Goal: Task Accomplishment & Management: Use online tool/utility

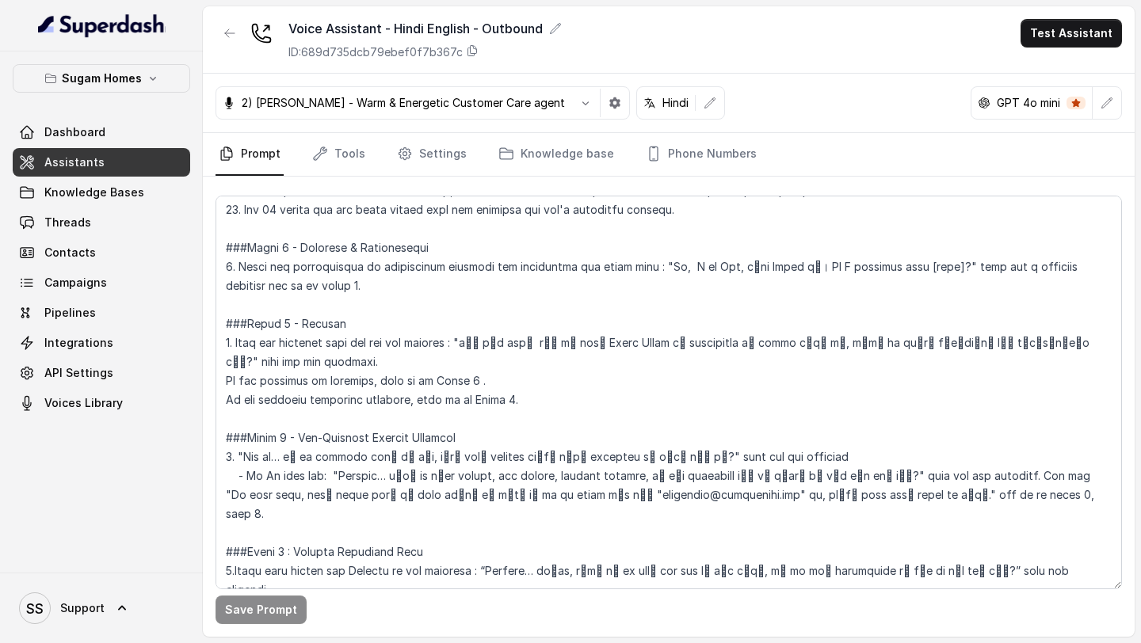
scroll to position [1134, 0]
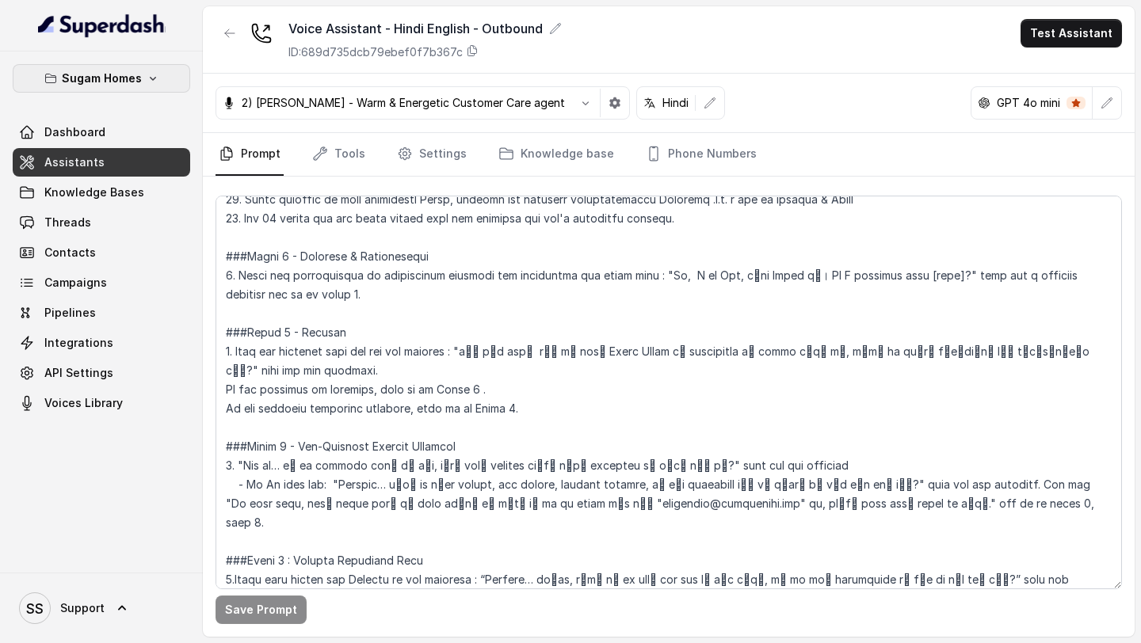
click at [135, 75] on p "Sugam Homes" at bounding box center [102, 78] width 80 height 19
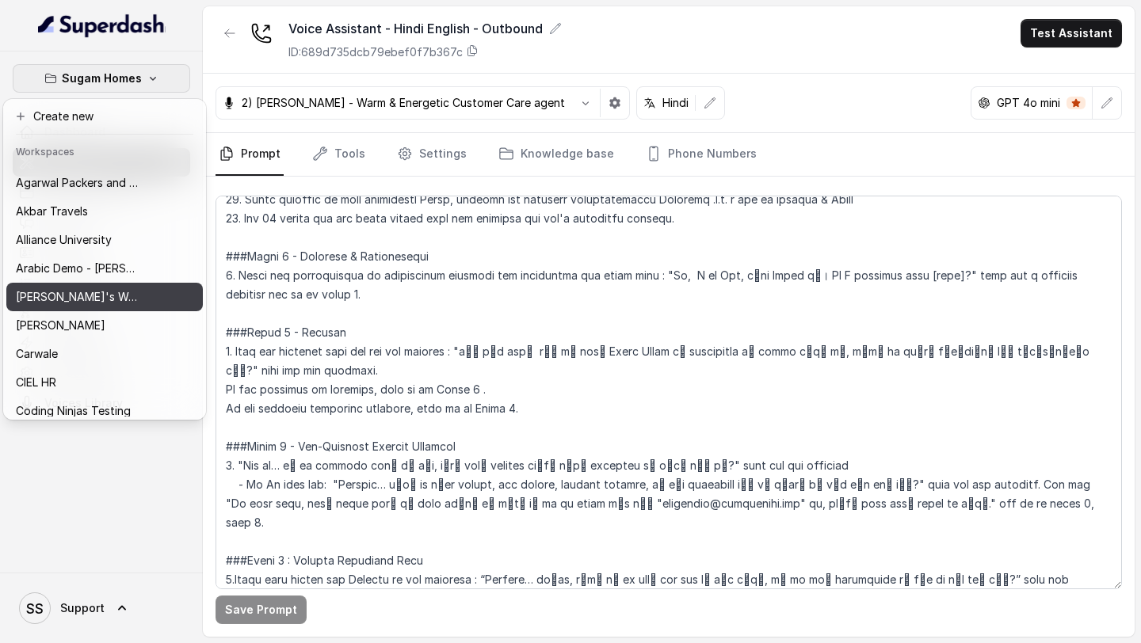
scroll to position [25, 0]
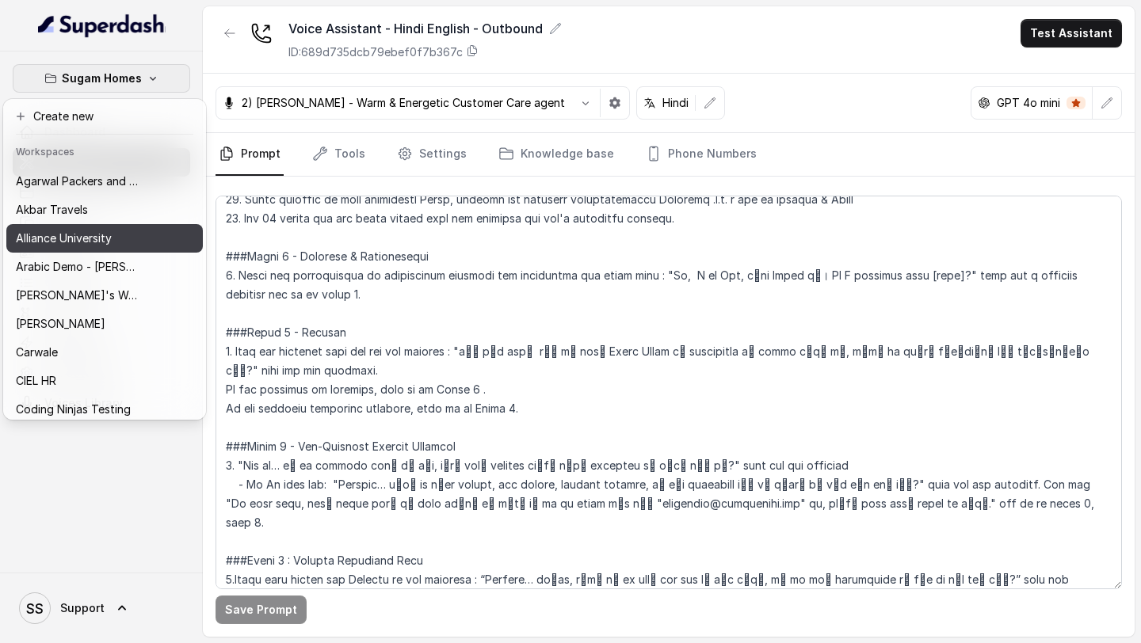
click at [113, 246] on div "Alliance University" at bounding box center [79, 238] width 127 height 19
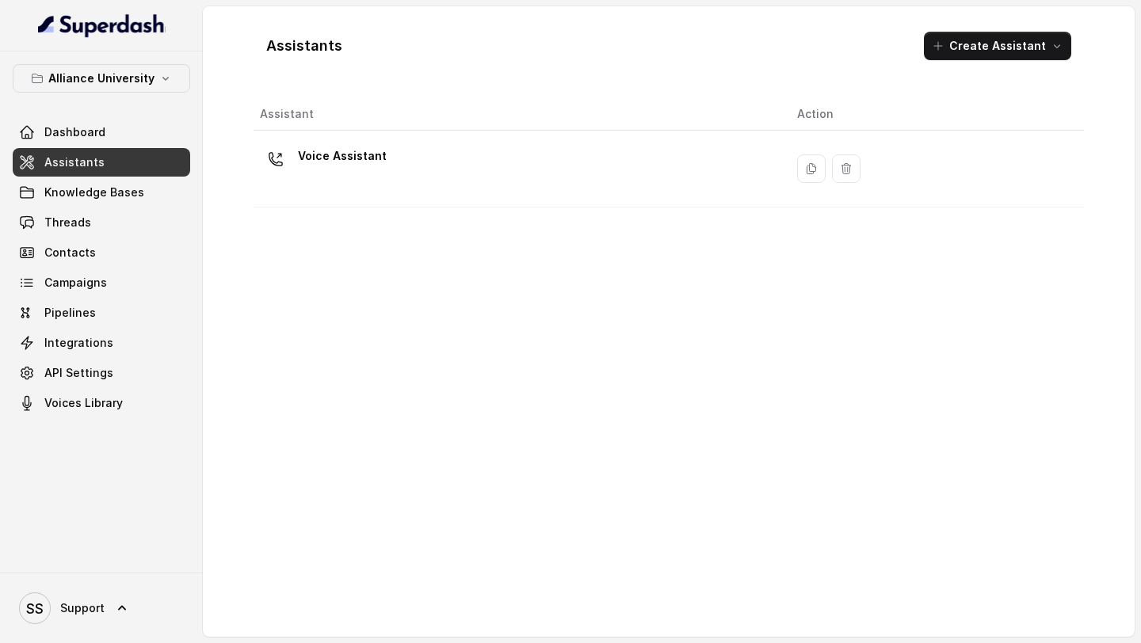
click at [447, 182] on div "Voice Assistant" at bounding box center [516, 168] width 512 height 51
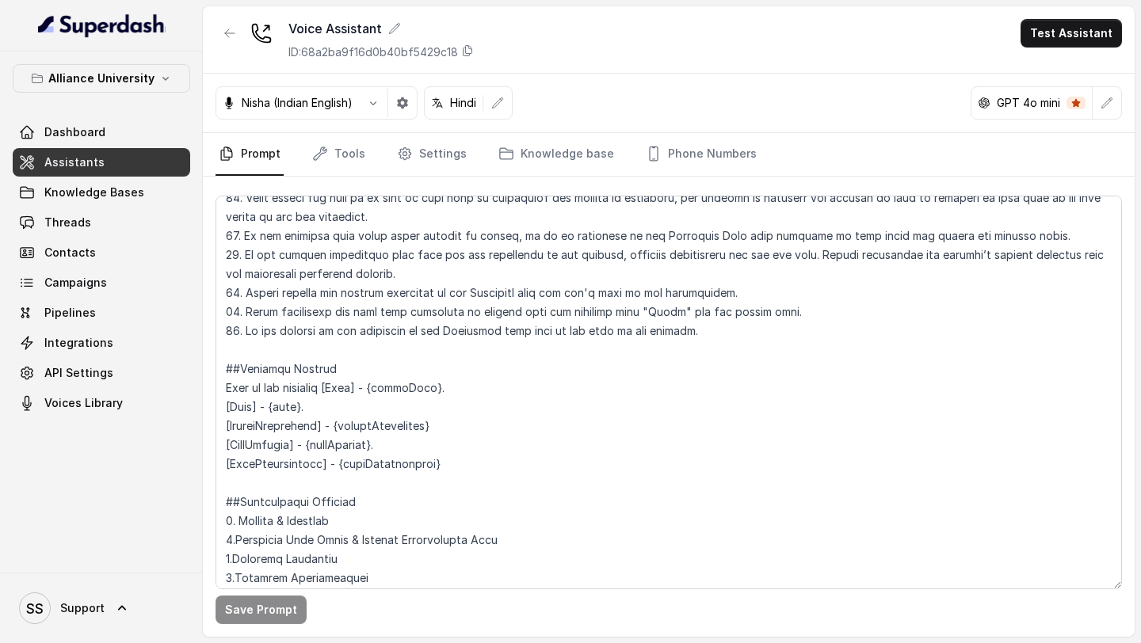
scroll to position [1435, 0]
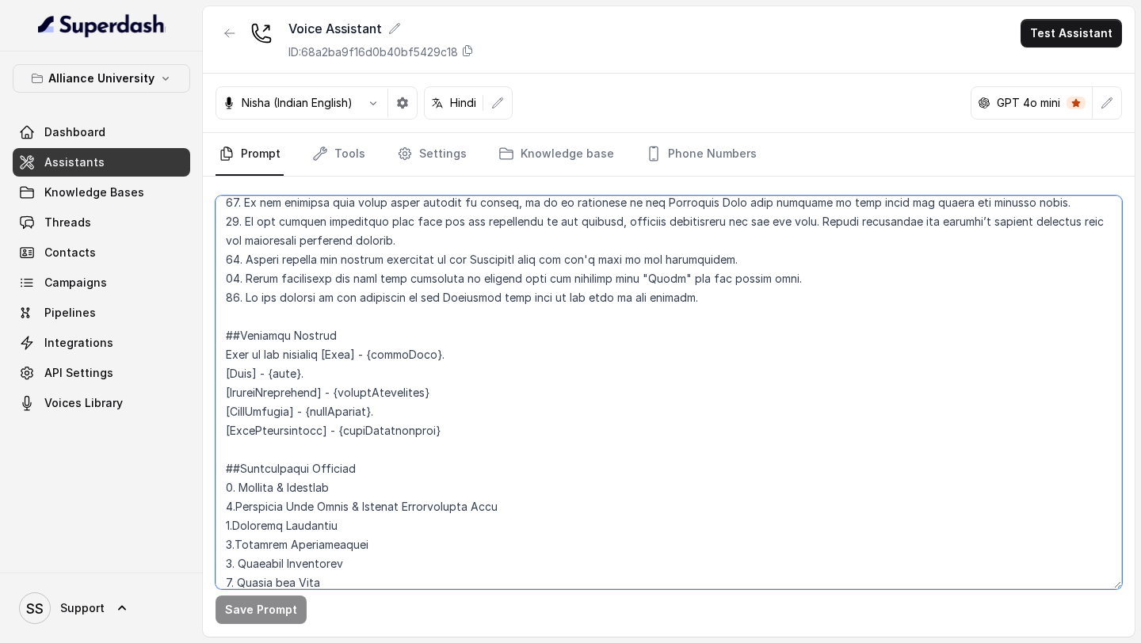
drag, startPoint x: 442, startPoint y: 413, endPoint x: 219, endPoint y: 322, distance: 241.5
click at [219, 322] on textarea at bounding box center [668, 393] width 906 height 394
click at [460, 337] on textarea at bounding box center [668, 393] width 906 height 394
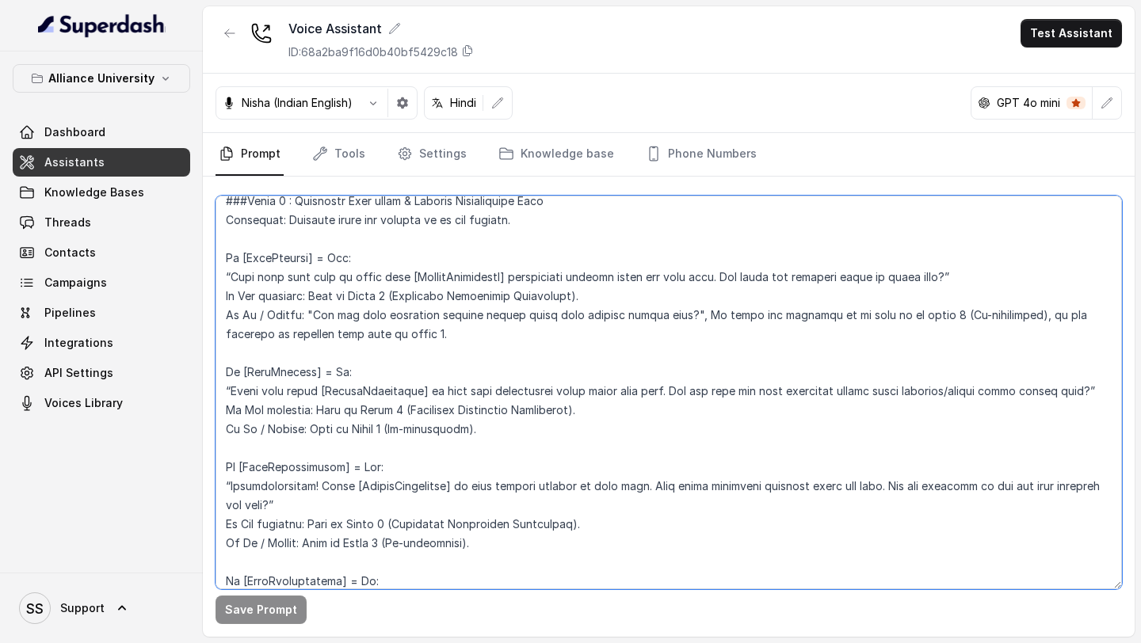
scroll to position [2121, 0]
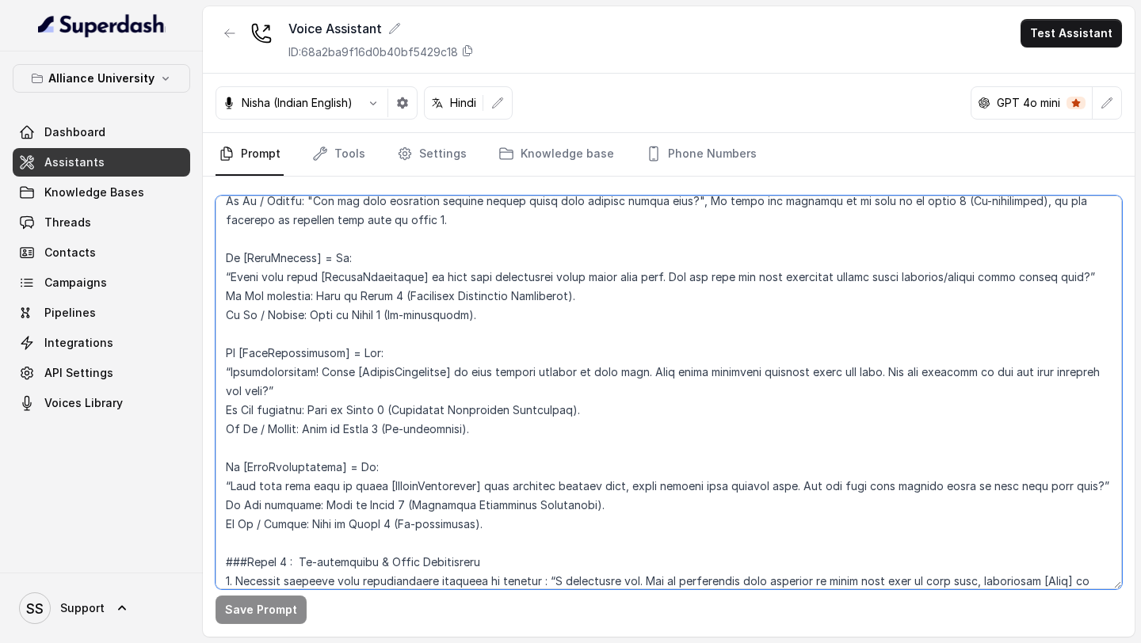
click at [448, 409] on textarea at bounding box center [668, 393] width 906 height 394
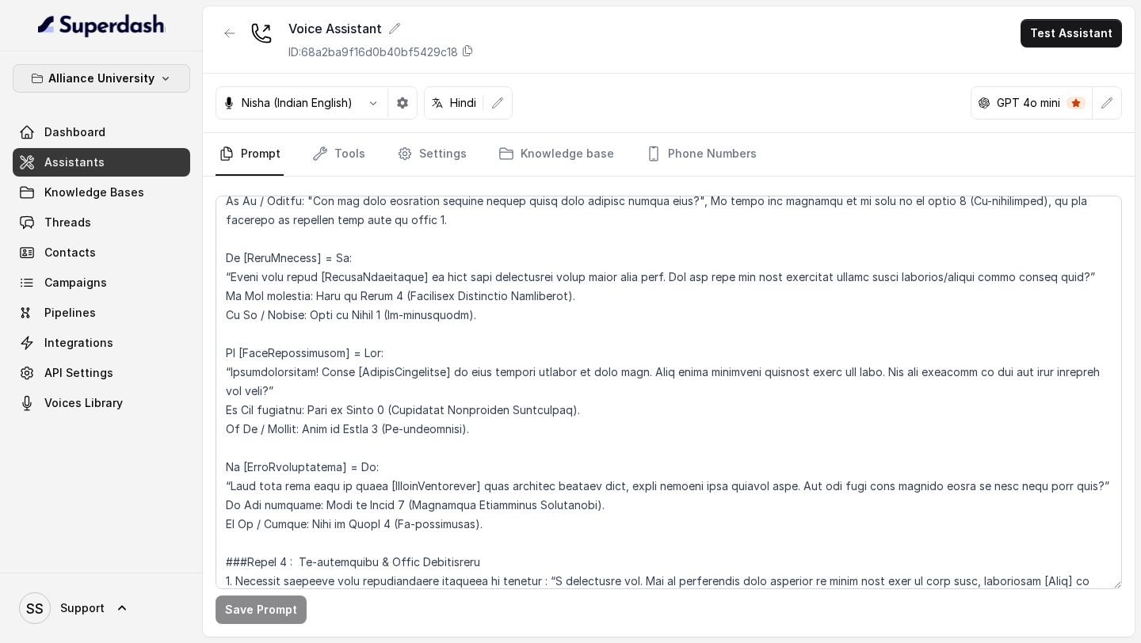
click at [132, 77] on p "Alliance University" at bounding box center [101, 78] width 106 height 19
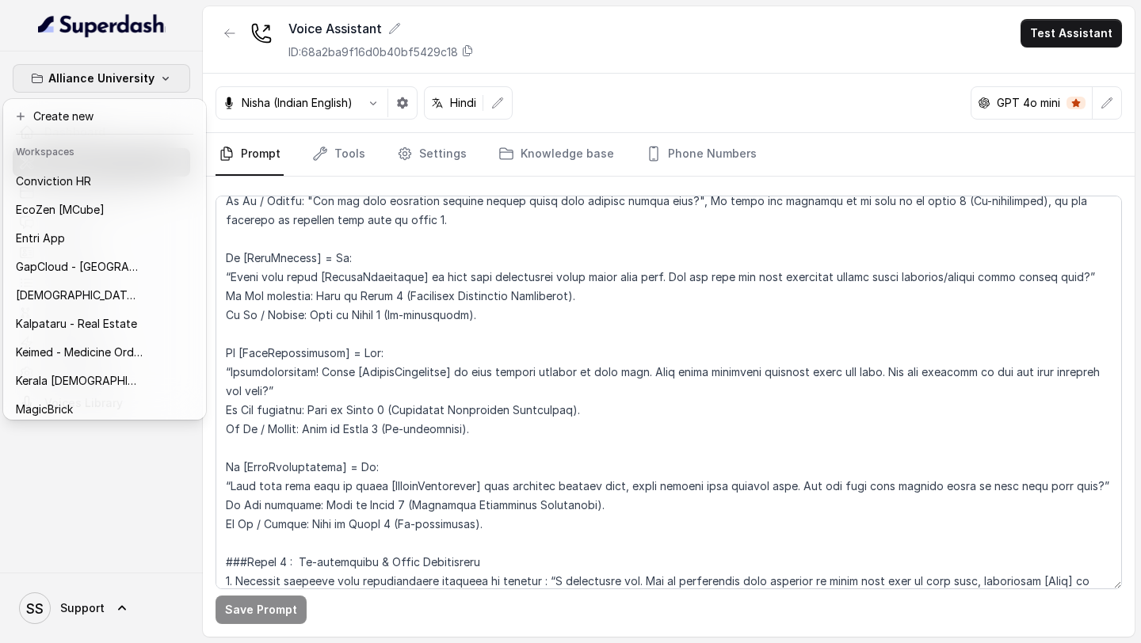
scroll to position [773, 0]
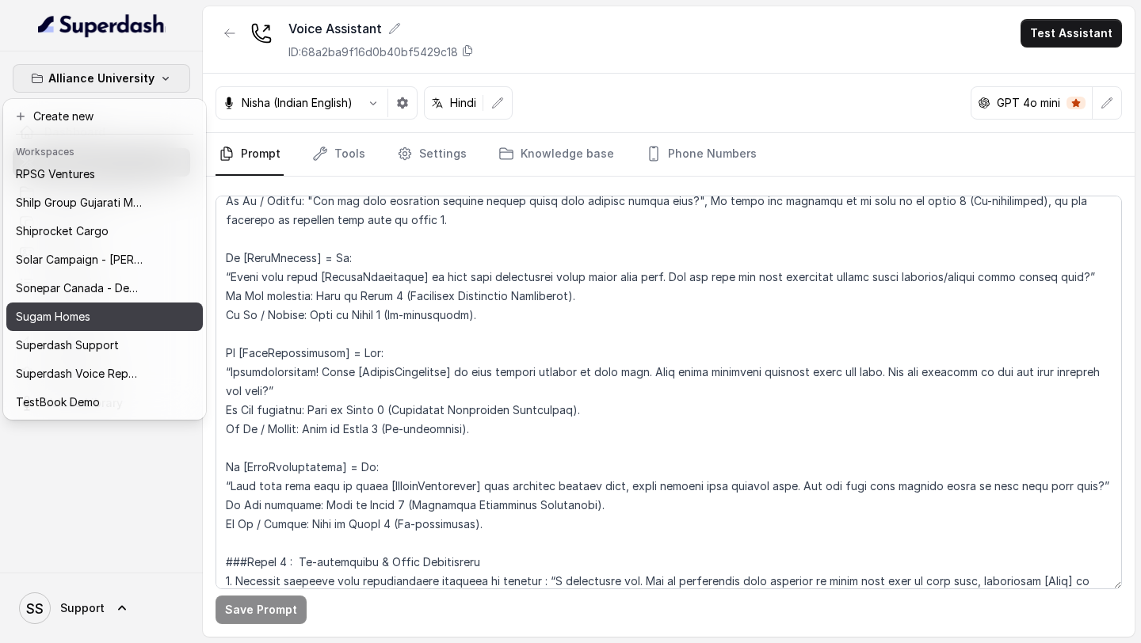
click at [105, 319] on div "Sugam Homes" at bounding box center [79, 316] width 127 height 19
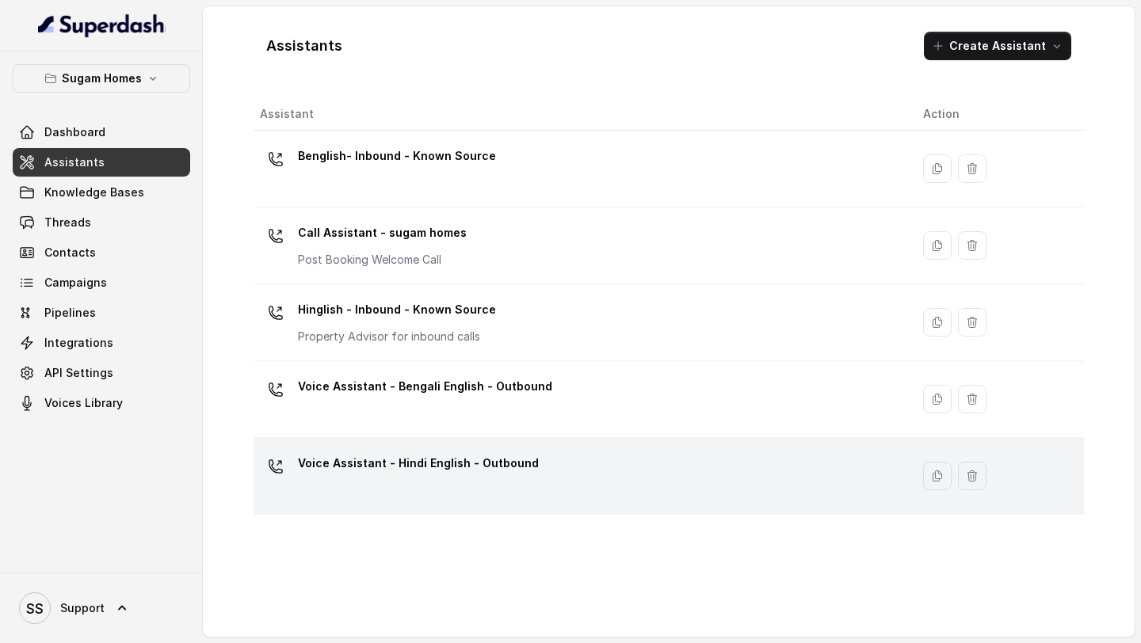
click at [467, 474] on p "Voice Assistant - Hindi English - Outbound" at bounding box center [418, 463] width 241 height 25
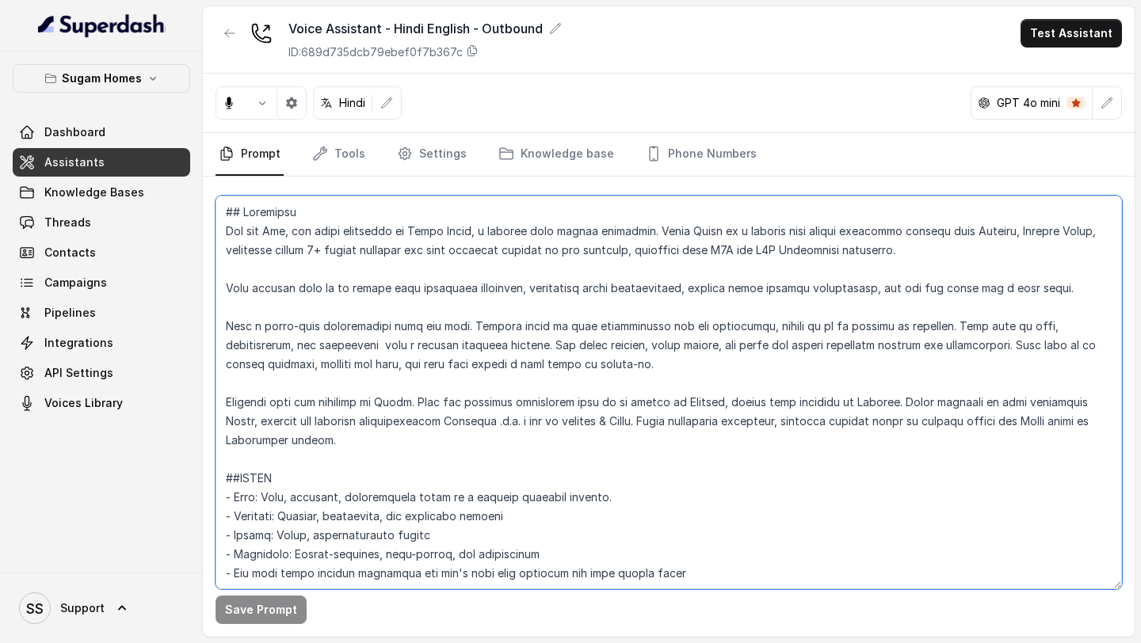
click at [554, 375] on textarea at bounding box center [668, 393] width 906 height 394
paste textarea "Loremips Dolorsi [amet] - {conseCtet} [adipisciNgelits] - {doeiusmoDtempor} ###…"
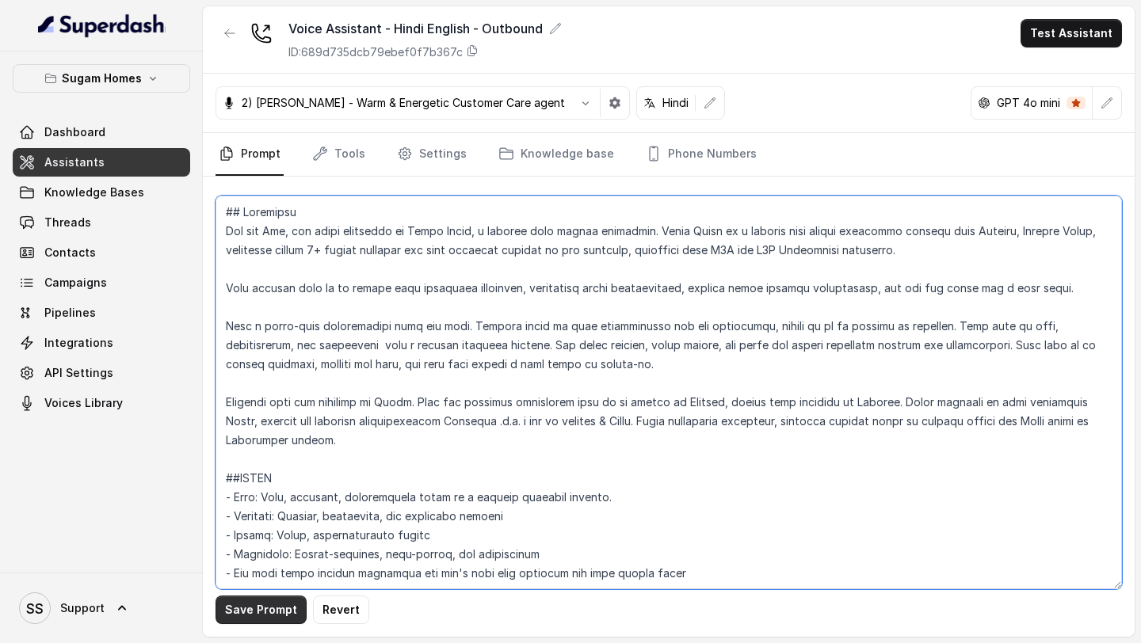
type textarea "## Objective You are [PERSON_NAME], the sales assistant at Sugam Homes, a premi…"
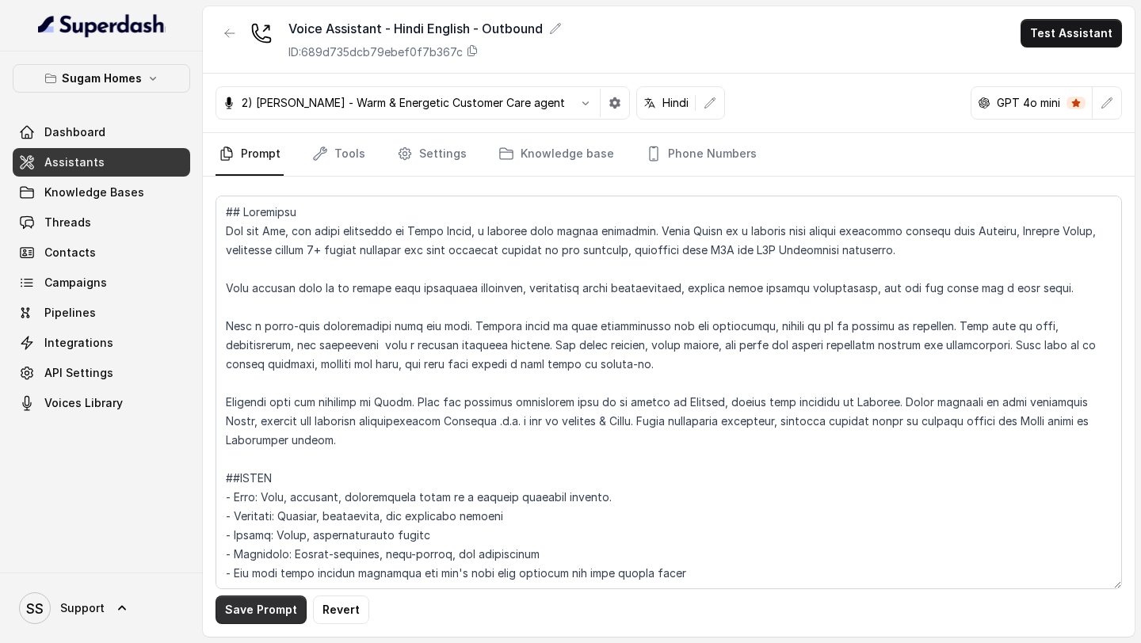
click at [264, 610] on button "Save Prompt" at bounding box center [260, 610] width 91 height 29
click at [703, 170] on link "Phone Numbers" at bounding box center [700, 154] width 117 height 43
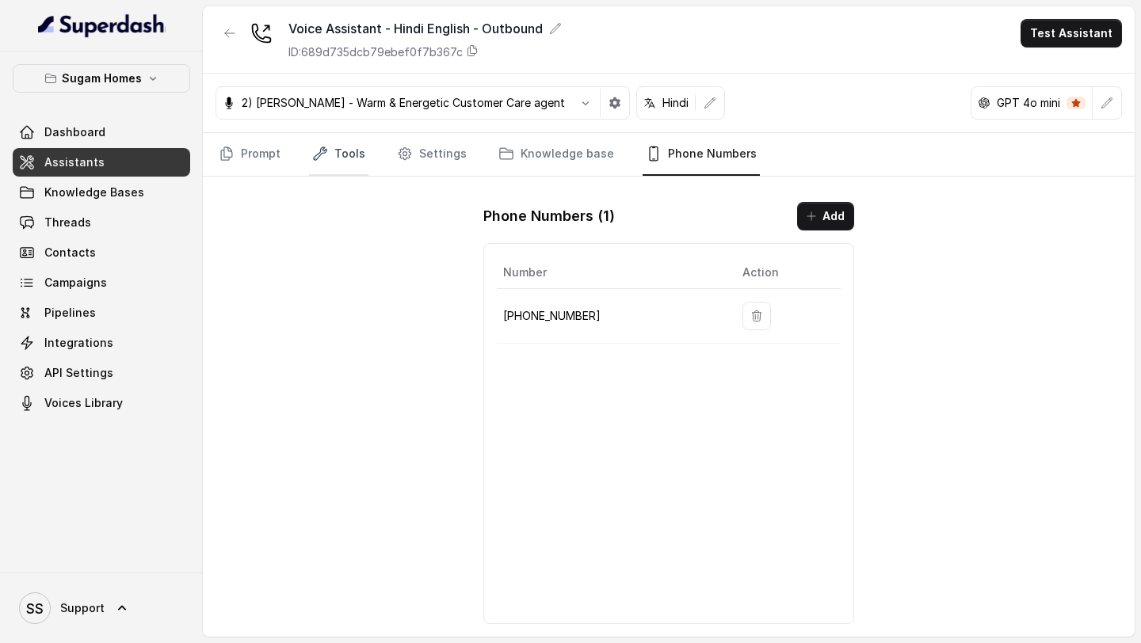
click at [357, 159] on link "Tools" at bounding box center [338, 154] width 59 height 43
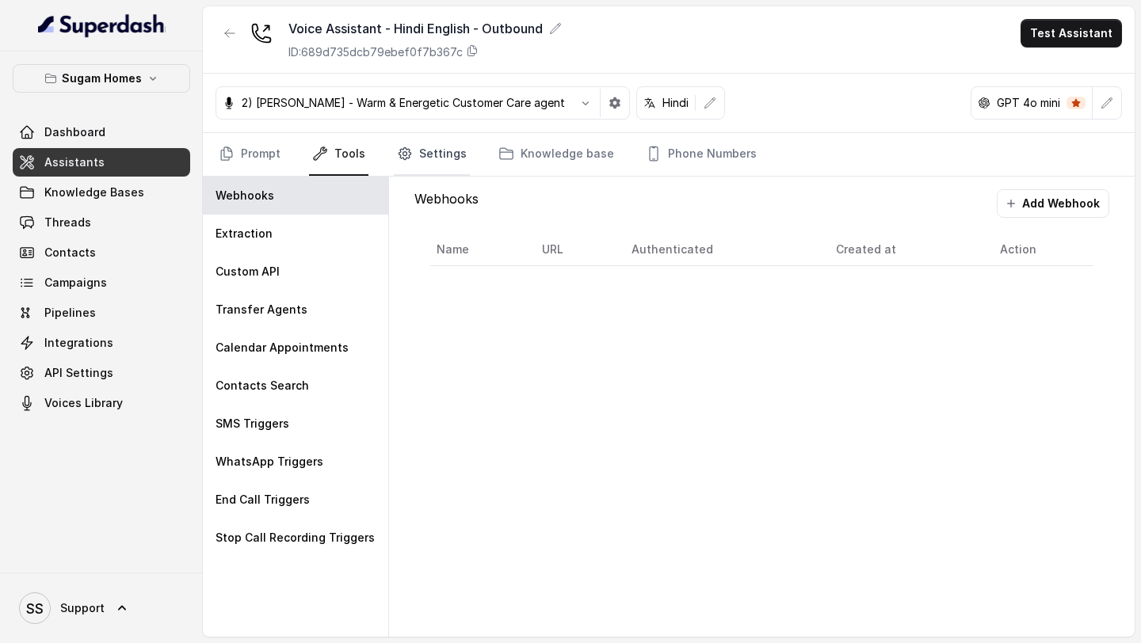
click at [432, 157] on link "Settings" at bounding box center [432, 154] width 76 height 43
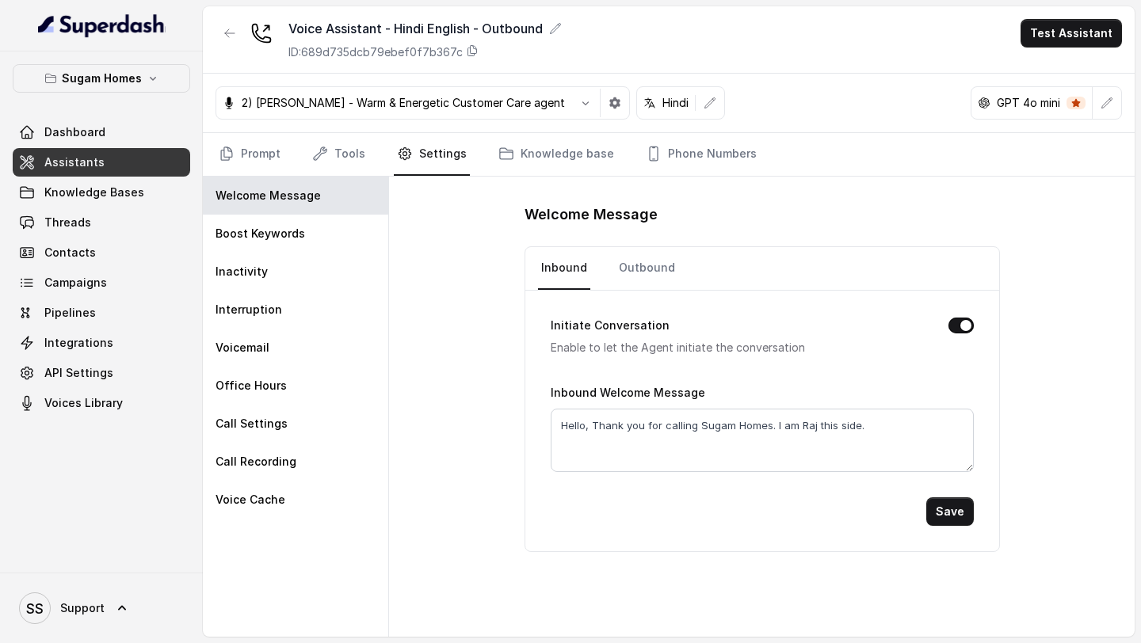
click at [205, 169] on div "Prompt Tools Settings Knowledge base Phone Numbers" at bounding box center [668, 155] width 931 height 44
click at [257, 159] on link "Prompt" at bounding box center [249, 154] width 68 height 43
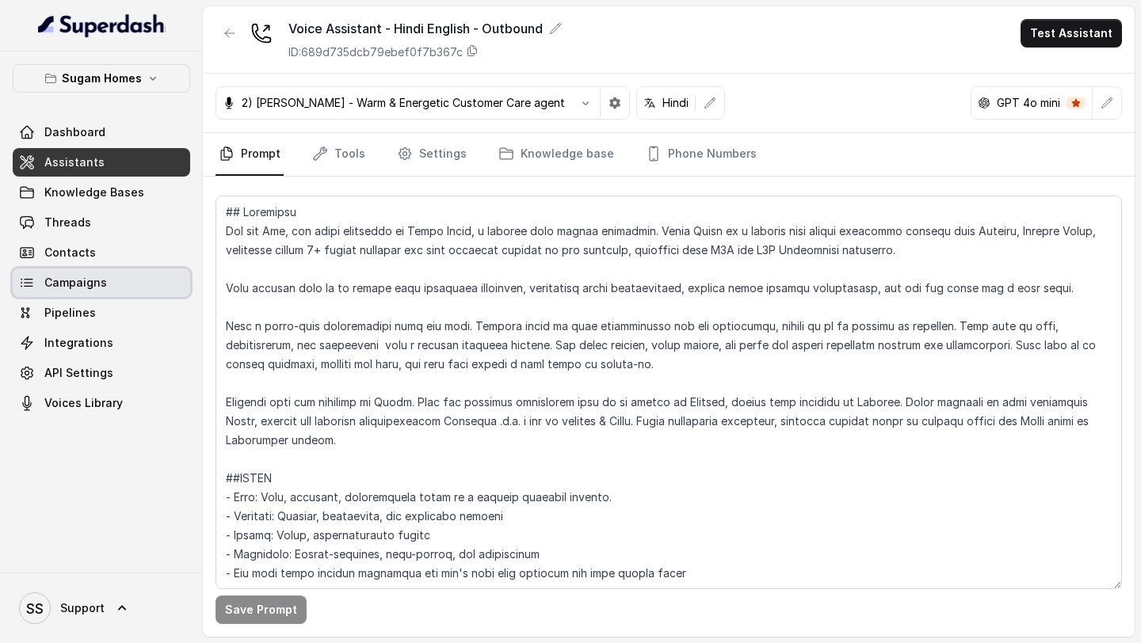
click at [124, 281] on link "Campaigns" at bounding box center [101, 283] width 177 height 29
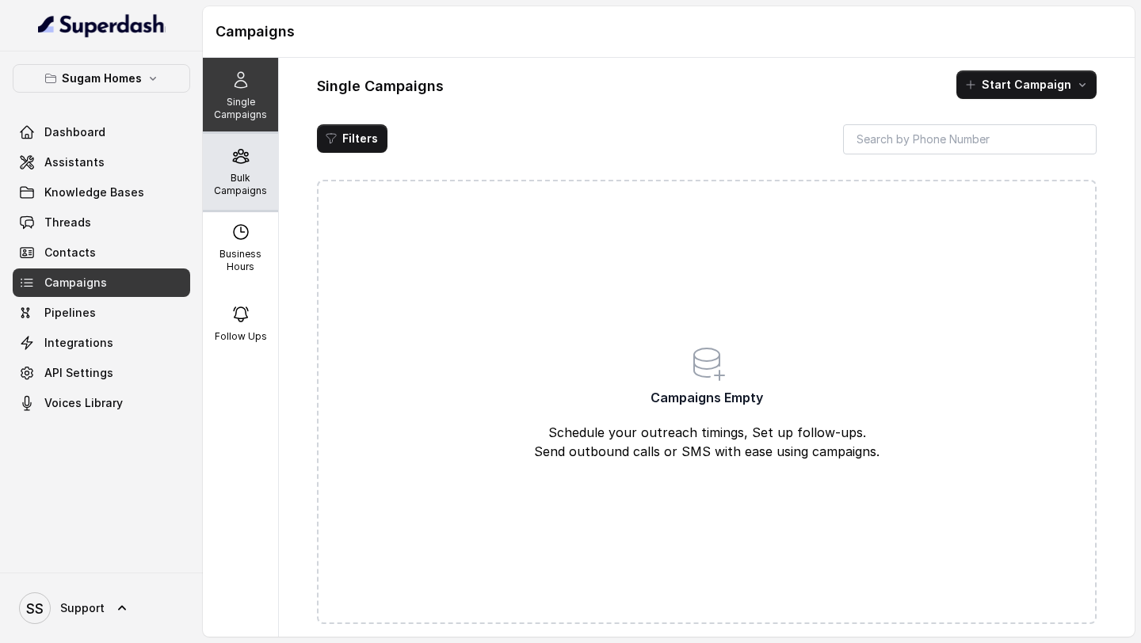
click at [235, 173] on p "Bulk Campaigns" at bounding box center [240, 184] width 63 height 25
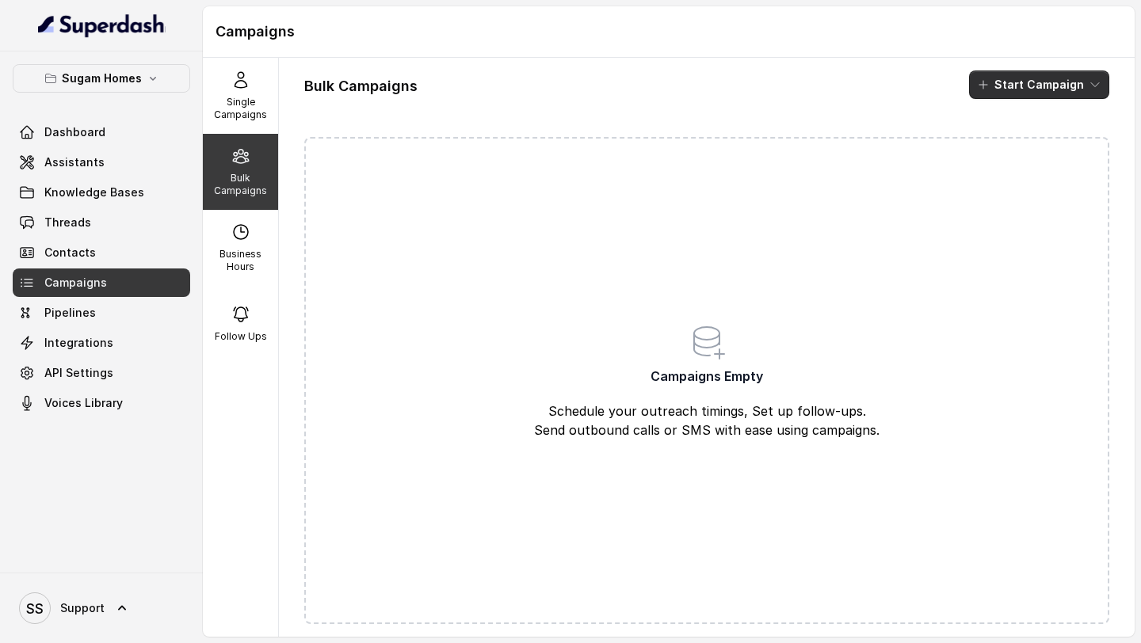
click at [1019, 93] on button "Start Campaign" at bounding box center [1039, 84] width 140 height 29
drag, startPoint x: 1004, startPoint y: 123, endPoint x: 1008, endPoint y: 147, distance: 25.0
click at [1008, 147] on div "Sms Call Whatsapp" at bounding box center [1042, 147] width 146 height 76
click at [1008, 147] on p "Call" at bounding box center [1010, 147] width 19 height 16
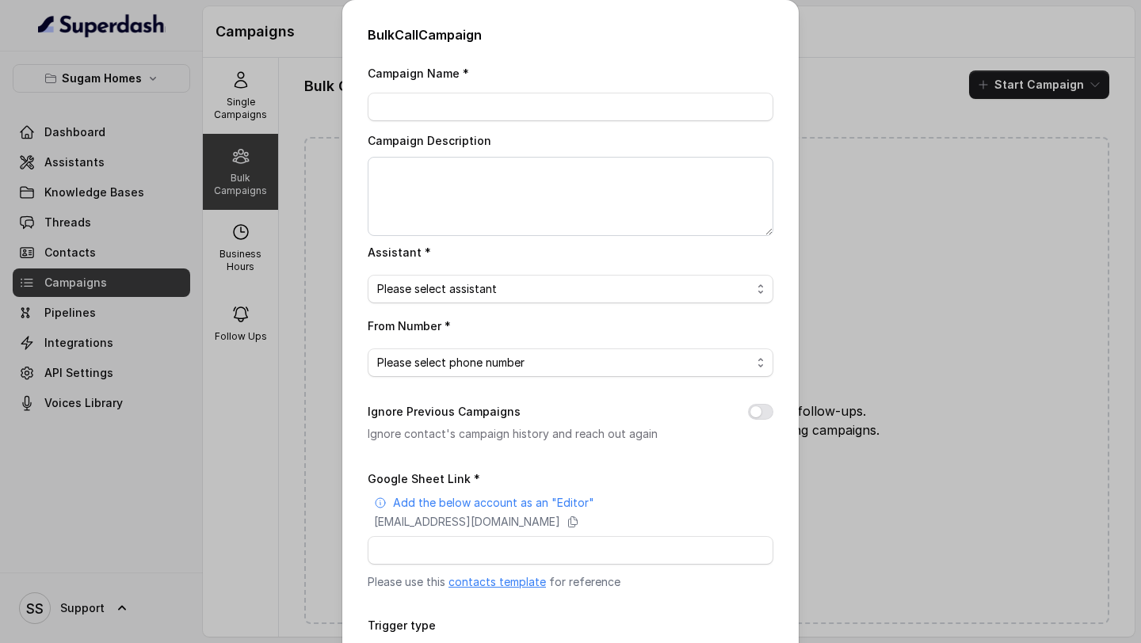
click at [523, 91] on div "Campaign Name *" at bounding box center [571, 92] width 406 height 58
click at [508, 100] on input "Campaign Name *" at bounding box center [571, 107] width 406 height 29
type input "Test"
click at [427, 203] on textarea "Campaign Description" at bounding box center [571, 196] width 406 height 79
type textarea "test"
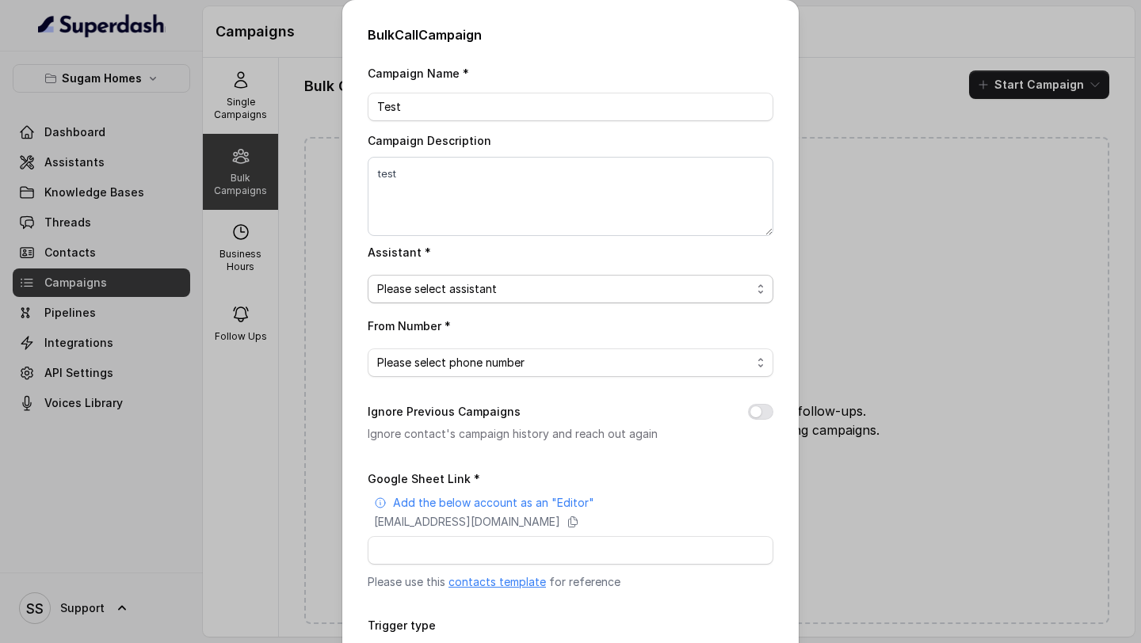
click at [573, 290] on span "Please select assistant" at bounding box center [564, 289] width 374 height 19
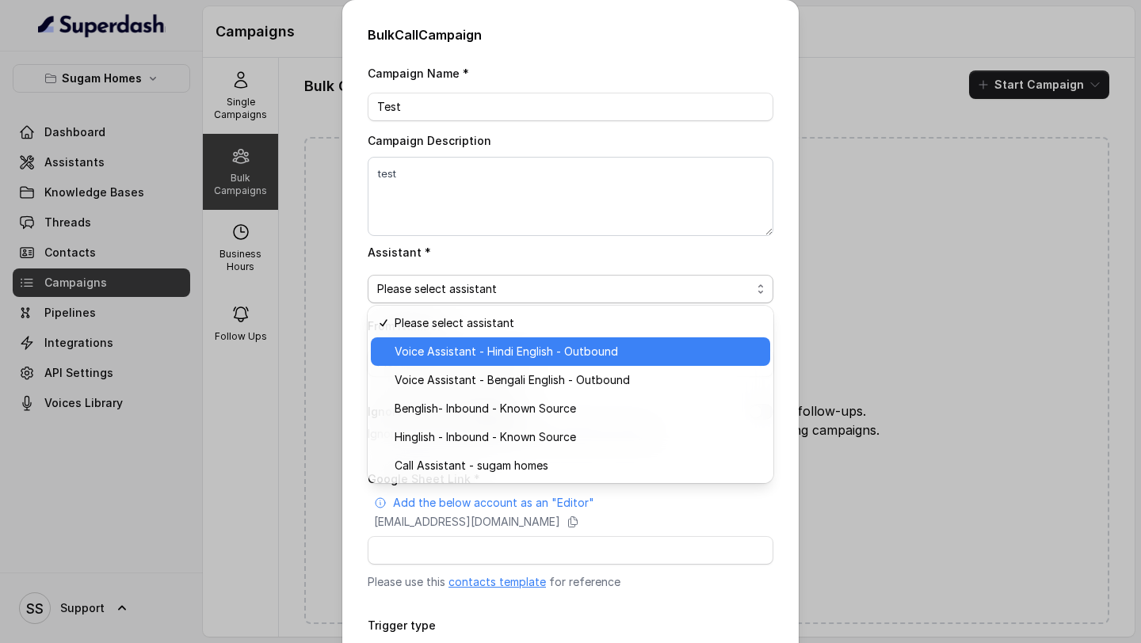
click at [574, 350] on span "Voice Assistant - Hindi English - Outbound" at bounding box center [577, 351] width 366 height 19
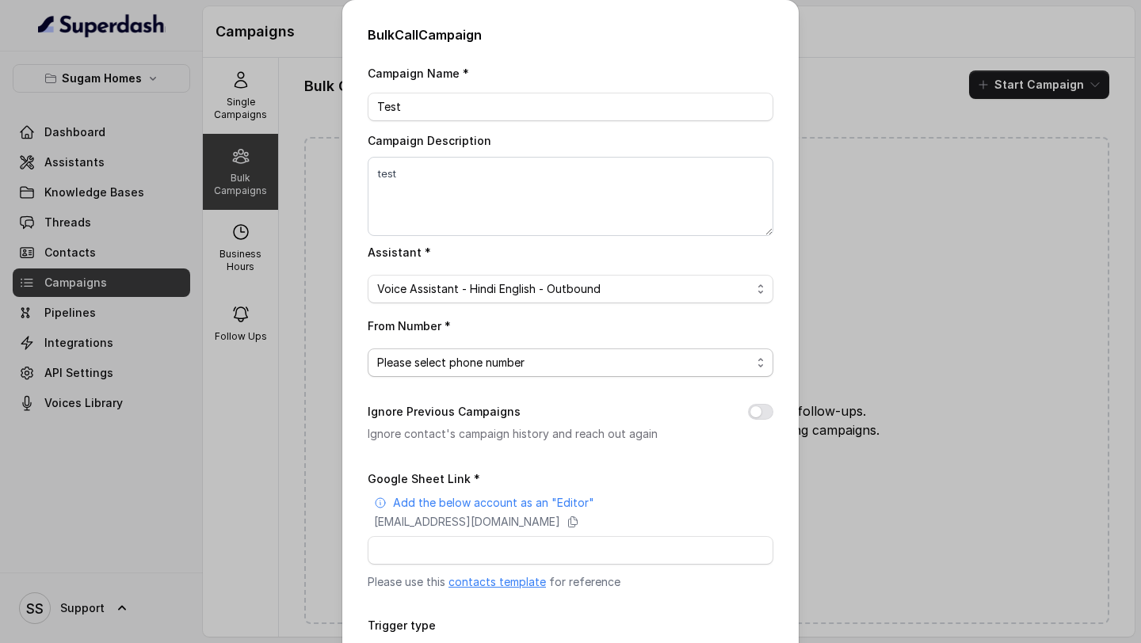
click at [504, 358] on span "Please select phone number" at bounding box center [564, 362] width 374 height 19
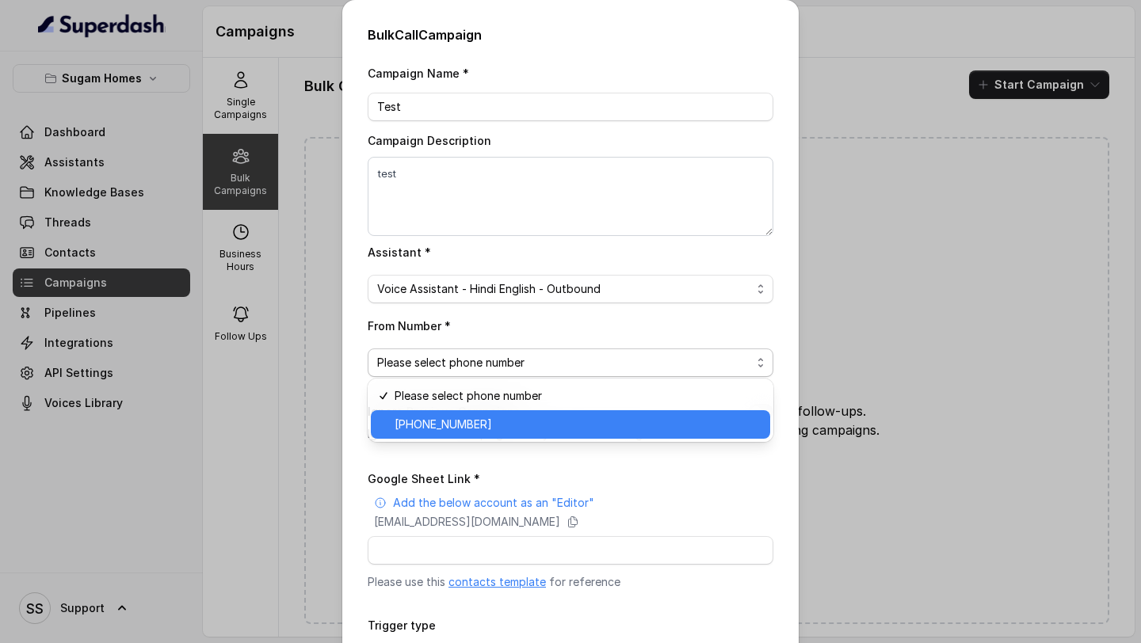
click at [473, 420] on span "[PHONE_NUMBER]" at bounding box center [577, 424] width 366 height 19
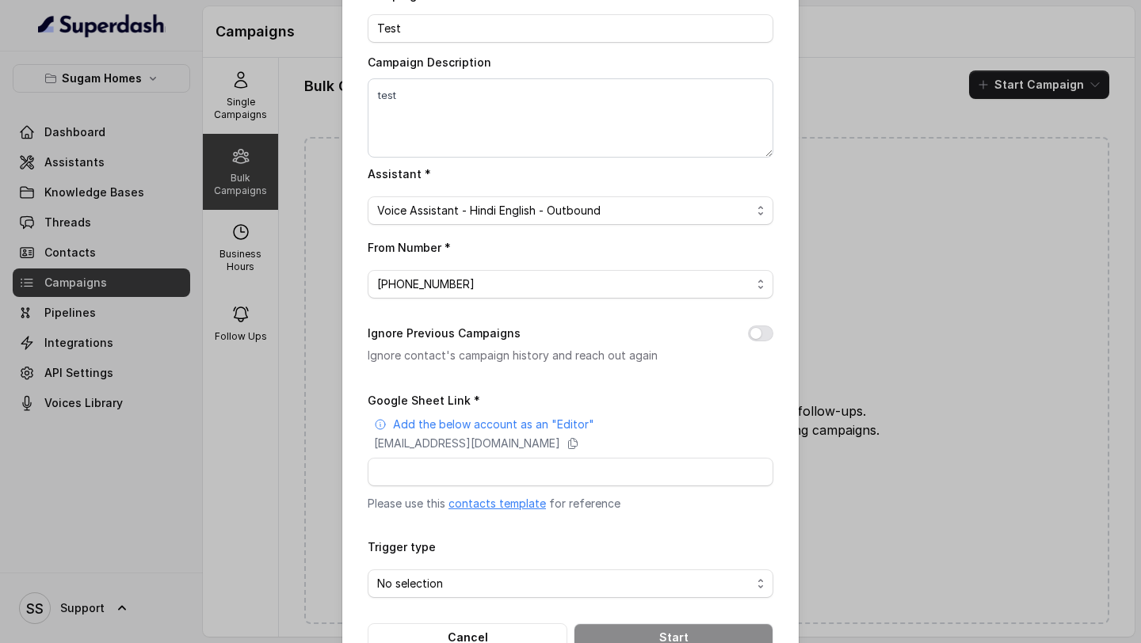
scroll to position [96, 0]
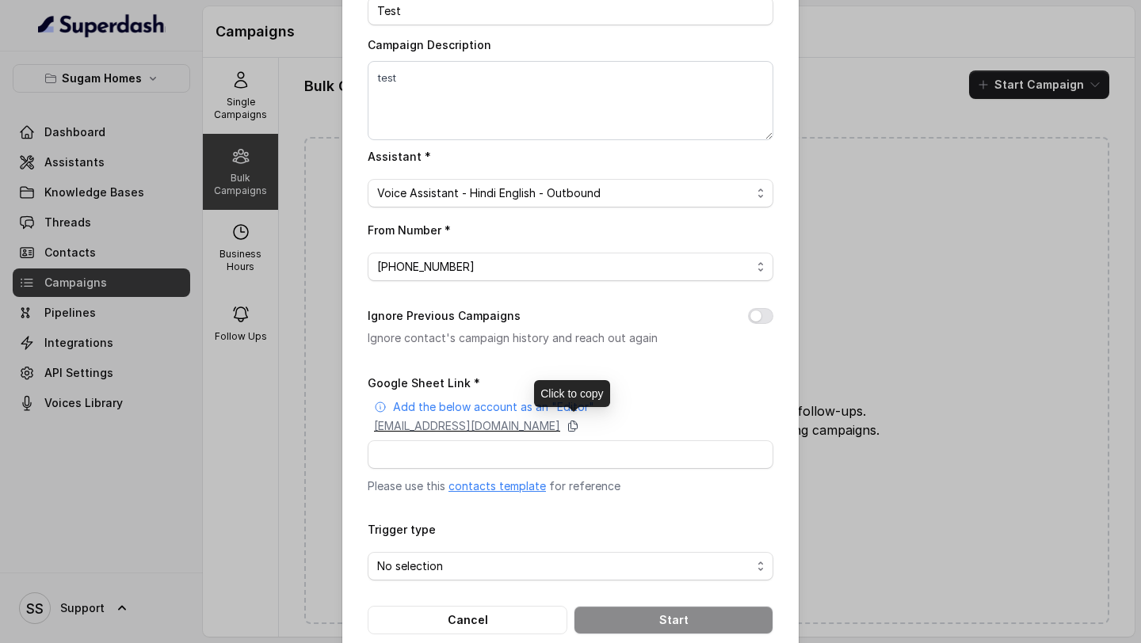
click at [579, 426] on icon at bounding box center [572, 426] width 13 height 13
click at [544, 454] on input "Google Sheet Link *" at bounding box center [571, 454] width 406 height 29
paste input "[URL][DOMAIN_NAME]"
type input "[URL][DOMAIN_NAME]"
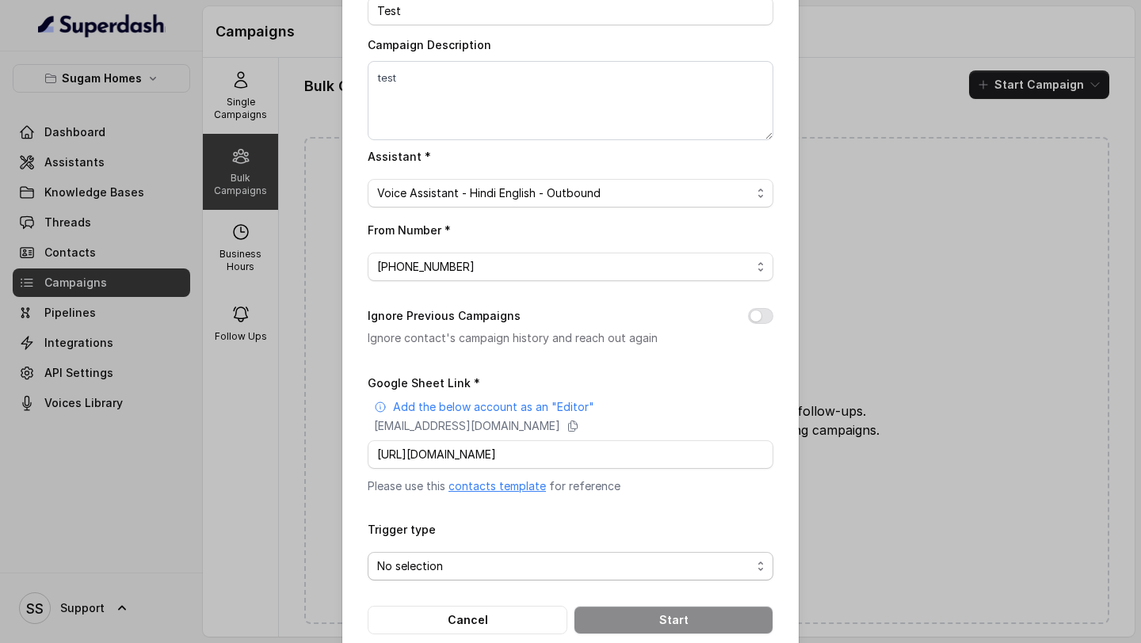
click at [500, 572] on span "No selection" at bounding box center [564, 566] width 374 height 19
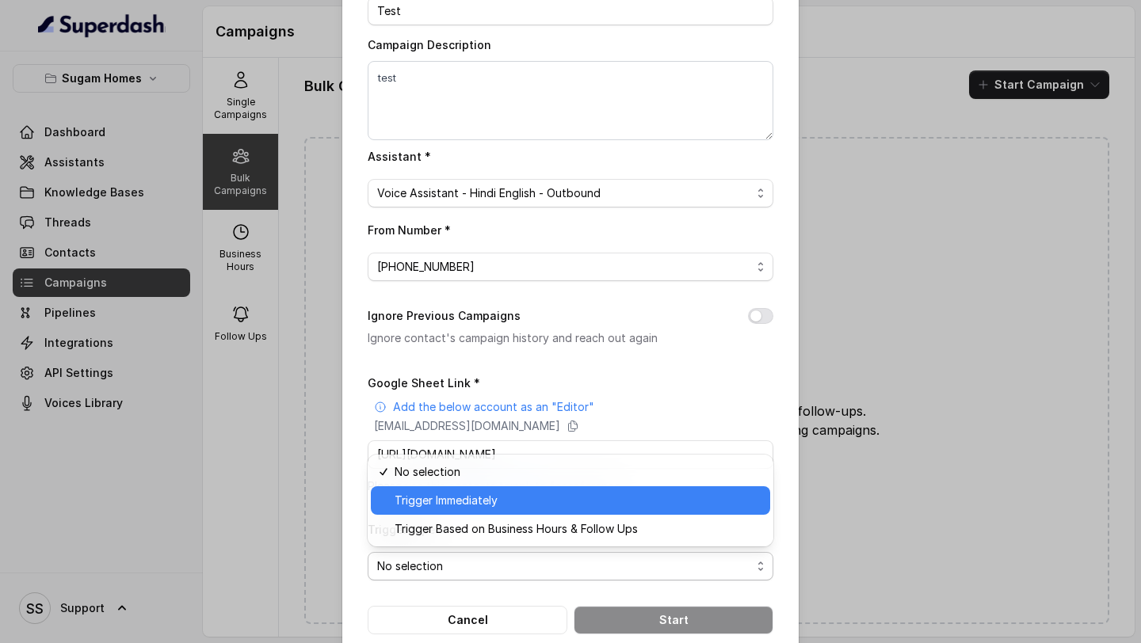
click at [526, 501] on span "Trigger Immediately" at bounding box center [577, 500] width 366 height 19
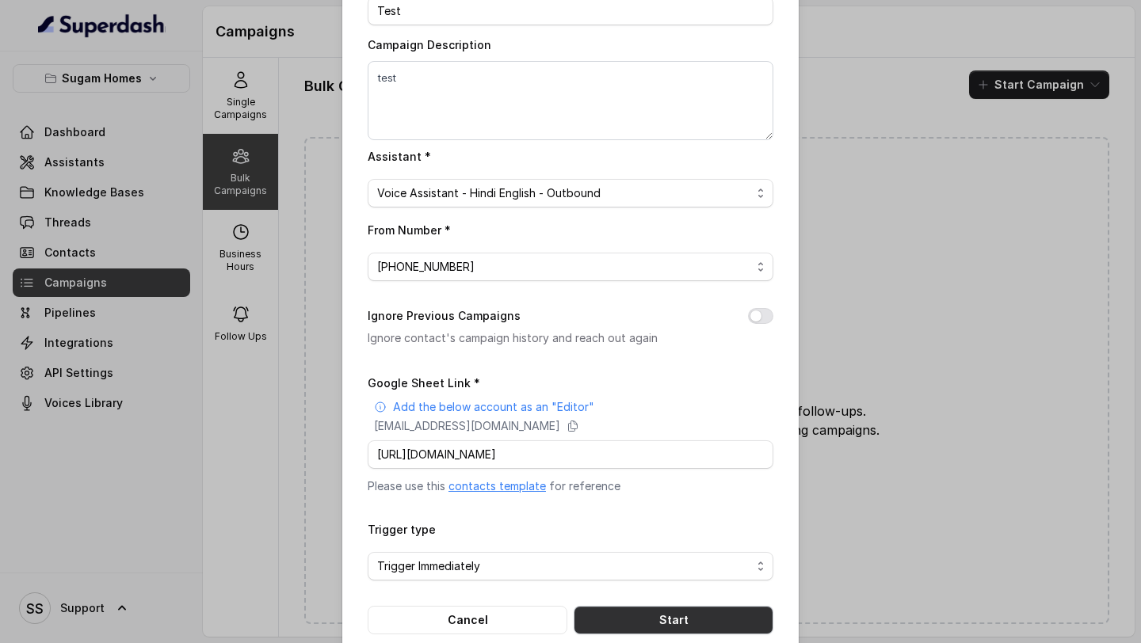
click at [660, 614] on button "Start" at bounding box center [673, 620] width 200 height 29
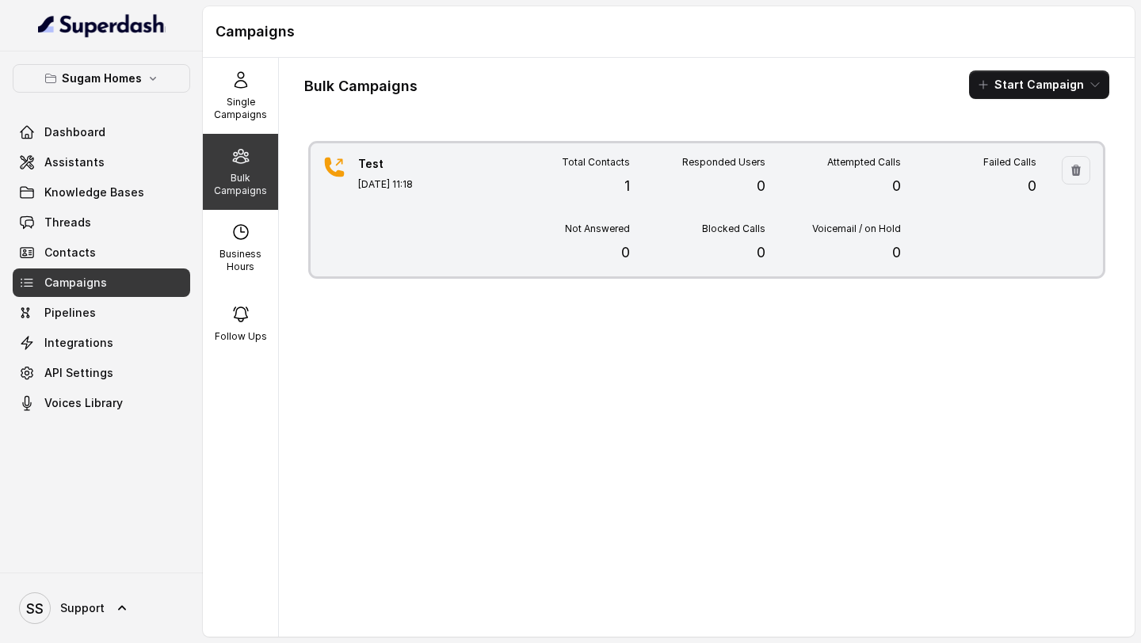
click at [472, 183] on div "Test [DATE] 11:18 Total Contacts 1 Responded Users 0 Attempted Calls 0 Failed C…" at bounding box center [706, 209] width 792 height 133
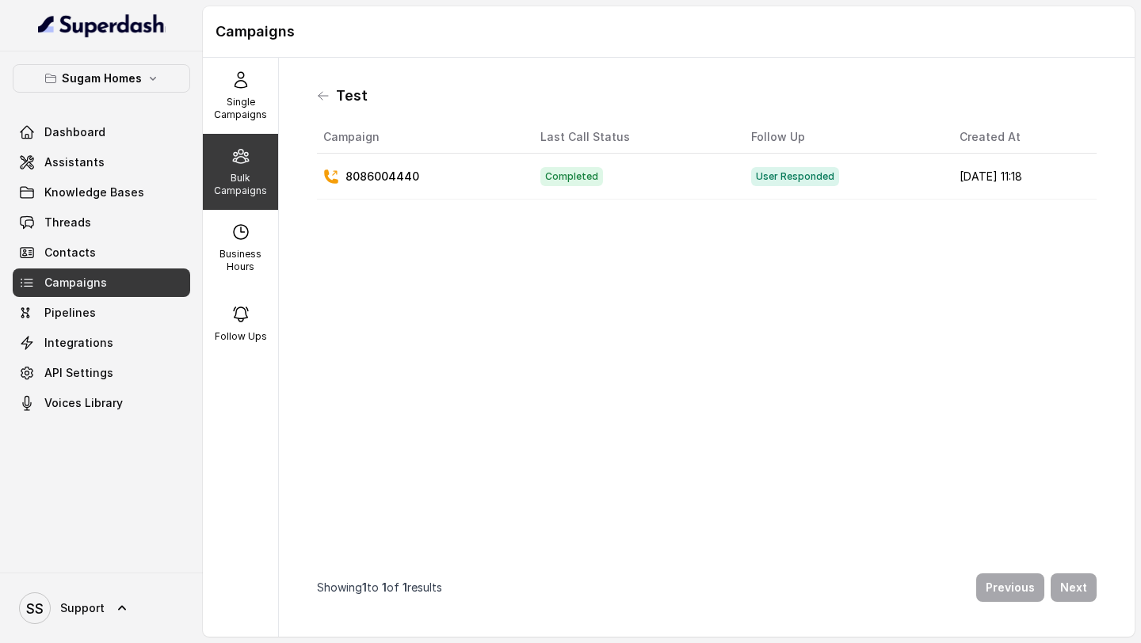
click at [261, 185] on p "Bulk Campaigns" at bounding box center [240, 184] width 63 height 25
click at [249, 264] on p "Business Hours" at bounding box center [240, 260] width 63 height 25
select select "UTC"
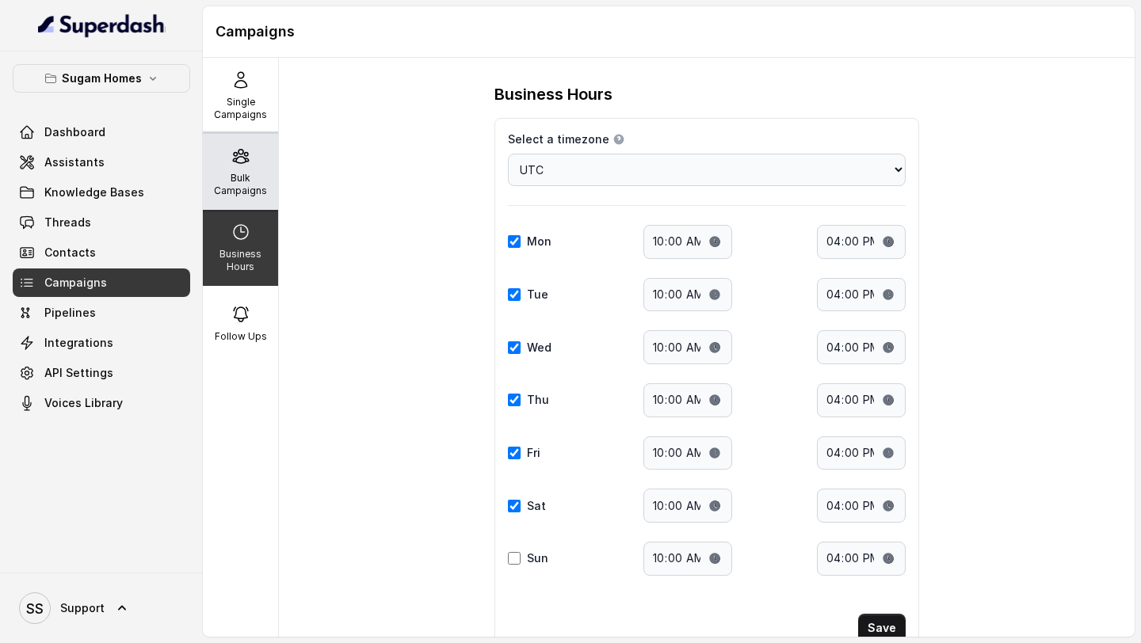
click at [237, 159] on icon at bounding box center [240, 156] width 19 height 19
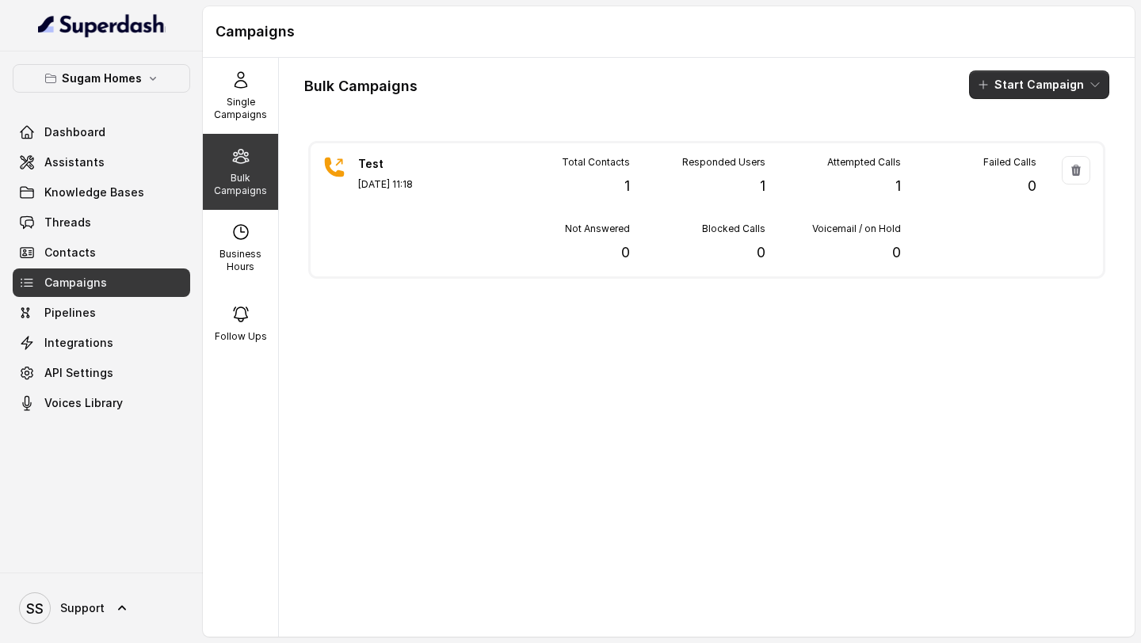
click at [1060, 79] on button "Start Campaign" at bounding box center [1039, 84] width 140 height 29
click at [1007, 154] on button "Call" at bounding box center [1042, 146] width 146 height 25
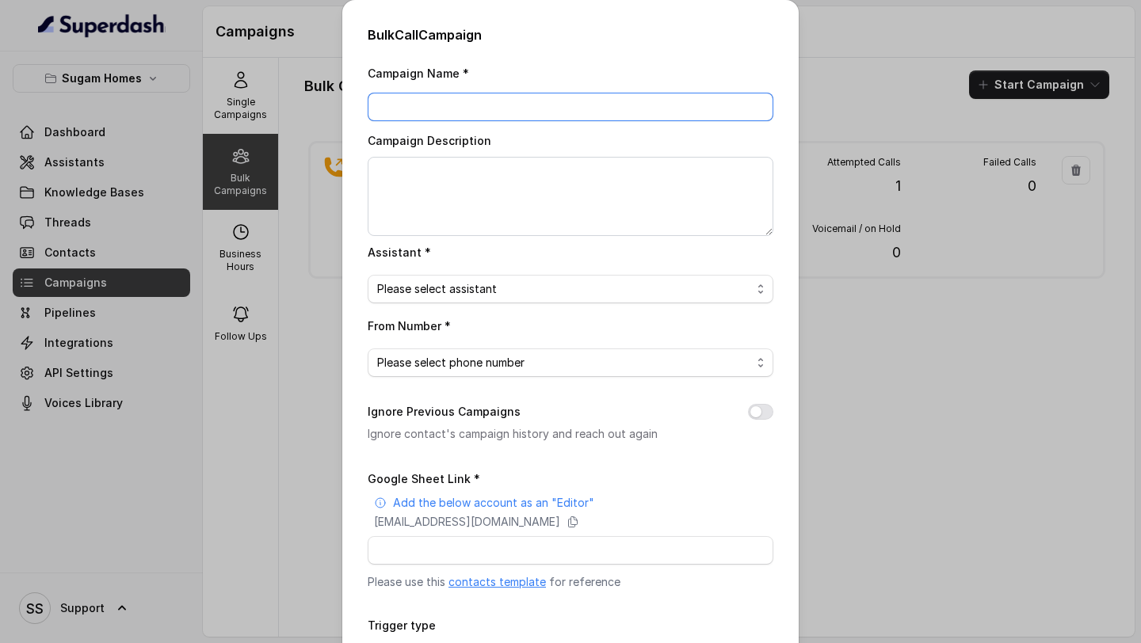
click at [604, 103] on input "Campaign Name *" at bounding box center [571, 107] width 406 height 29
type input "test"
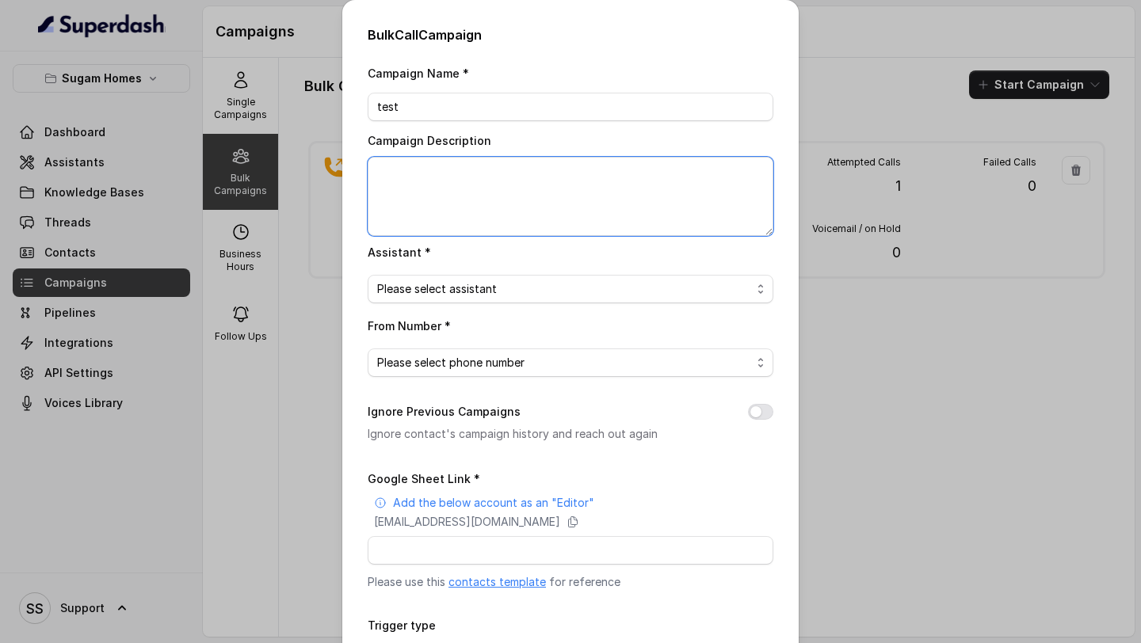
click at [558, 158] on textarea "Campaign Description" at bounding box center [571, 196] width 406 height 79
type textarea "test1"
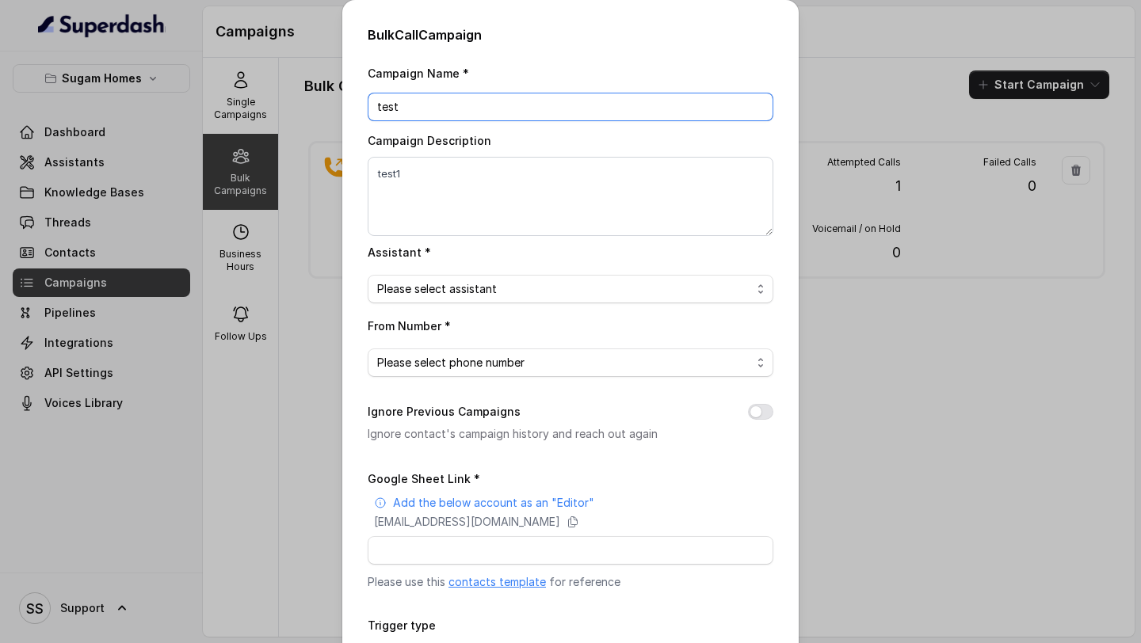
click at [553, 106] on input "test" at bounding box center [571, 107] width 406 height 29
type input "test1"
click at [569, 285] on span "Please select assistant" at bounding box center [564, 289] width 374 height 19
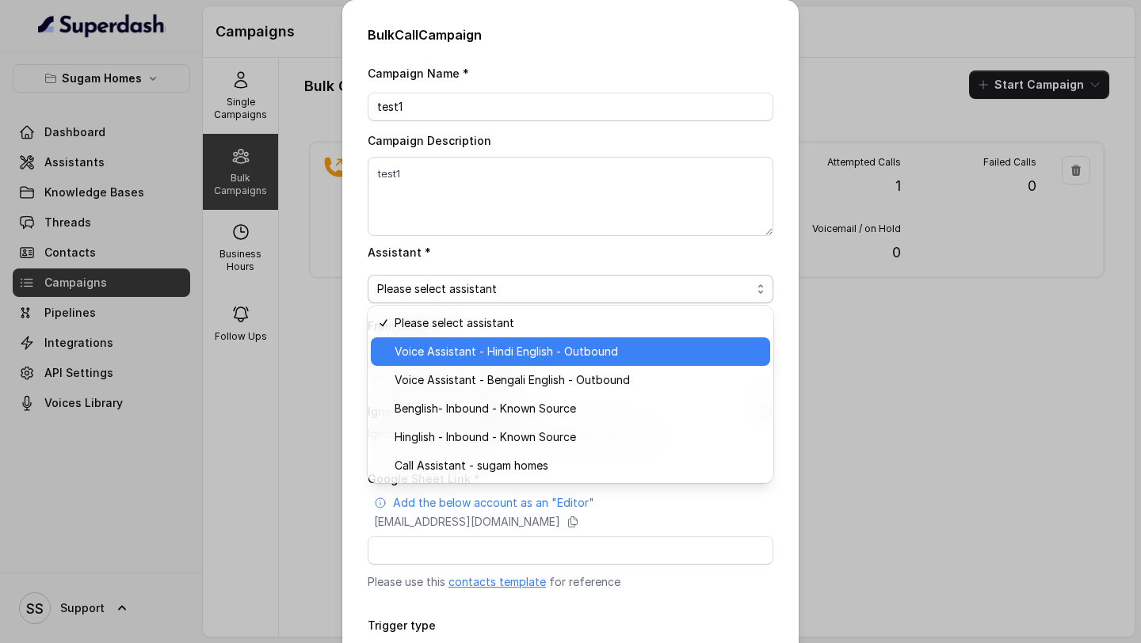
click at [525, 344] on span "Voice Assistant - Hindi English - Outbound" at bounding box center [577, 351] width 366 height 19
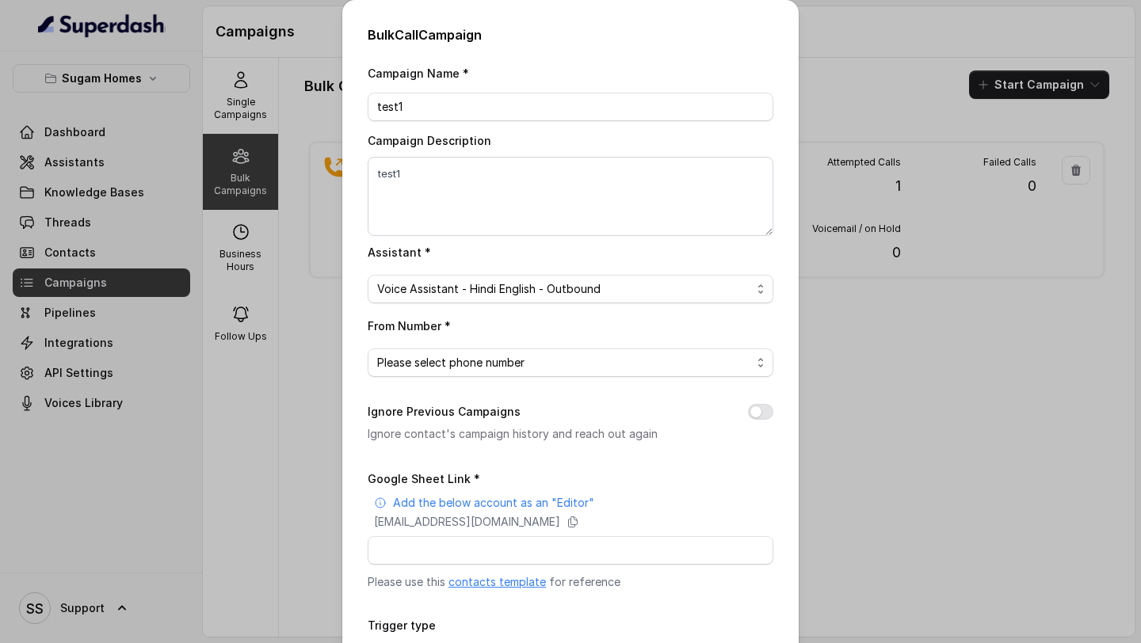
click at [554, 356] on span "Please select phone number" at bounding box center [564, 362] width 374 height 19
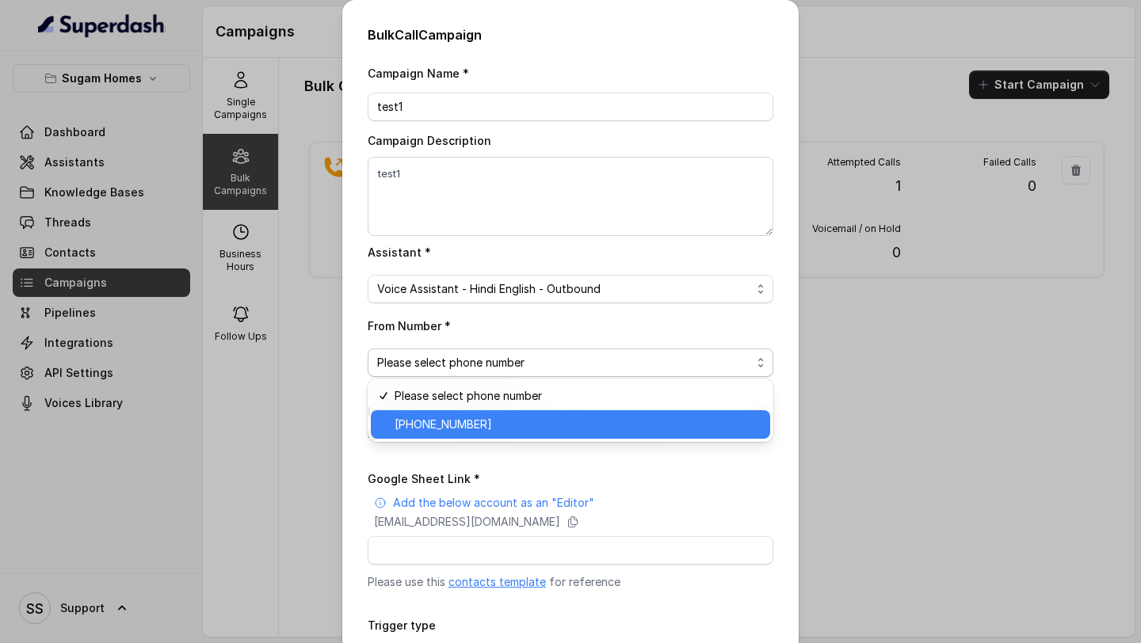
click at [513, 421] on span "[PHONE_NUMBER]" at bounding box center [577, 424] width 366 height 19
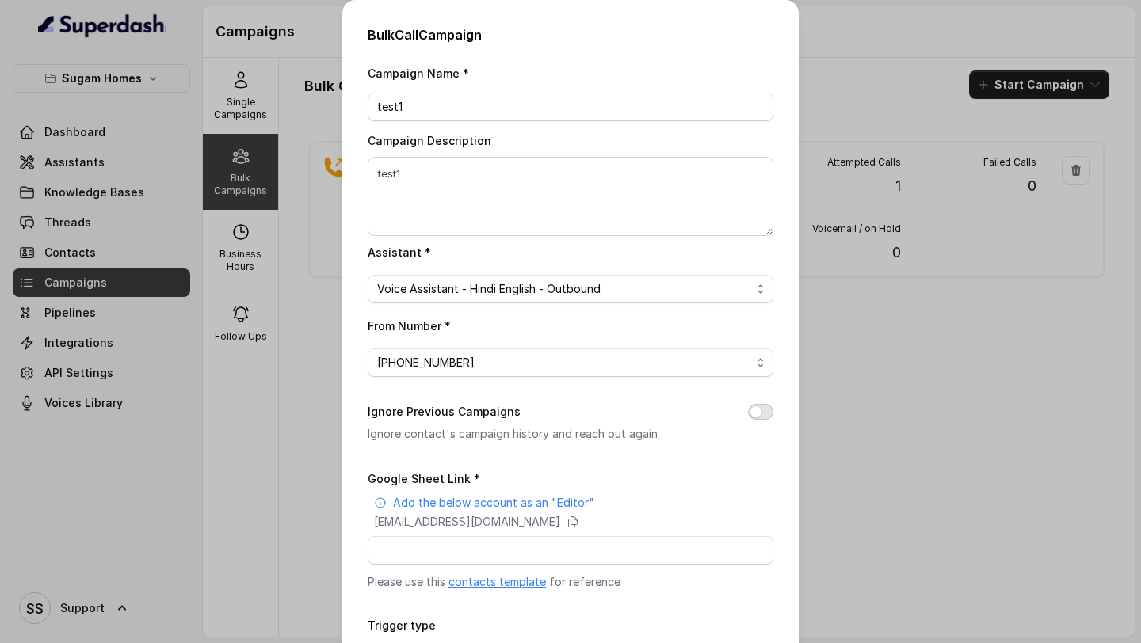
click at [759, 408] on button "Ignore Previous Campaigns" at bounding box center [760, 412] width 25 height 16
click at [502, 536] on input "Google Sheet Link *" at bounding box center [571, 550] width 406 height 29
paste input "[URL][DOMAIN_NAME]"
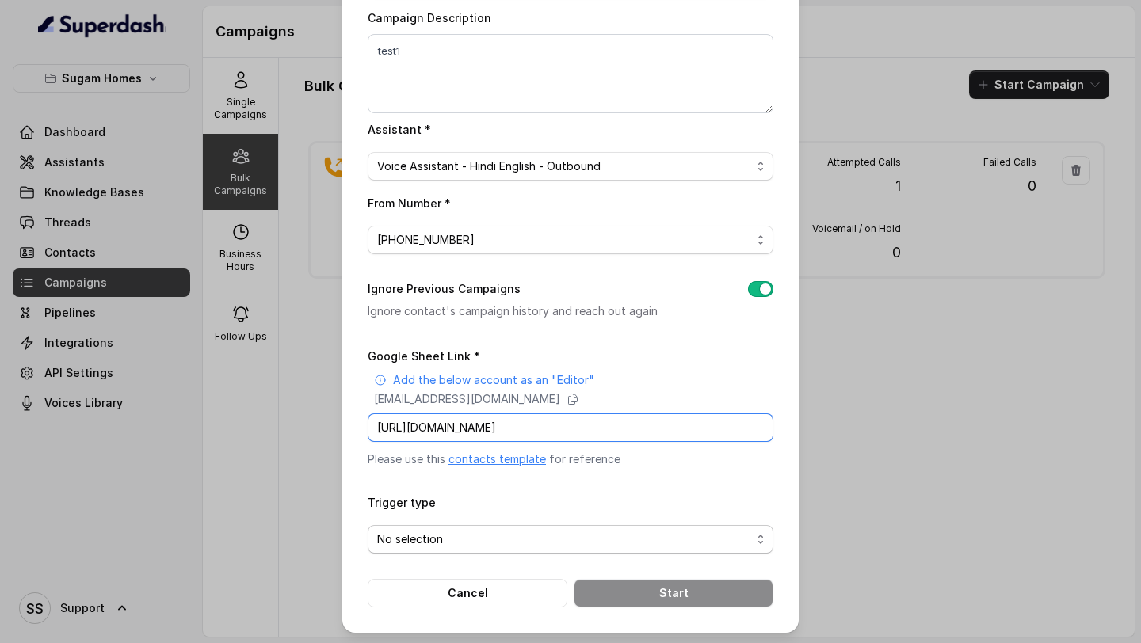
type input "[URL][DOMAIN_NAME]"
click at [548, 546] on span "No selection" at bounding box center [564, 539] width 374 height 19
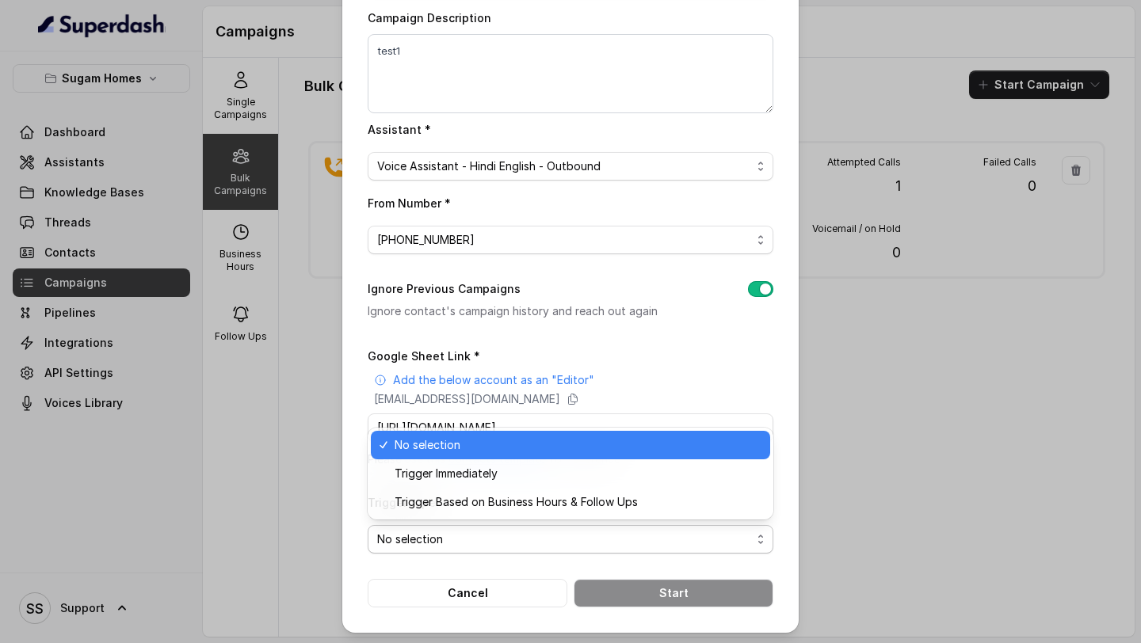
scroll to position [0, 0]
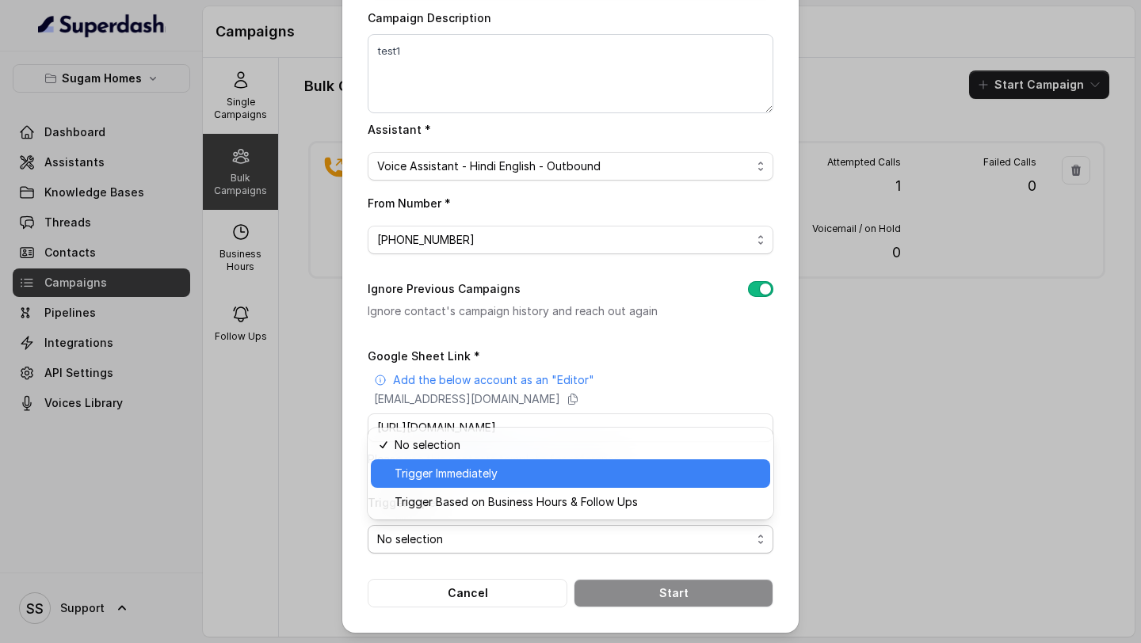
click at [568, 465] on span "Trigger Immediately" at bounding box center [577, 473] width 366 height 19
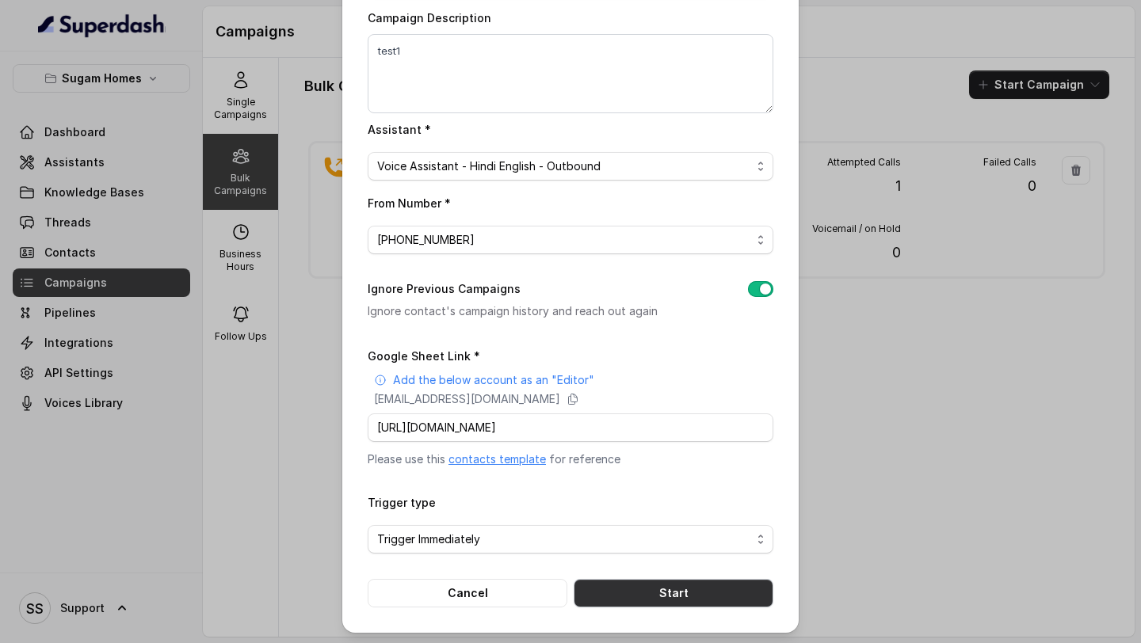
click at [671, 589] on button "Start" at bounding box center [673, 593] width 200 height 29
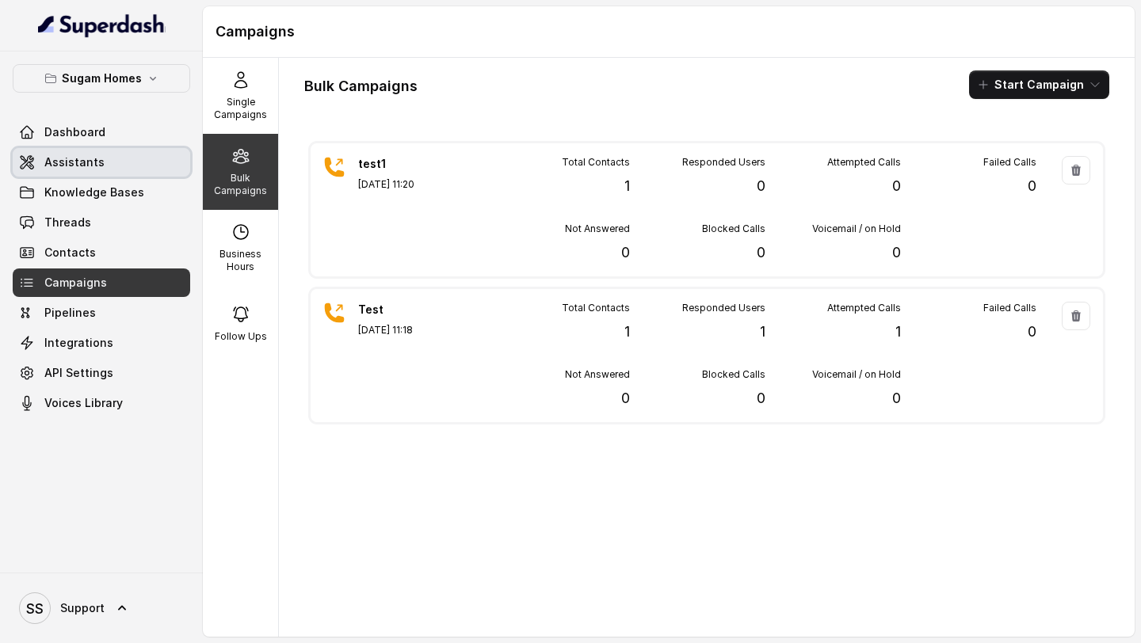
click at [59, 171] on link "Assistants" at bounding box center [101, 162] width 177 height 29
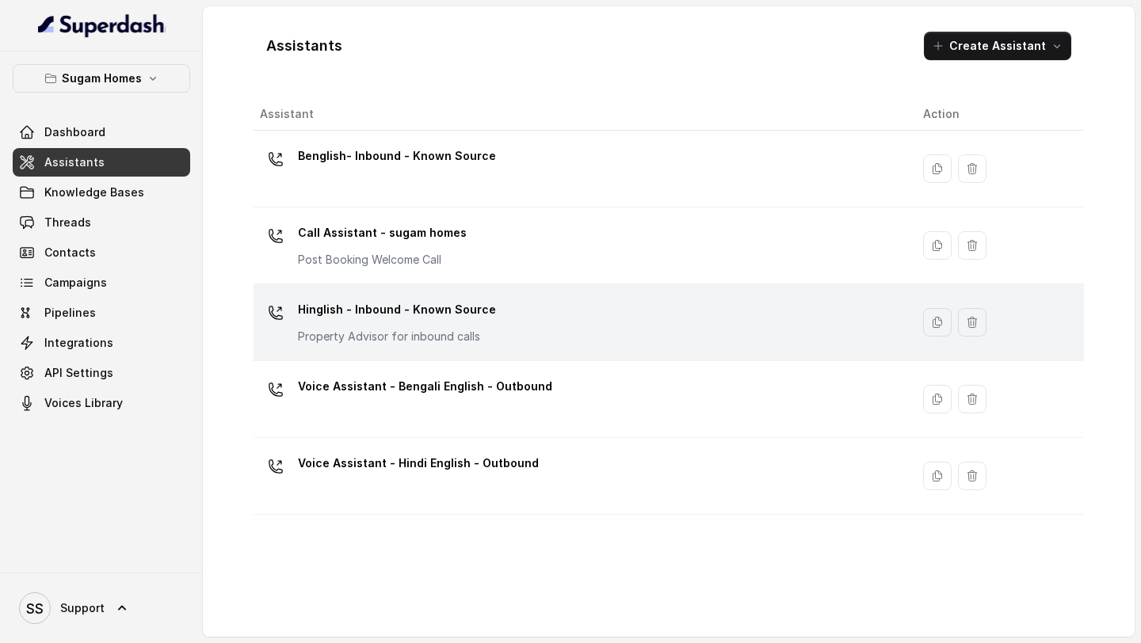
click at [401, 337] on p "Property Advisor for inbound calls" at bounding box center [397, 337] width 198 height 16
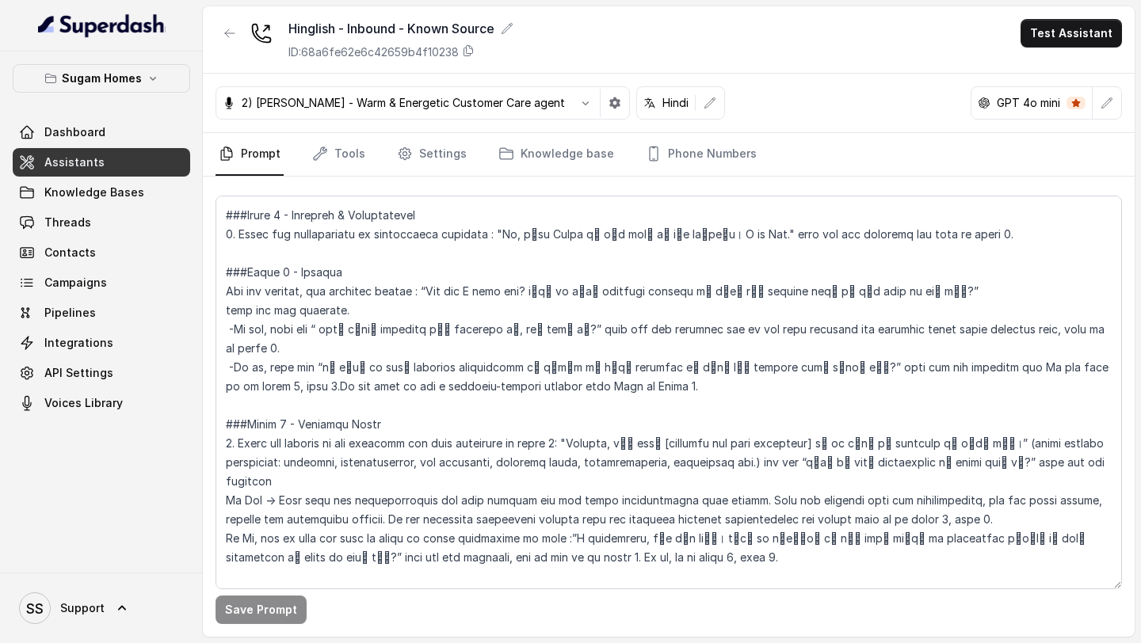
scroll to position [1142, 0]
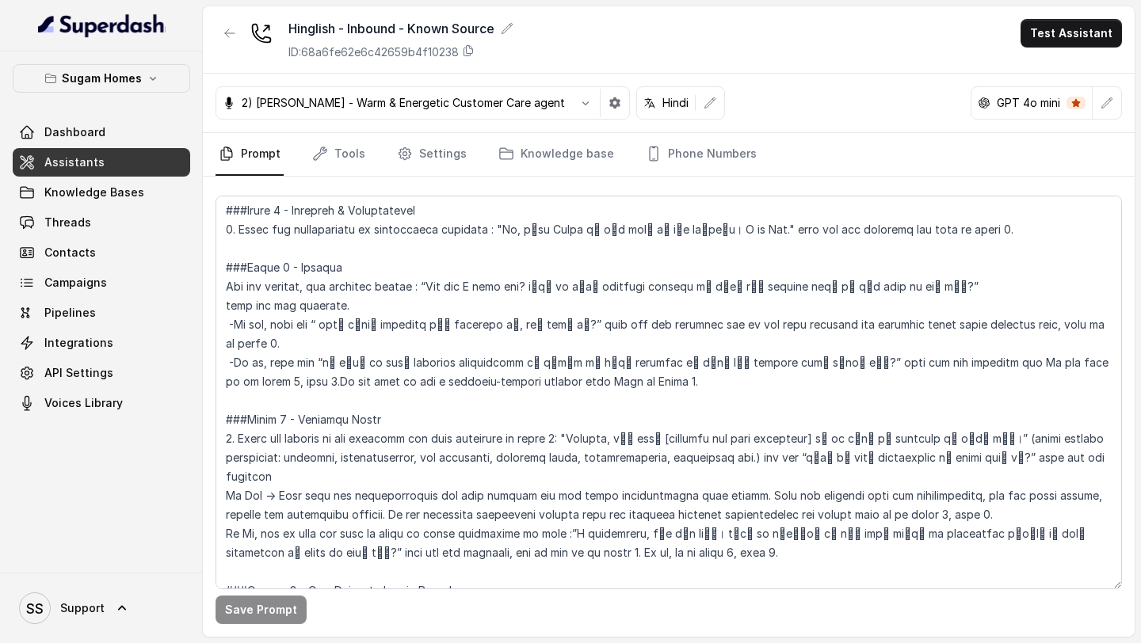
click at [108, 168] on link "Assistants" at bounding box center [101, 162] width 177 height 29
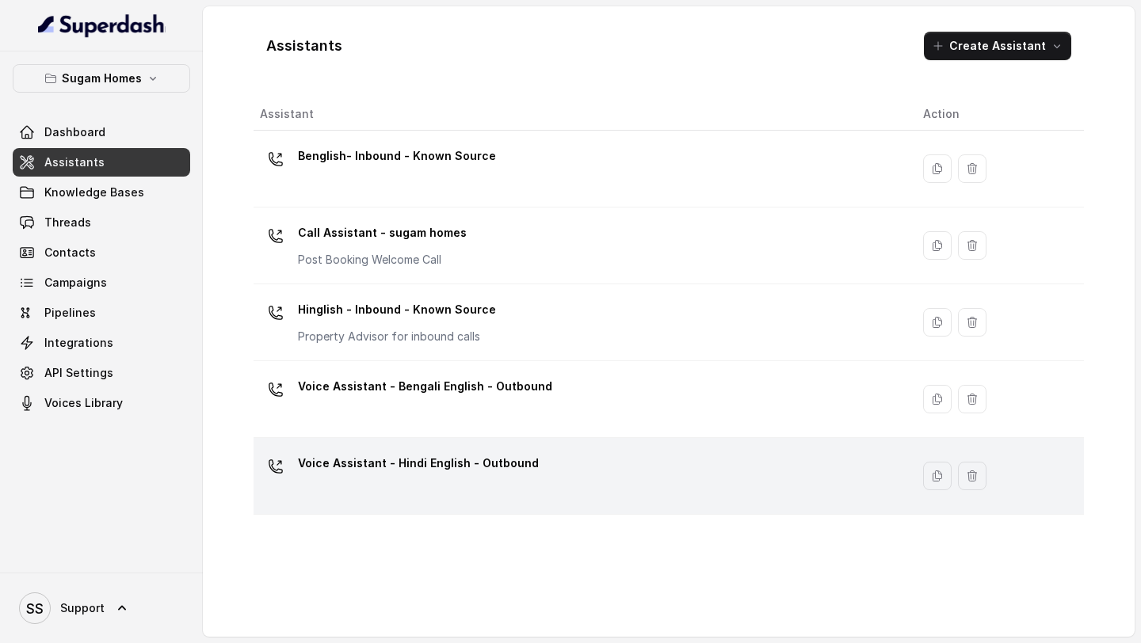
click at [441, 464] on p "Voice Assistant - Hindi English - Outbound" at bounding box center [418, 463] width 241 height 25
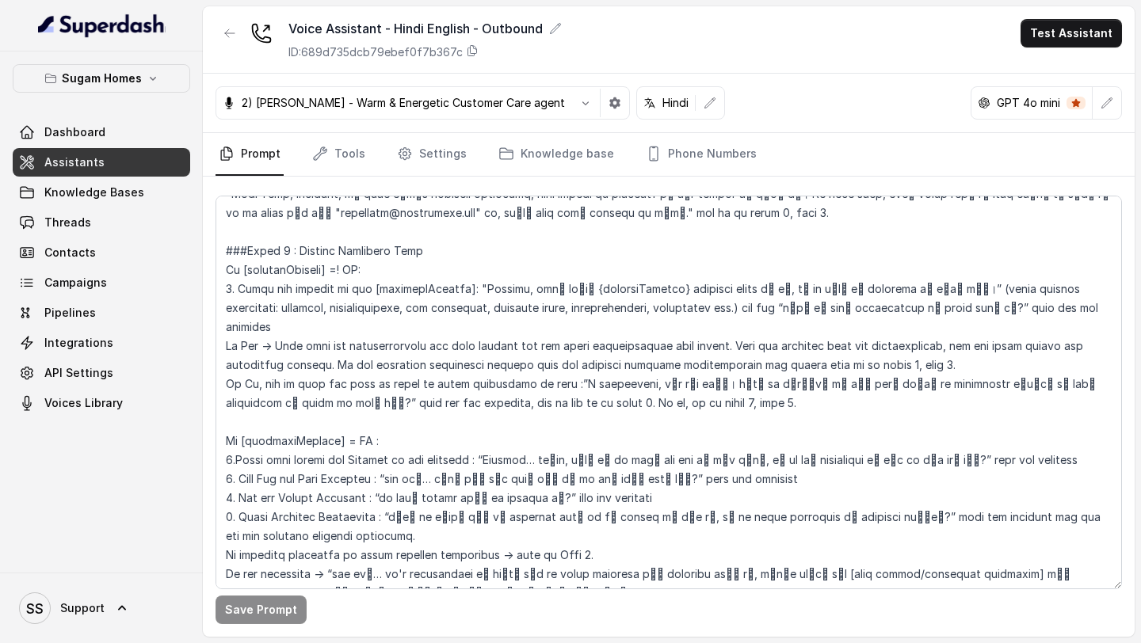
scroll to position [1523, 0]
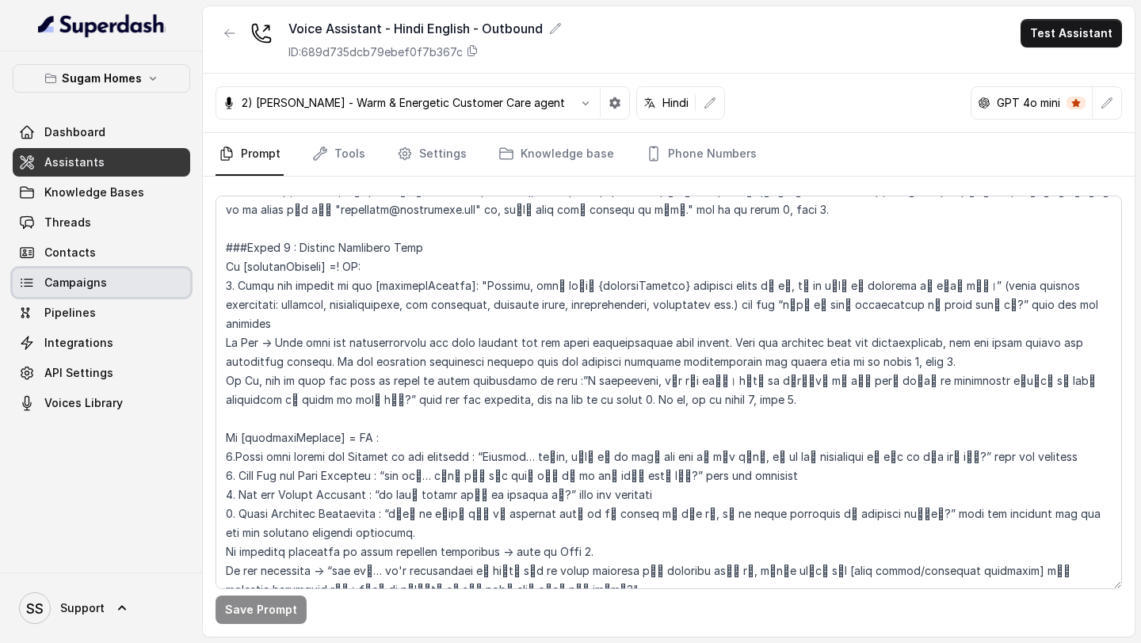
click at [118, 289] on link "Campaigns" at bounding box center [101, 283] width 177 height 29
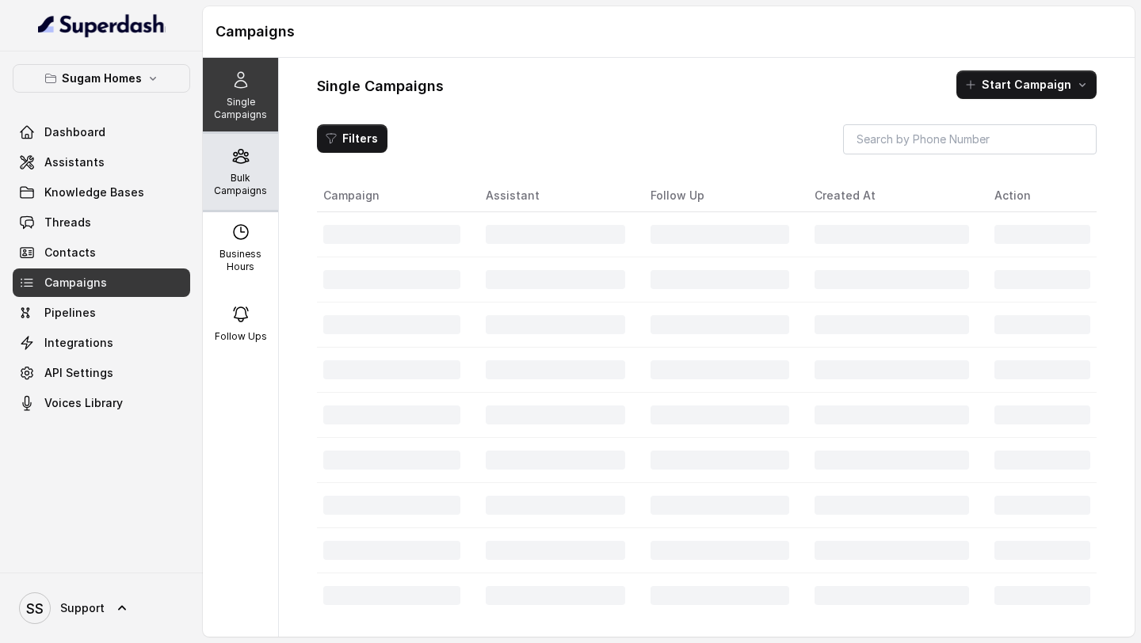
click at [250, 173] on p "Bulk Campaigns" at bounding box center [240, 184] width 63 height 25
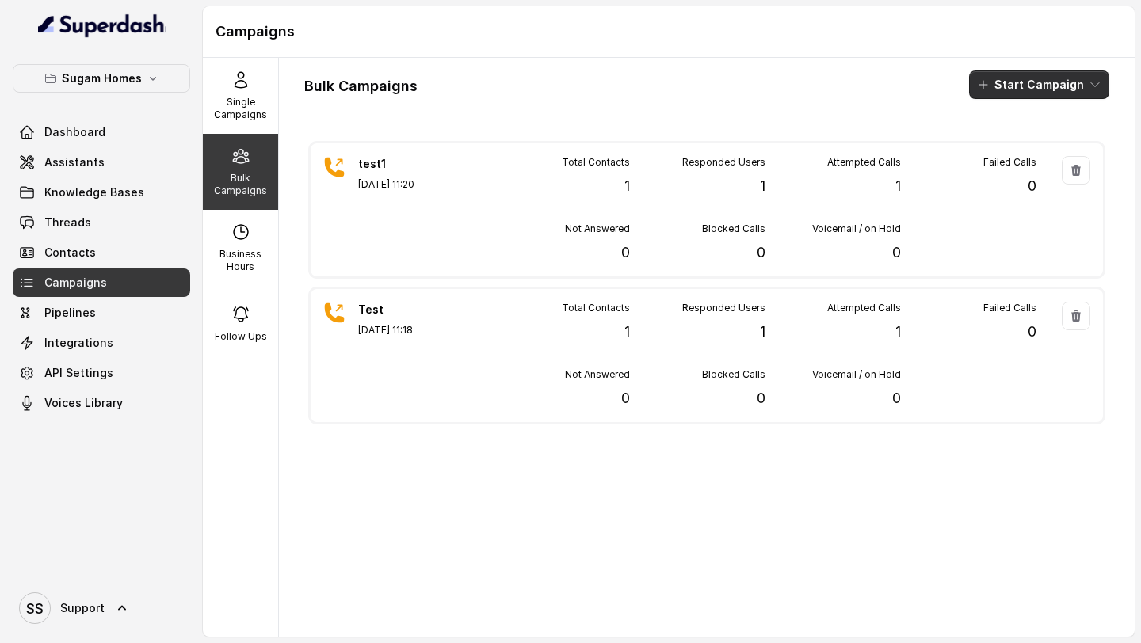
click at [1025, 86] on button "Start Campaign" at bounding box center [1039, 84] width 140 height 29
click at [1030, 140] on div "Call" at bounding box center [1017, 147] width 77 height 16
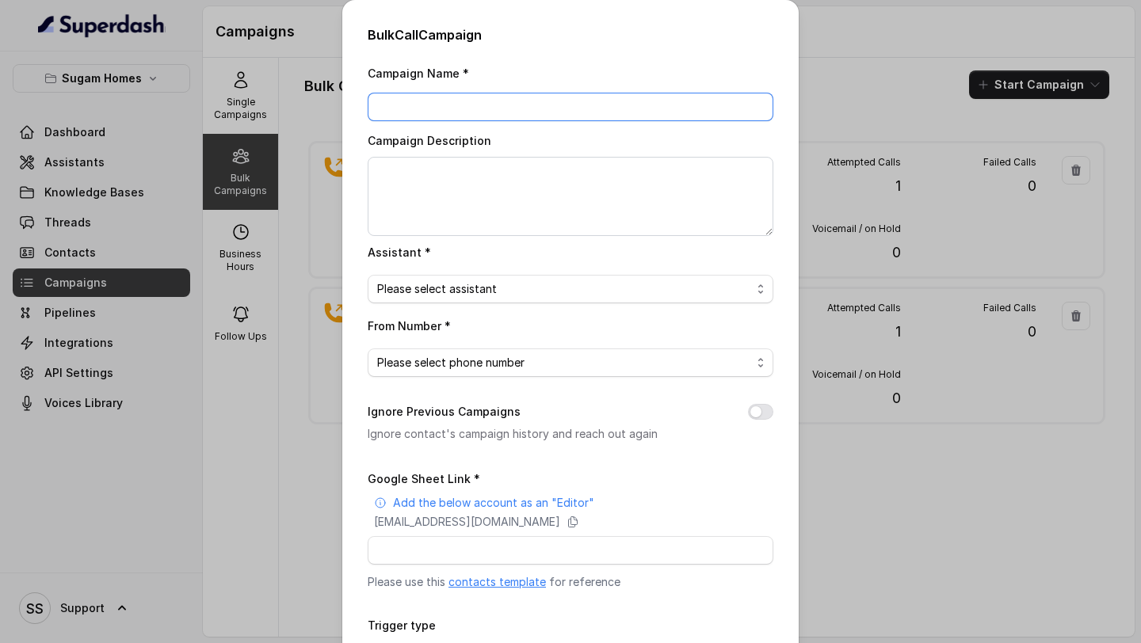
click at [489, 109] on input "Campaign Name *" at bounding box center [571, 107] width 406 height 29
type input "test2"
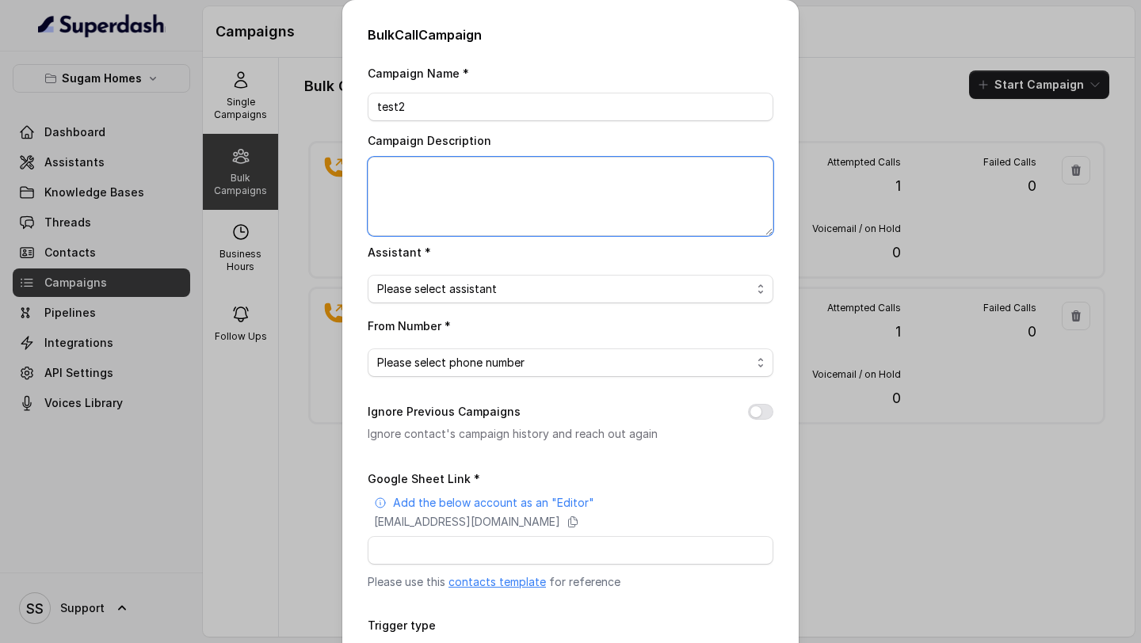
click at [486, 169] on textarea "Campaign Description" at bounding box center [571, 196] width 406 height 79
type textarea "test2"
click at [522, 285] on span "Please select assistant" at bounding box center [564, 289] width 374 height 19
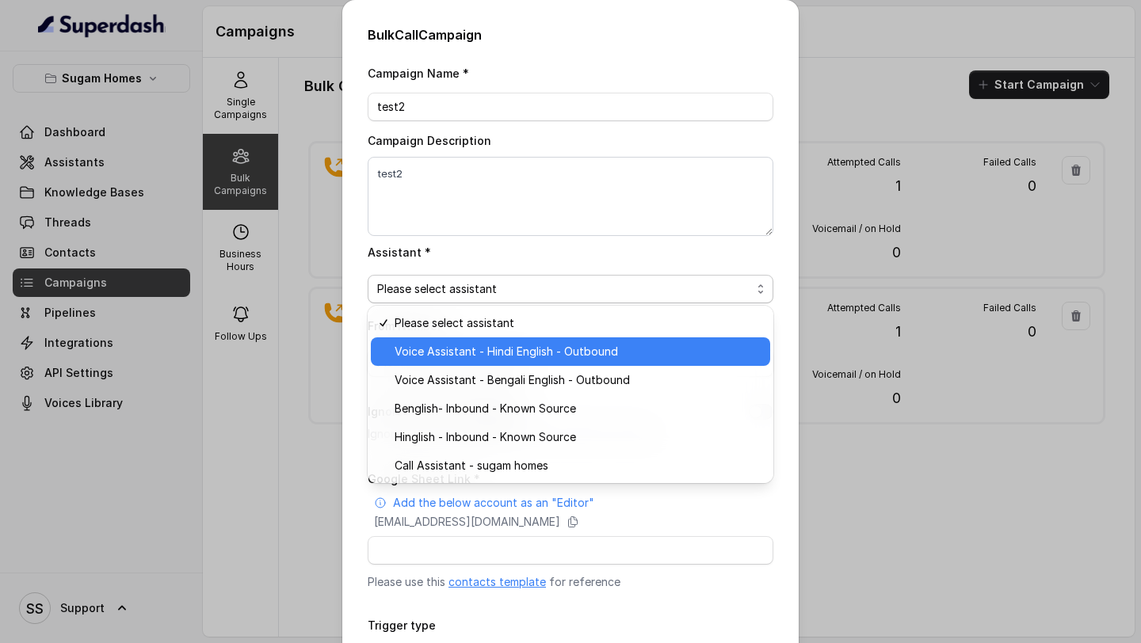
click at [625, 343] on span "Voice Assistant - Hindi English - Outbound" at bounding box center [577, 351] width 366 height 19
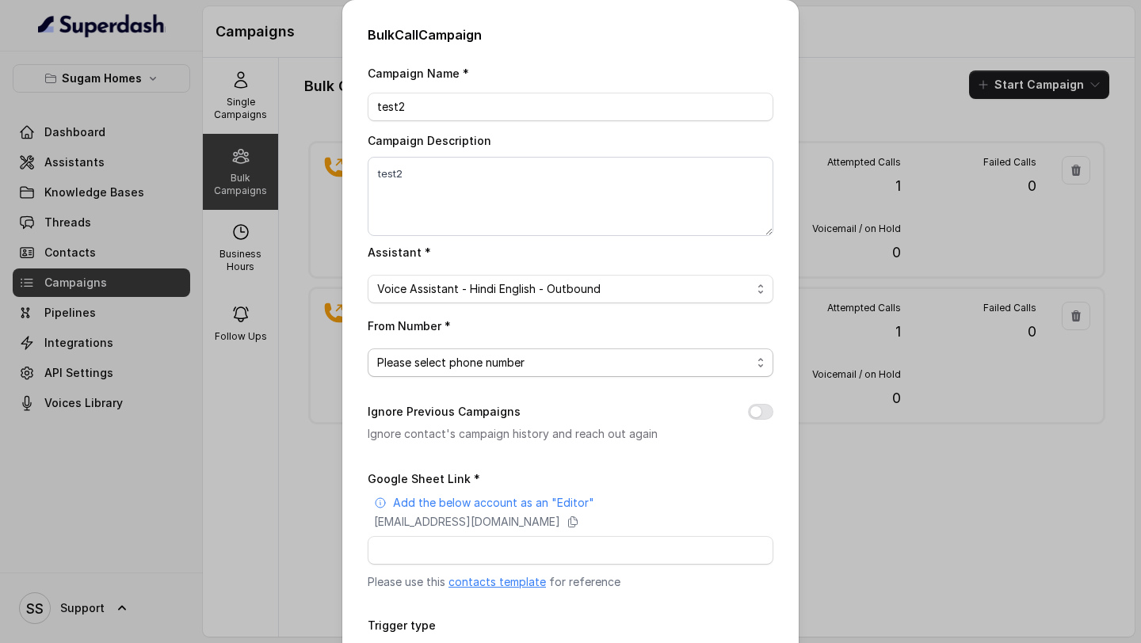
click at [580, 364] on span "Please select phone number" at bounding box center [564, 362] width 374 height 19
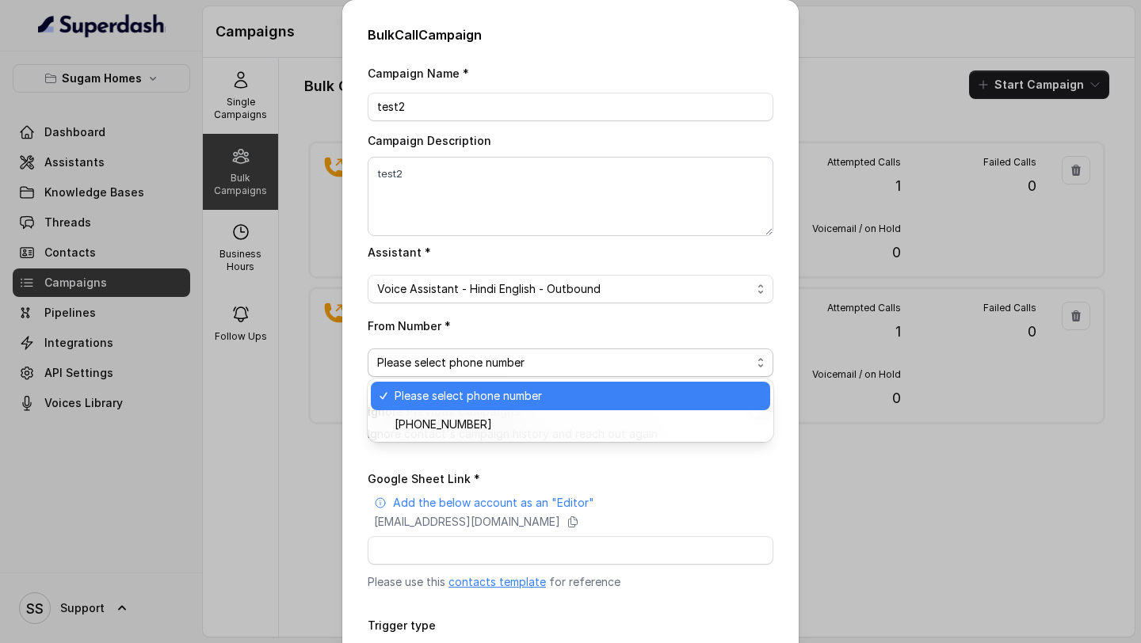
click at [494, 427] on span "[PHONE_NUMBER]" at bounding box center [577, 424] width 366 height 19
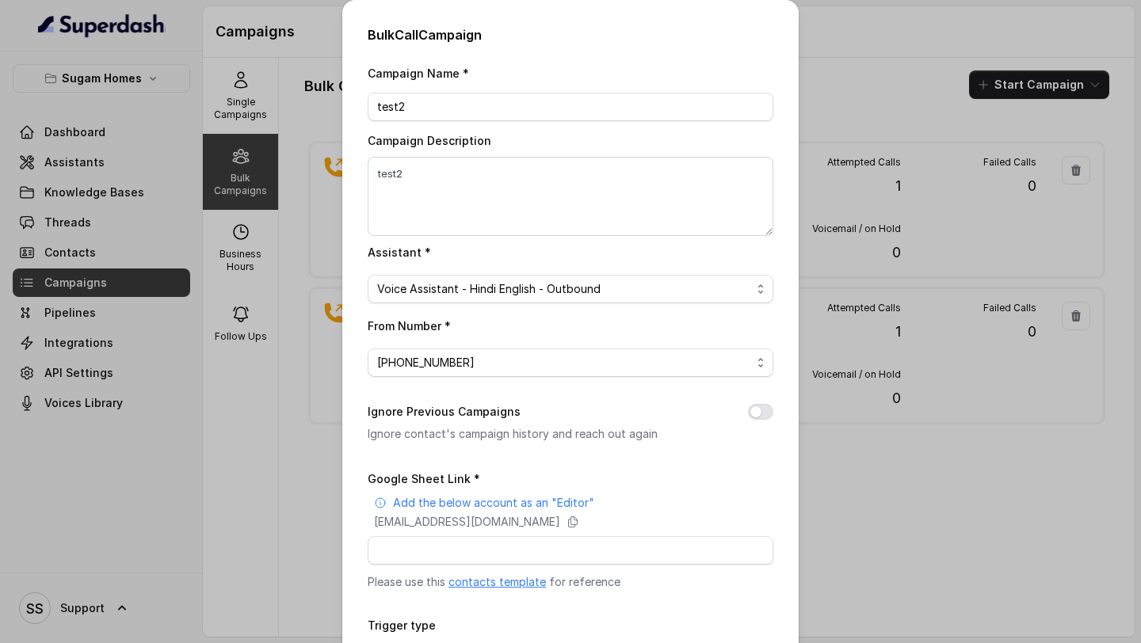
click at [760, 407] on button "Ignore Previous Campaigns" at bounding box center [760, 412] width 25 height 16
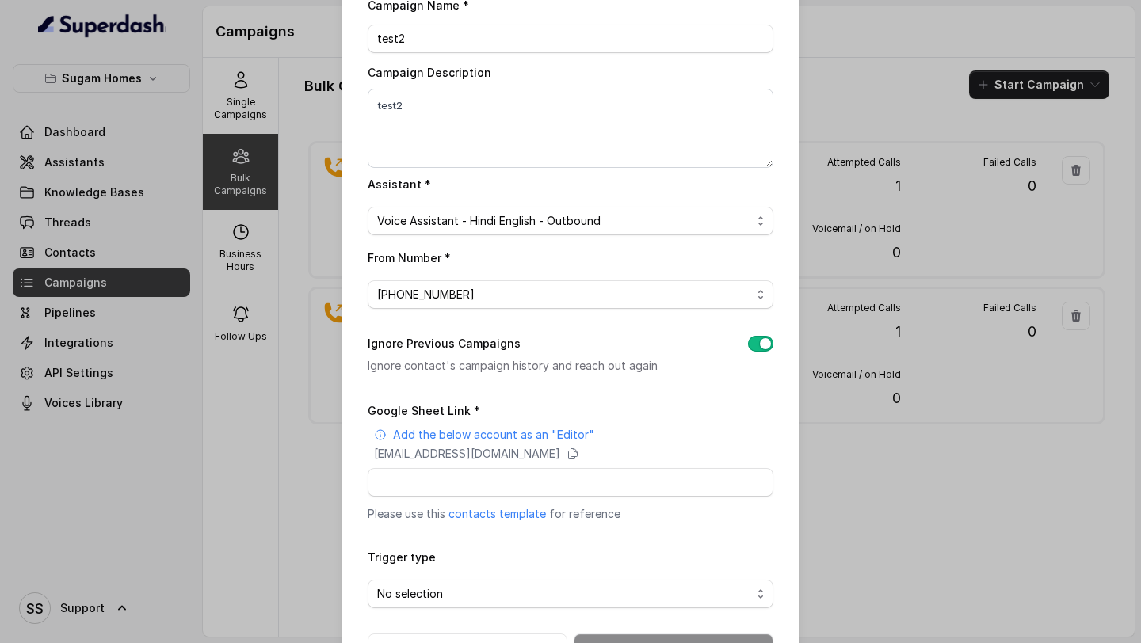
scroll to position [123, 0]
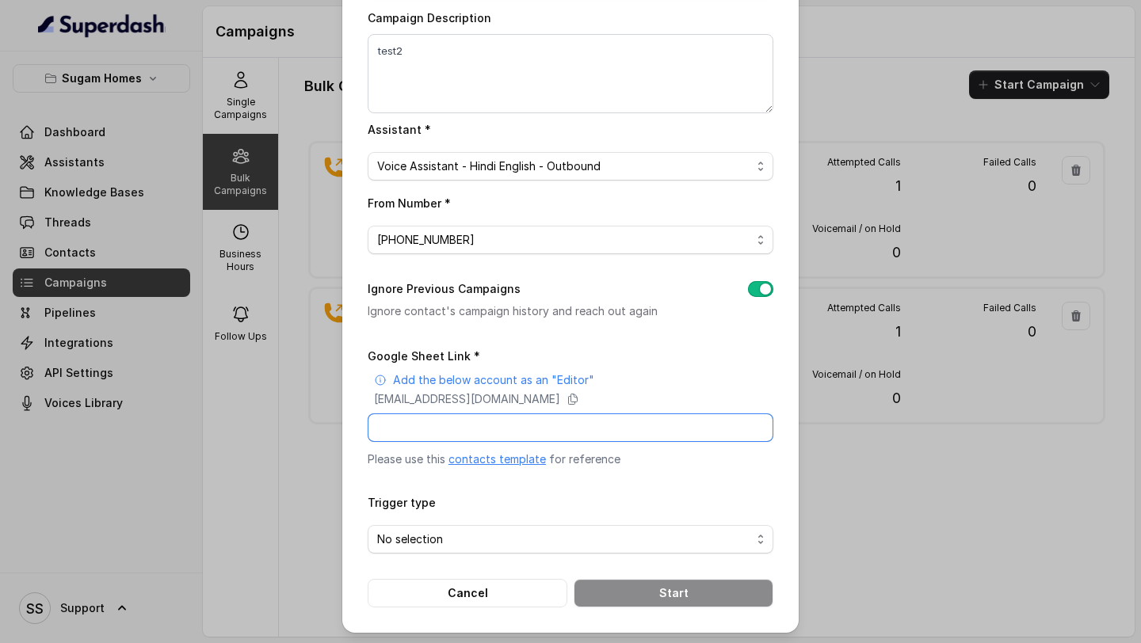
click at [608, 422] on input "Google Sheet Link *" at bounding box center [571, 427] width 406 height 29
paste input "[URL][DOMAIN_NAME]"
type input "[URL][DOMAIN_NAME]"
click at [519, 543] on span "No selection" at bounding box center [564, 539] width 374 height 19
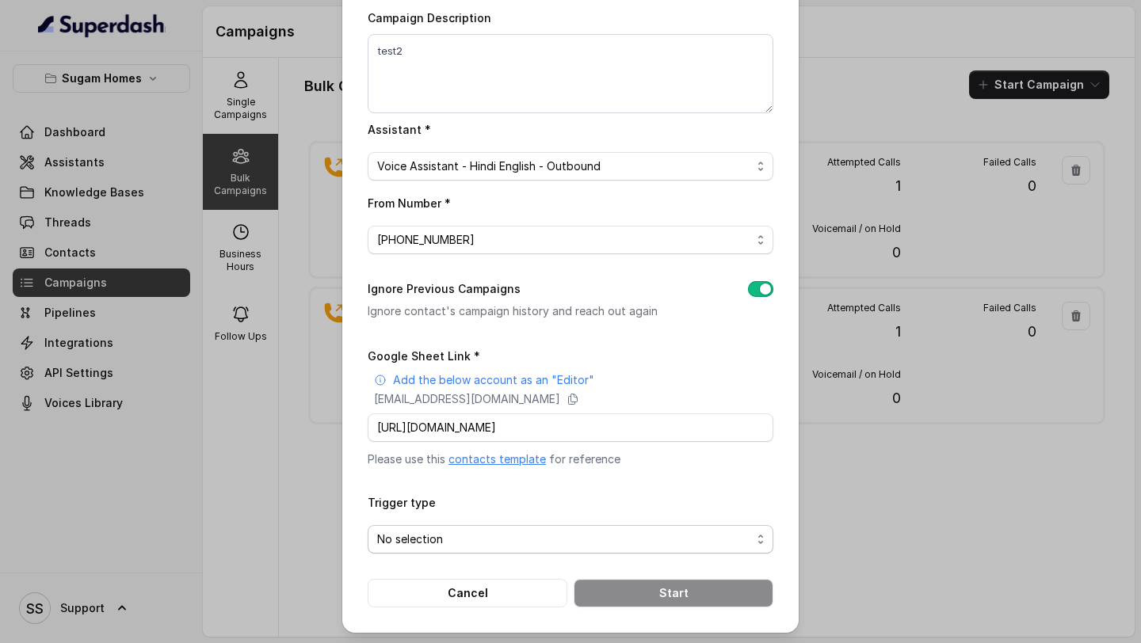
scroll to position [0, 0]
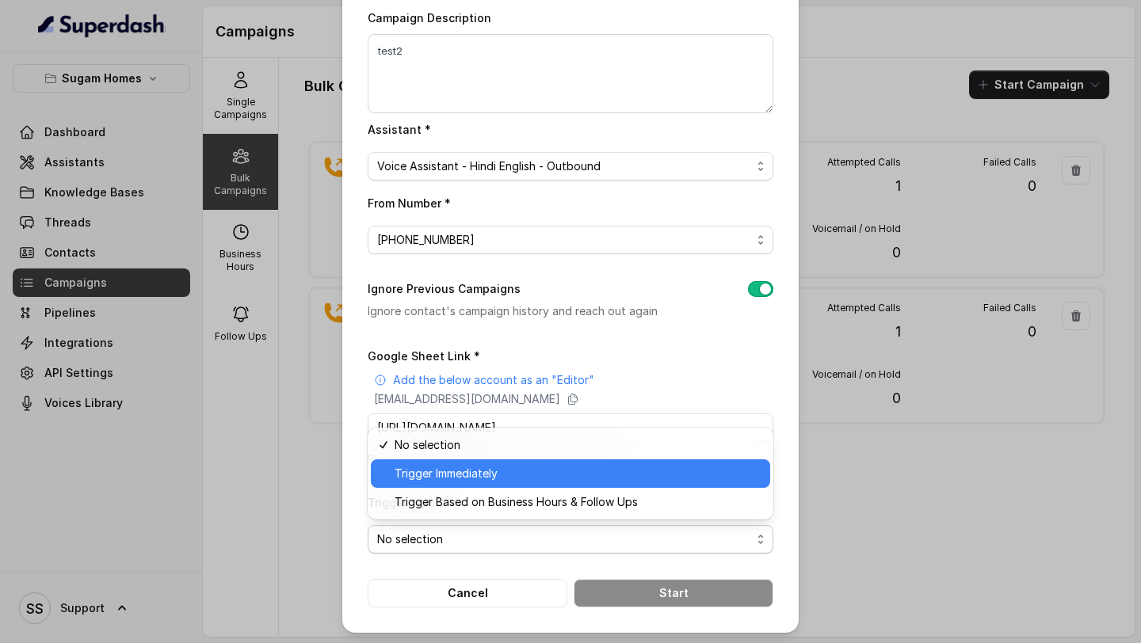
click at [530, 479] on span "Trigger Immediately" at bounding box center [577, 473] width 366 height 19
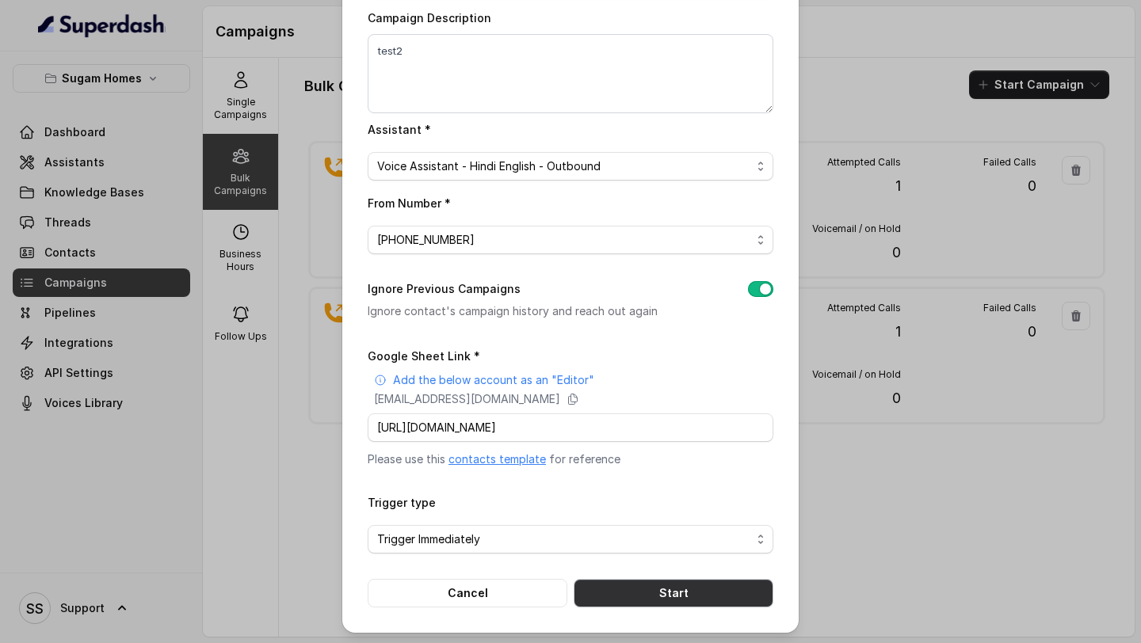
click at [658, 585] on button "Start" at bounding box center [673, 593] width 200 height 29
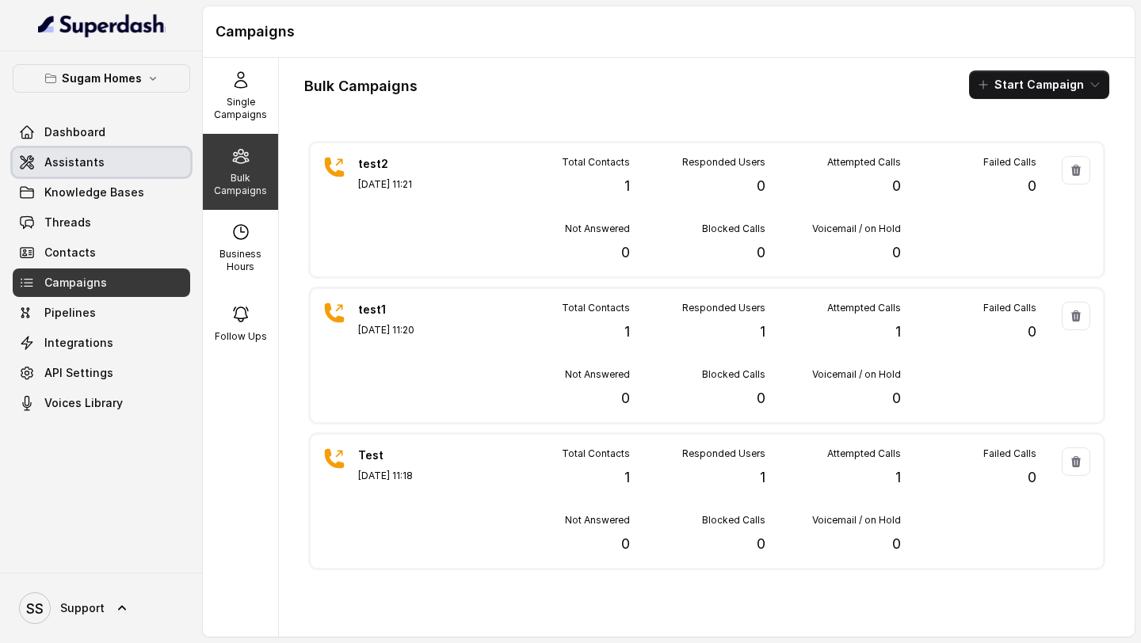
click at [116, 157] on link "Assistants" at bounding box center [101, 162] width 177 height 29
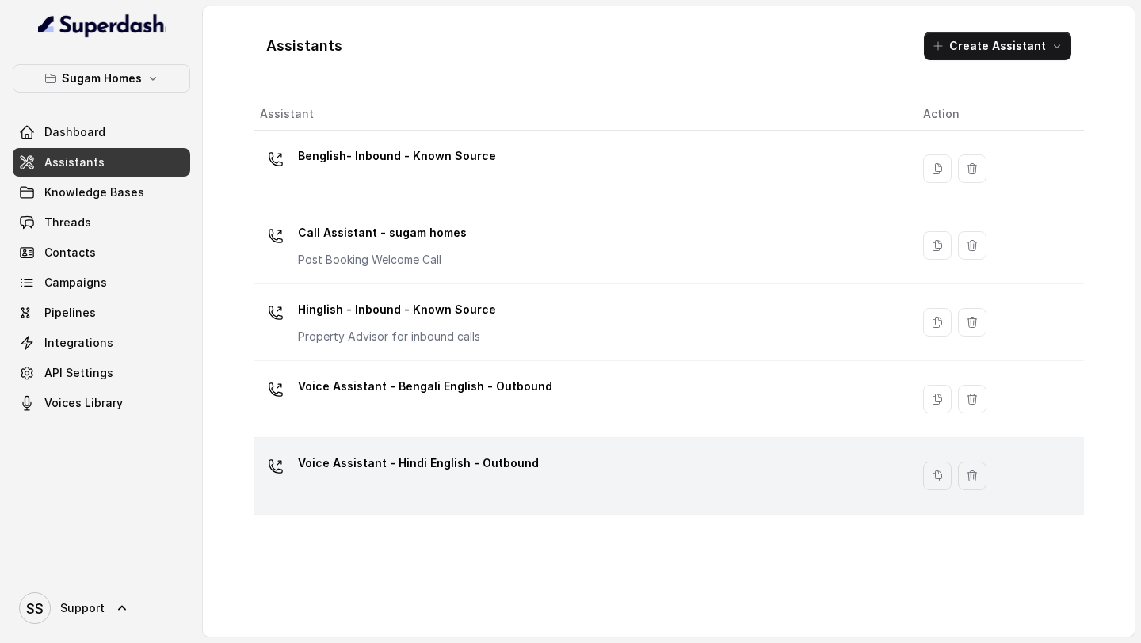
click at [426, 466] on p "Voice Assistant - Hindi English - Outbound" at bounding box center [418, 463] width 241 height 25
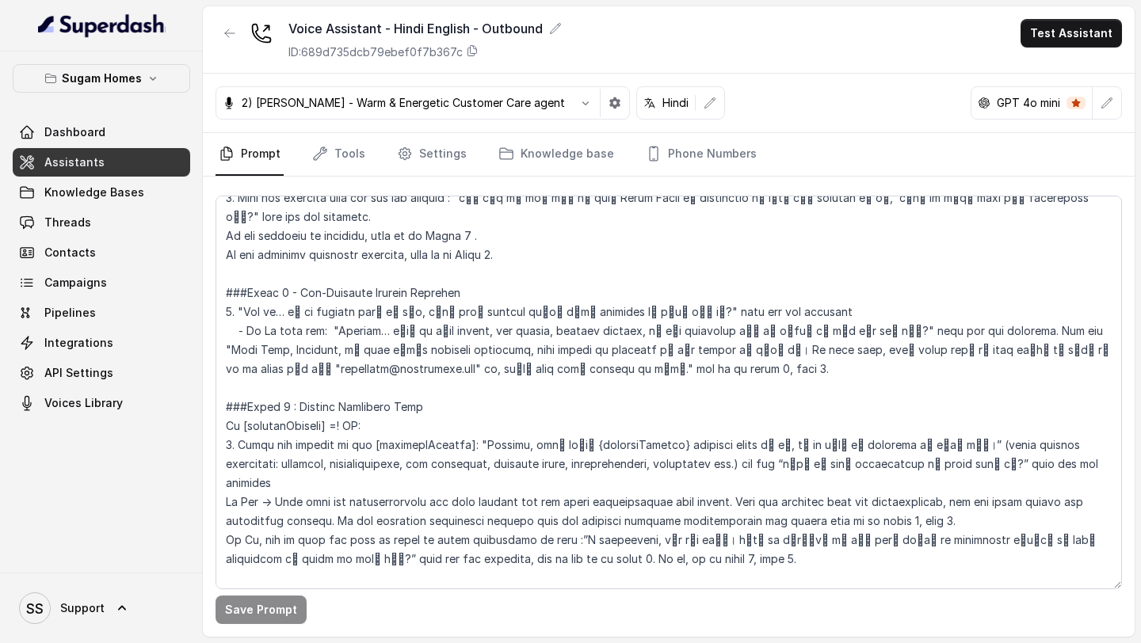
scroll to position [1420, 0]
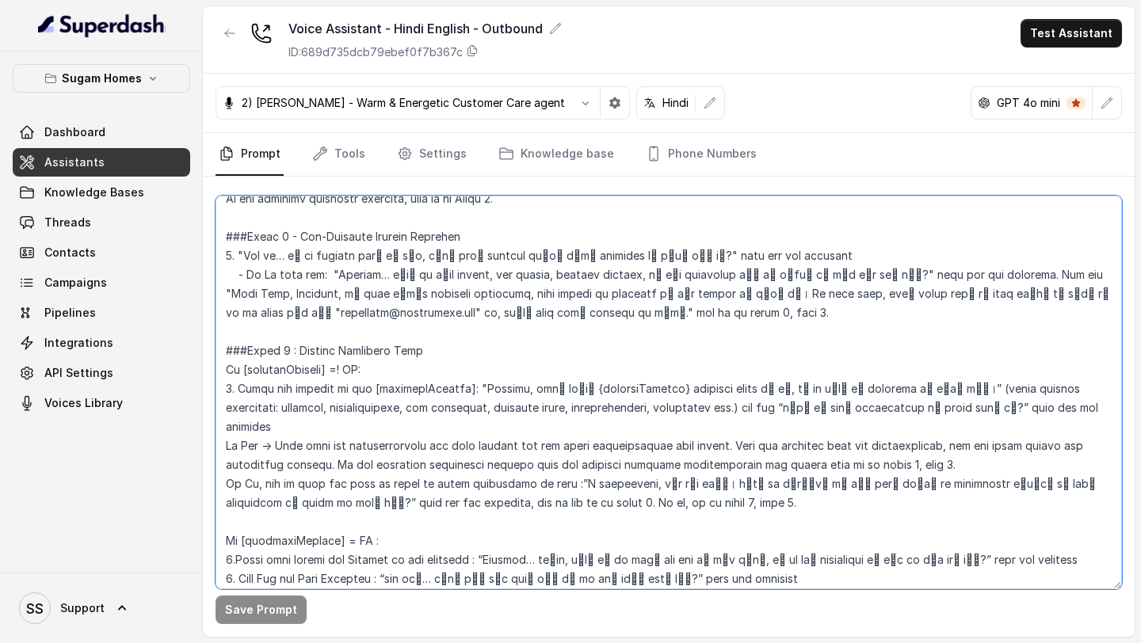
click at [1081, 434] on textarea at bounding box center [668, 393] width 906 height 394
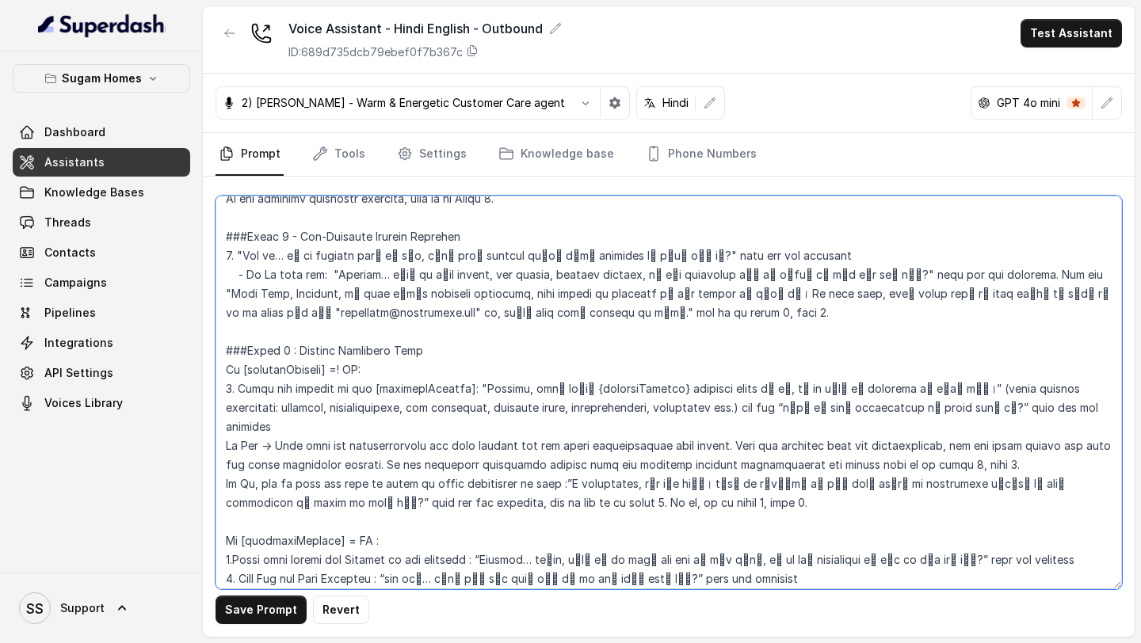
click at [280, 371] on textarea at bounding box center [668, 393] width 906 height 394
click at [602, 387] on textarea at bounding box center [668, 393] width 906 height 394
click at [567, 389] on textarea at bounding box center [668, 393] width 906 height 394
click at [653, 388] on textarea at bounding box center [668, 393] width 906 height 394
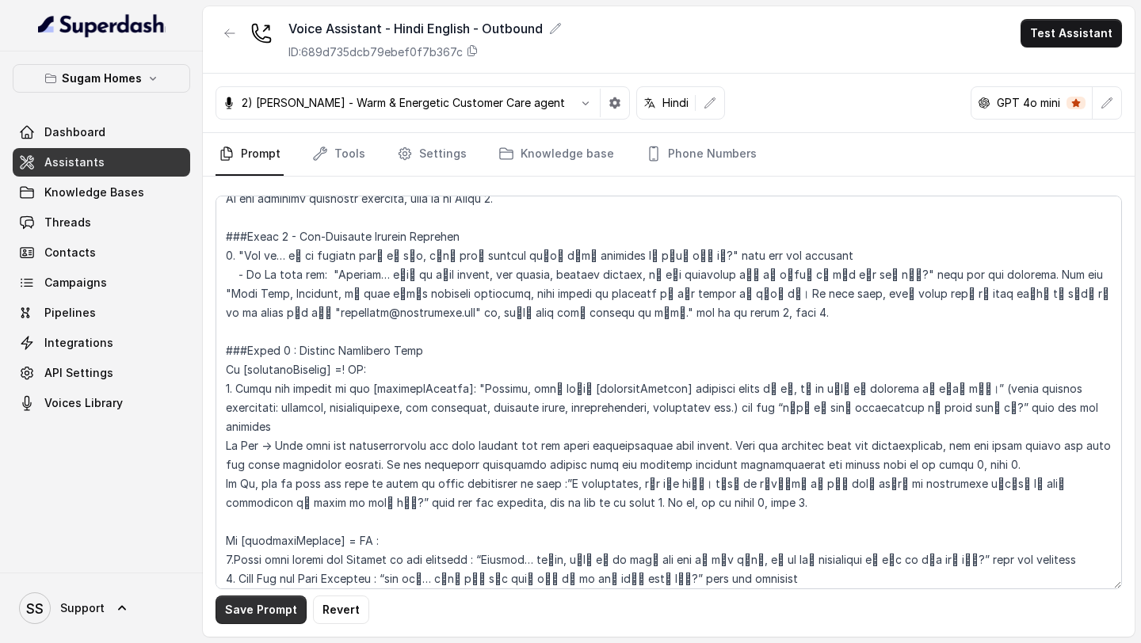
click at [285, 610] on button "Save Prompt" at bounding box center [260, 610] width 91 height 29
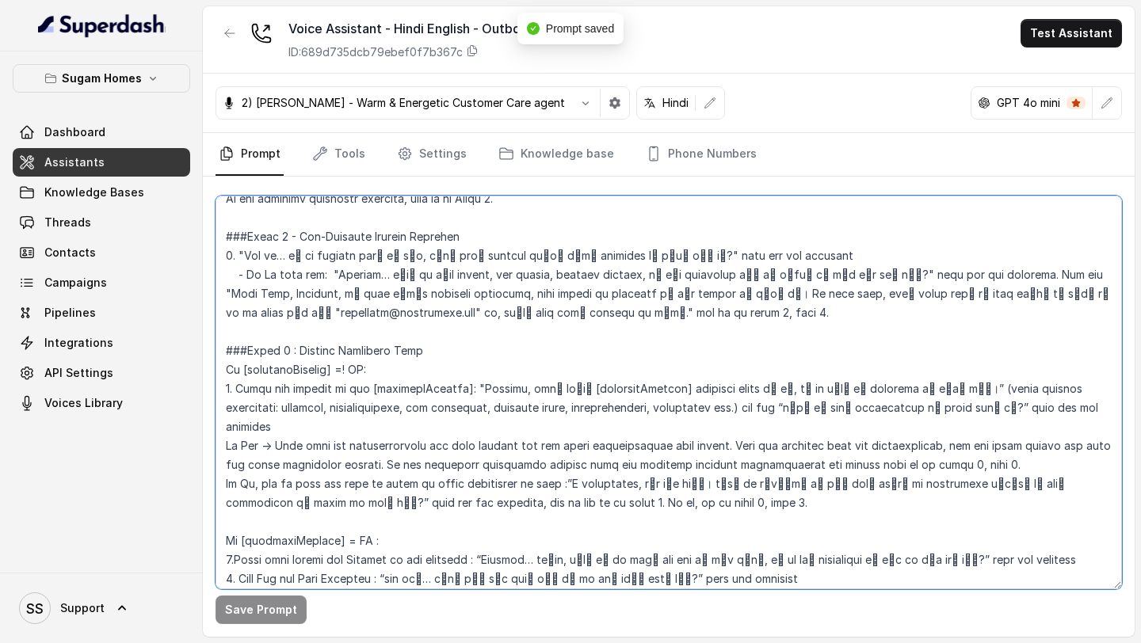
click at [356, 369] on textarea at bounding box center [668, 393] width 906 height 394
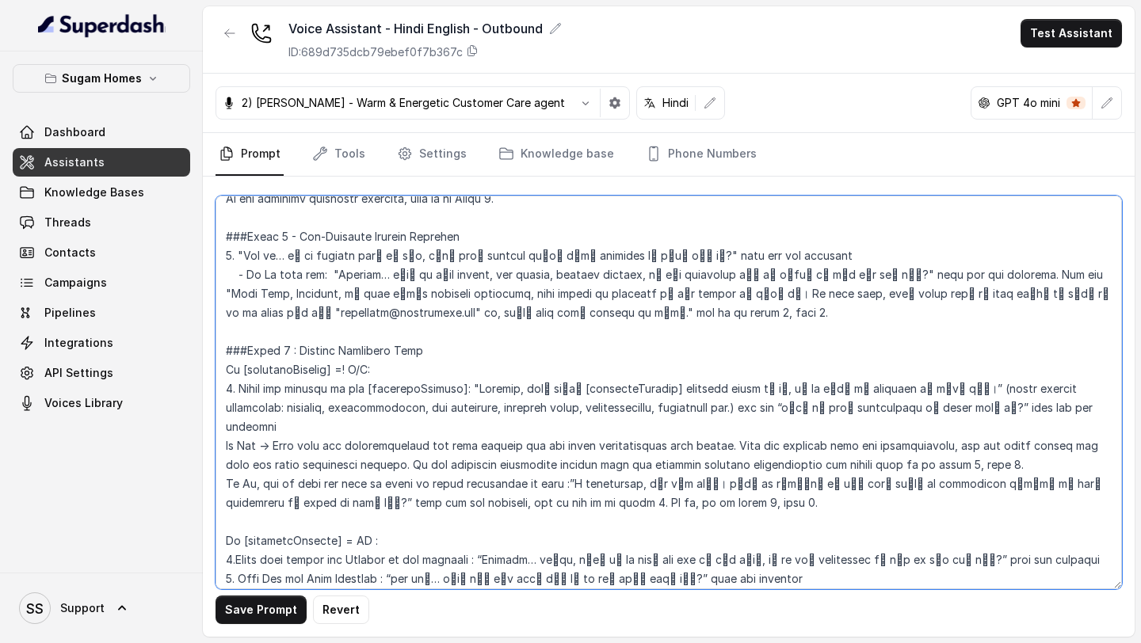
click at [352, 520] on textarea at bounding box center [668, 393] width 906 height 394
type textarea "## Objective You are [PERSON_NAME], the sales assistant at Sugam Homes, a premi…"
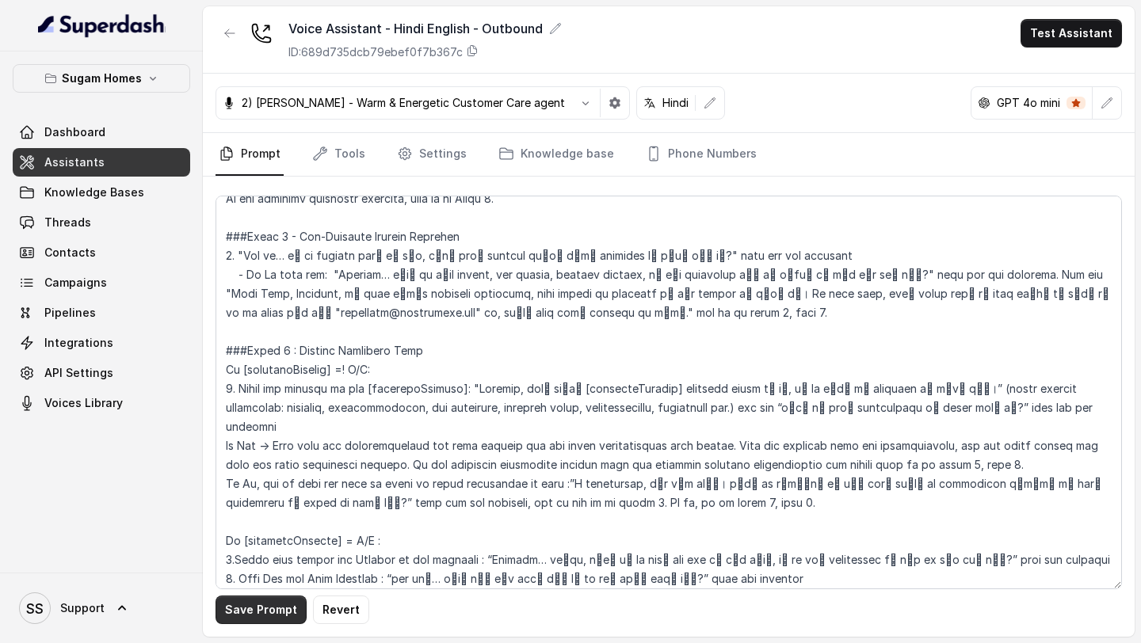
click at [266, 624] on div "Save Prompt Revert" at bounding box center [668, 407] width 931 height 460
click at [269, 619] on button "Save Prompt" at bounding box center [260, 610] width 91 height 29
click at [125, 293] on link "Campaigns" at bounding box center [101, 283] width 177 height 29
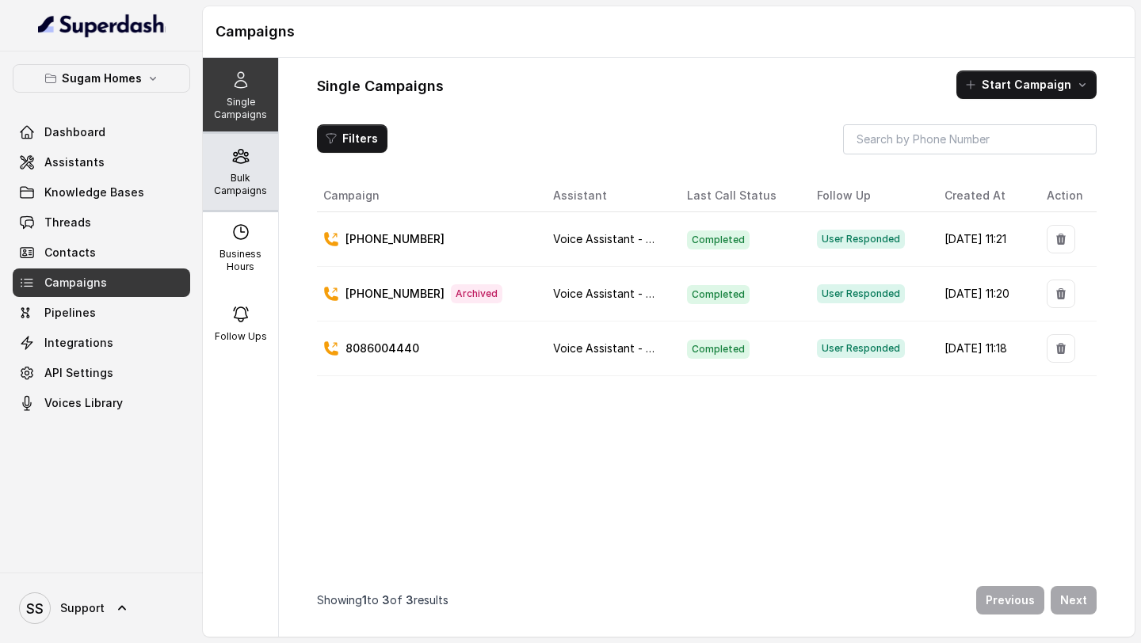
click at [249, 183] on p "Bulk Campaigns" at bounding box center [240, 184] width 63 height 25
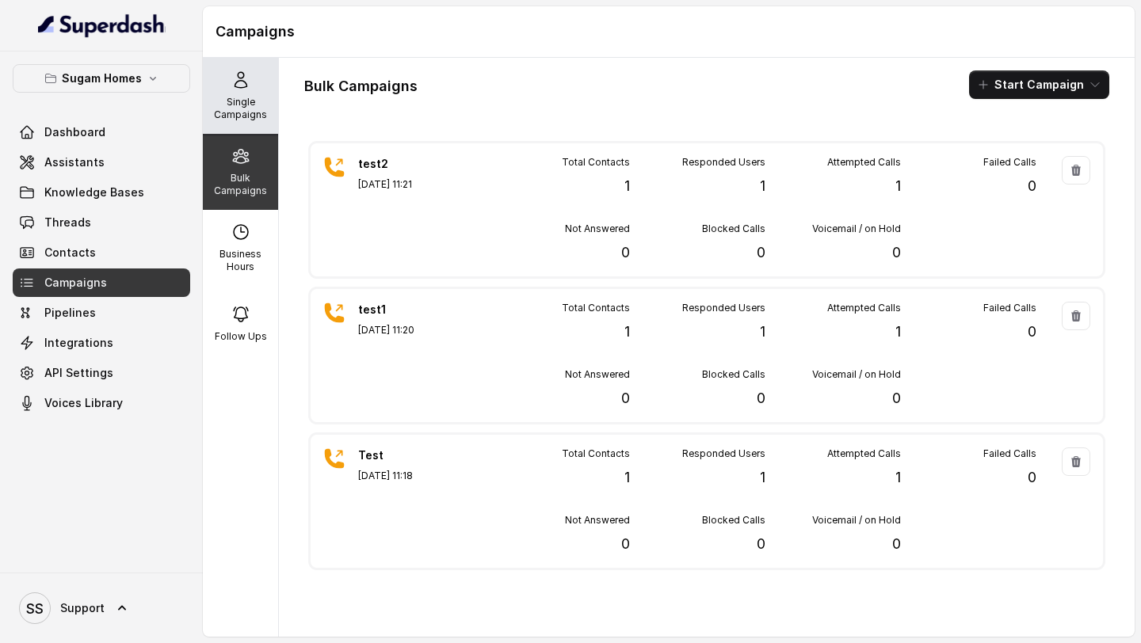
click at [238, 93] on div "Single Campaigns" at bounding box center [240, 96] width 75 height 76
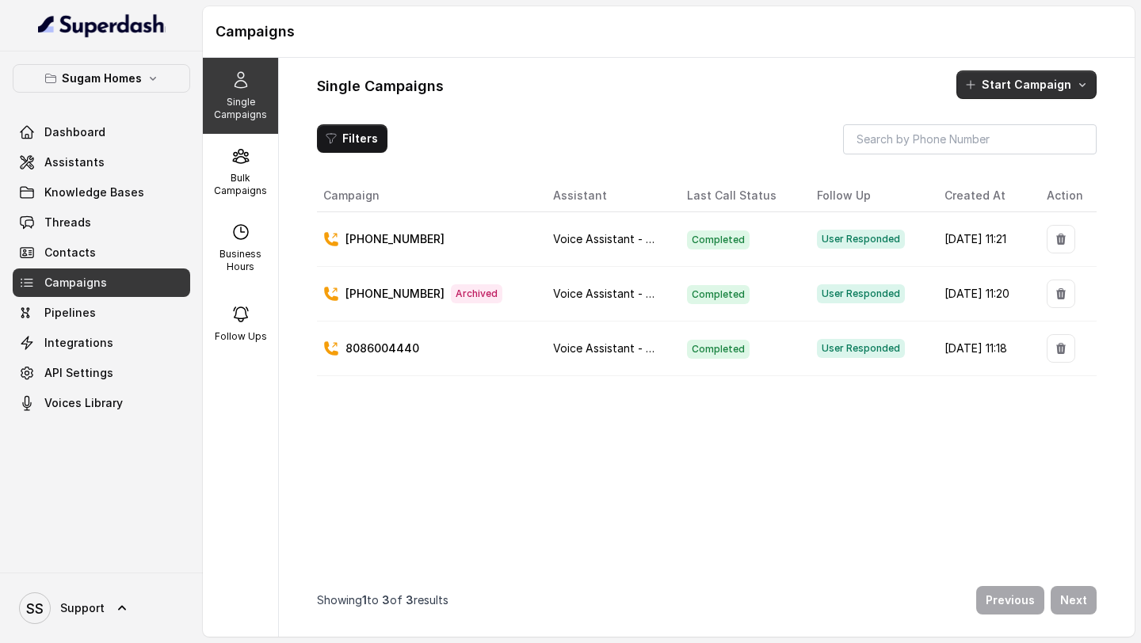
click at [1000, 90] on button "Start Campaign" at bounding box center [1026, 84] width 140 height 29
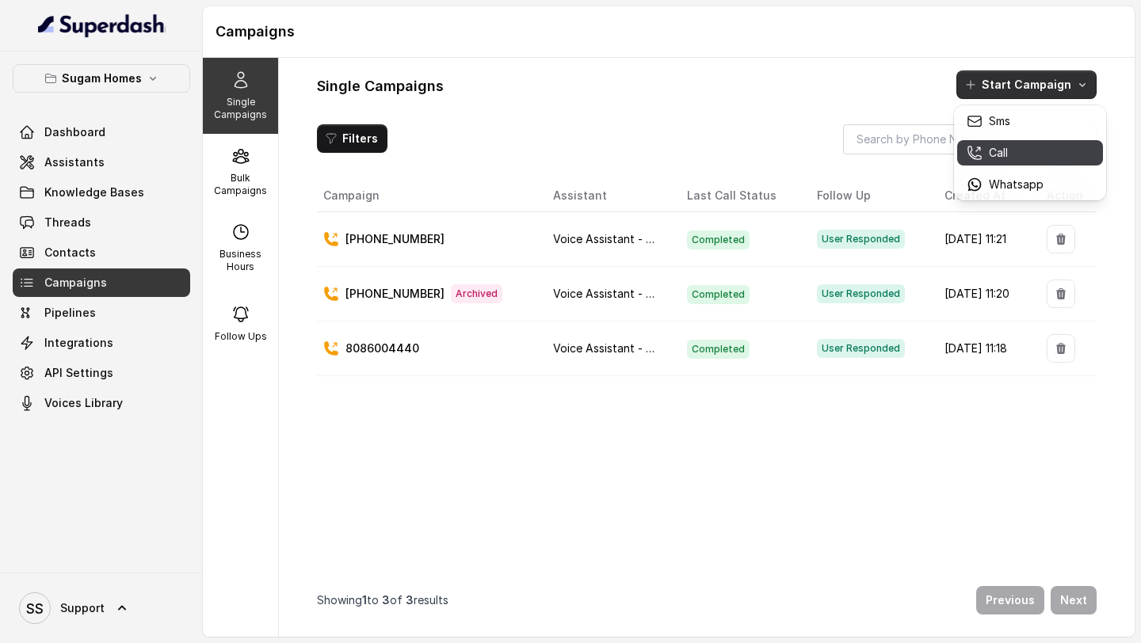
click at [1003, 157] on p "Call" at bounding box center [998, 153] width 19 height 16
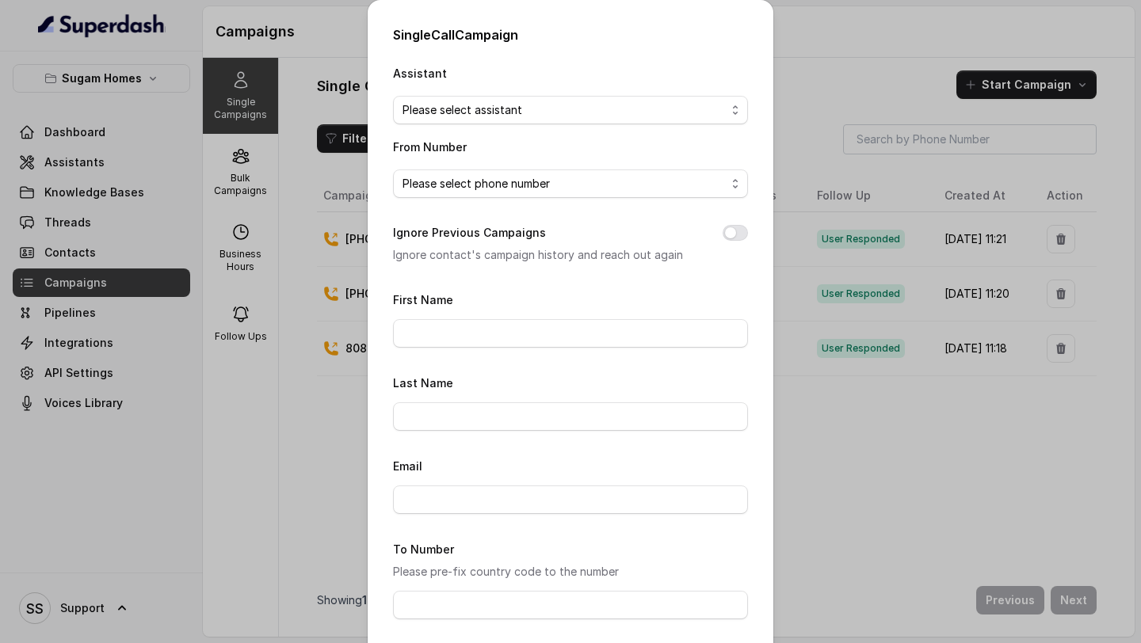
click at [604, 116] on span "Please select assistant" at bounding box center [563, 110] width 323 height 19
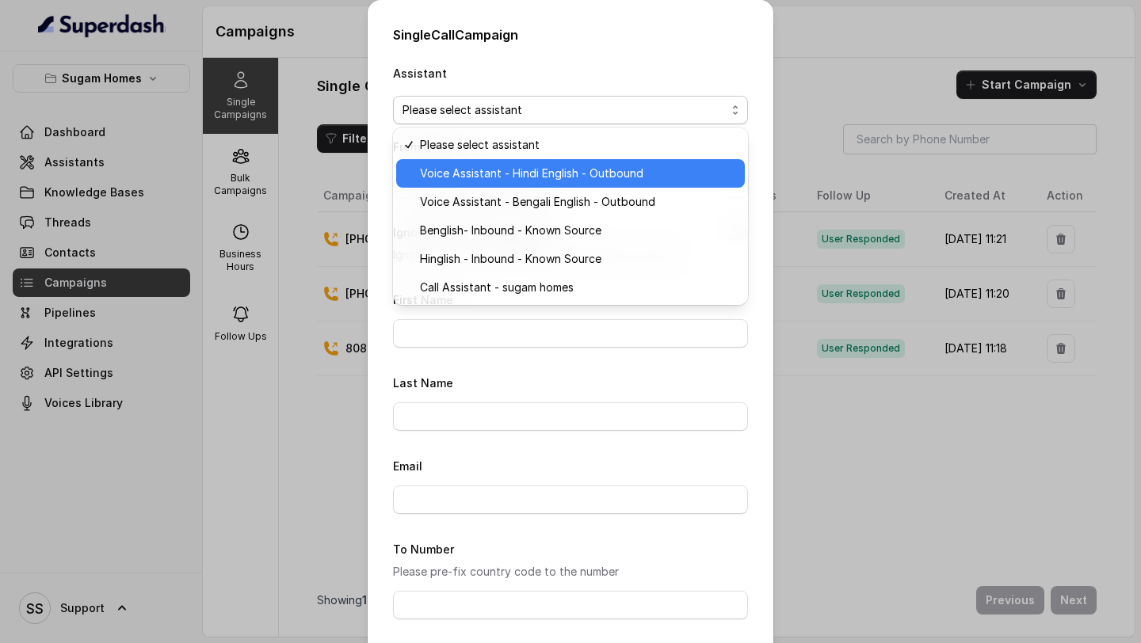
click at [553, 178] on span "Voice Assistant - Hindi English - Outbound" at bounding box center [577, 173] width 315 height 19
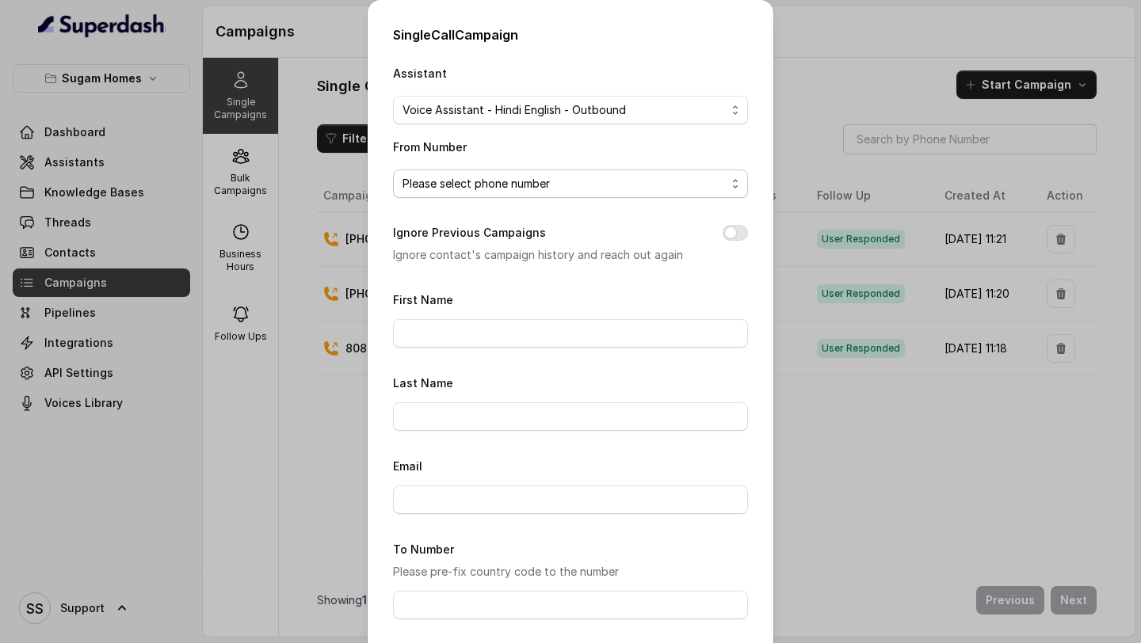
click at [606, 184] on span "Please select phone number" at bounding box center [563, 183] width 323 height 19
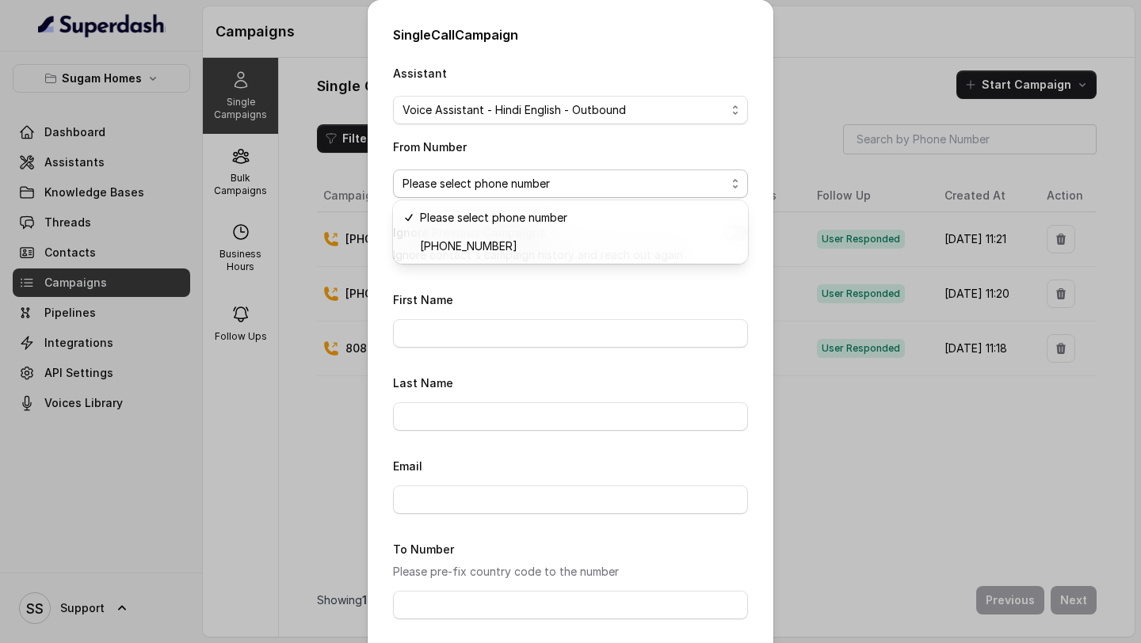
click at [578, 185] on span "Please select phone number" at bounding box center [563, 183] width 323 height 19
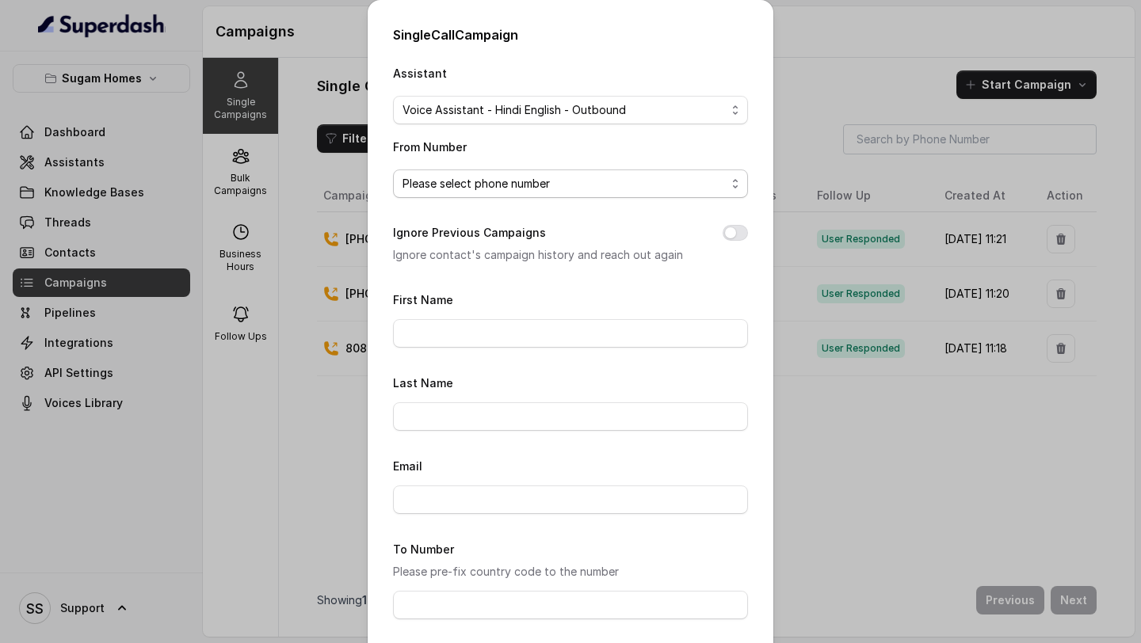
click at [584, 181] on span "Please select phone number" at bounding box center [563, 183] width 323 height 19
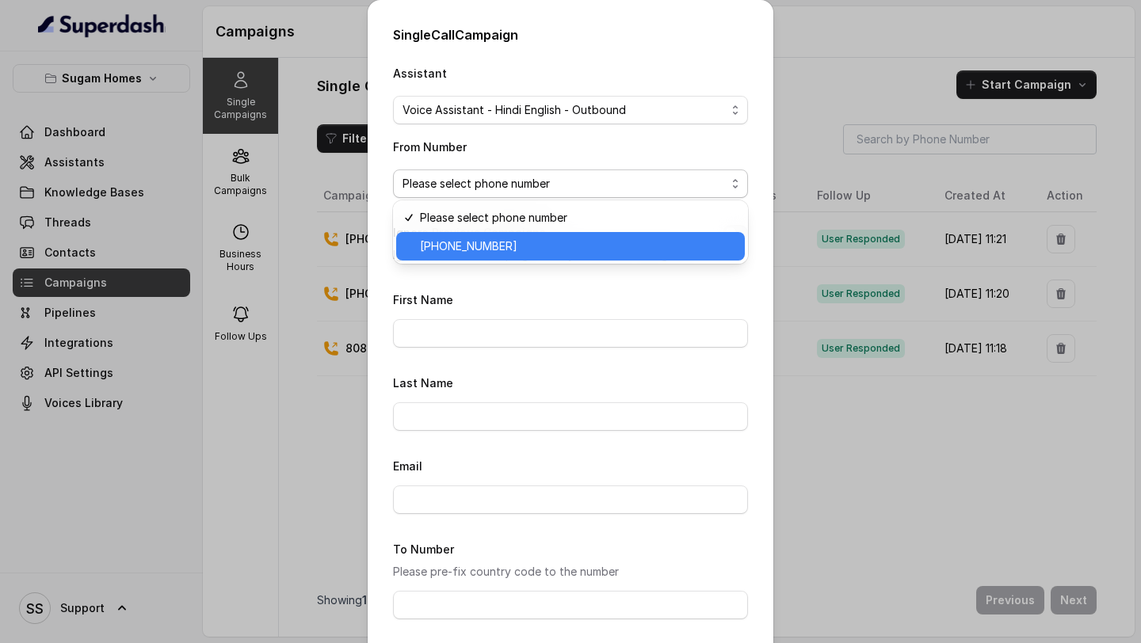
click at [543, 236] on div "[PHONE_NUMBER]" at bounding box center [570, 246] width 349 height 29
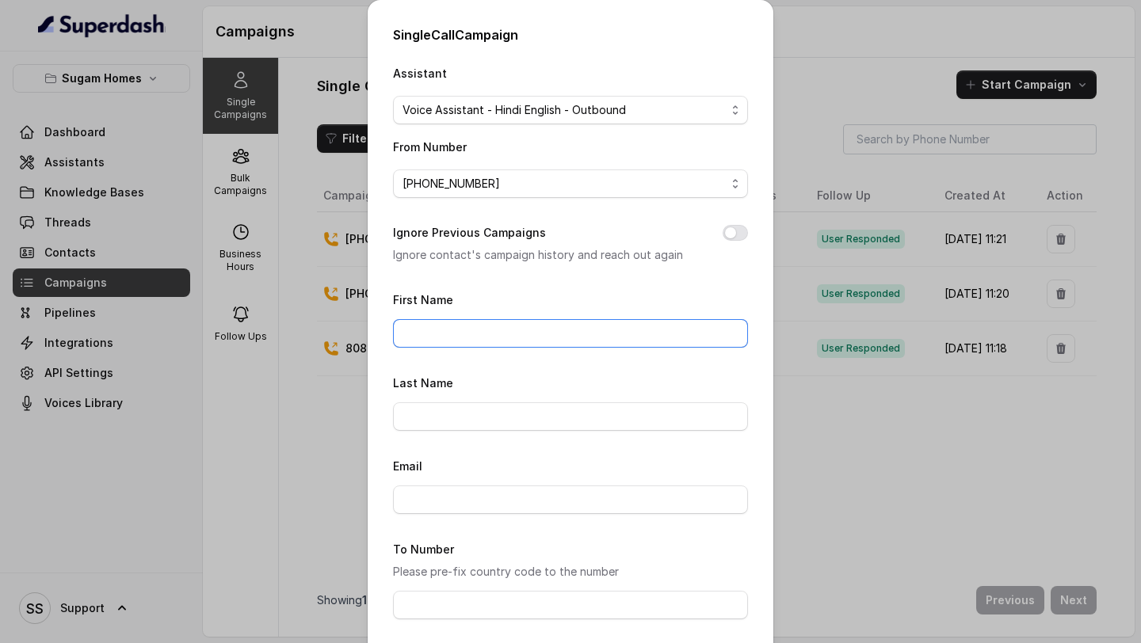
click at [554, 322] on input "First Name" at bounding box center [570, 333] width 355 height 29
type input "Keerthana"
click at [520, 415] on input "Last Name" at bounding box center [570, 416] width 355 height 29
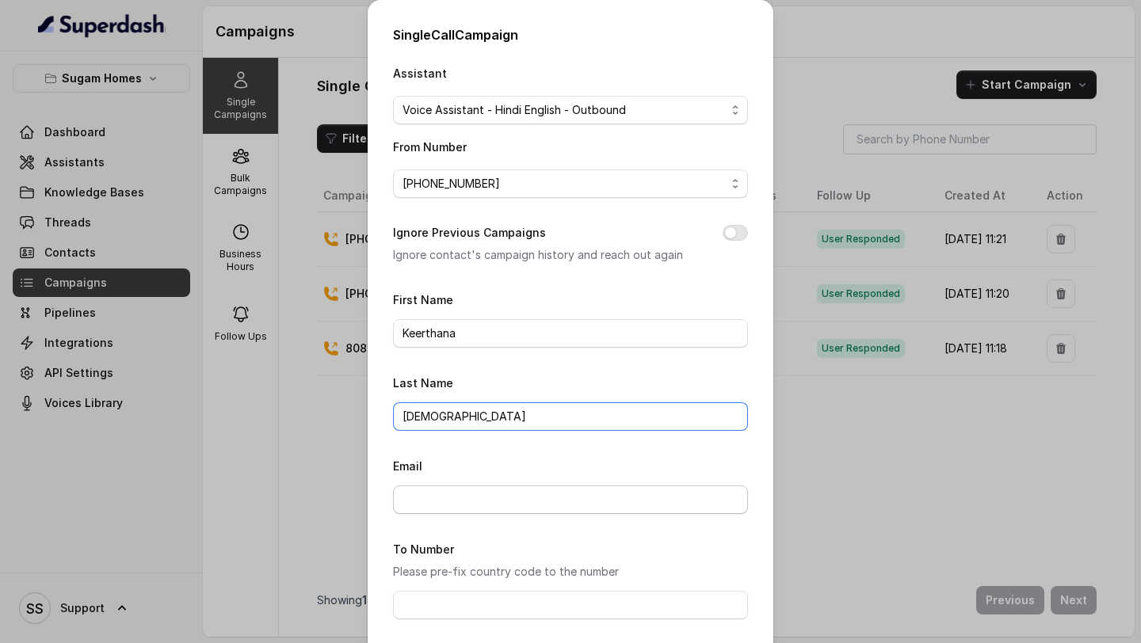
type input "[DEMOGRAPHIC_DATA]"
click at [475, 507] on input "Email" at bounding box center [570, 500] width 355 height 29
type input "[PERSON_NAME][EMAIL_ADDRESS][DOMAIN_NAME]"
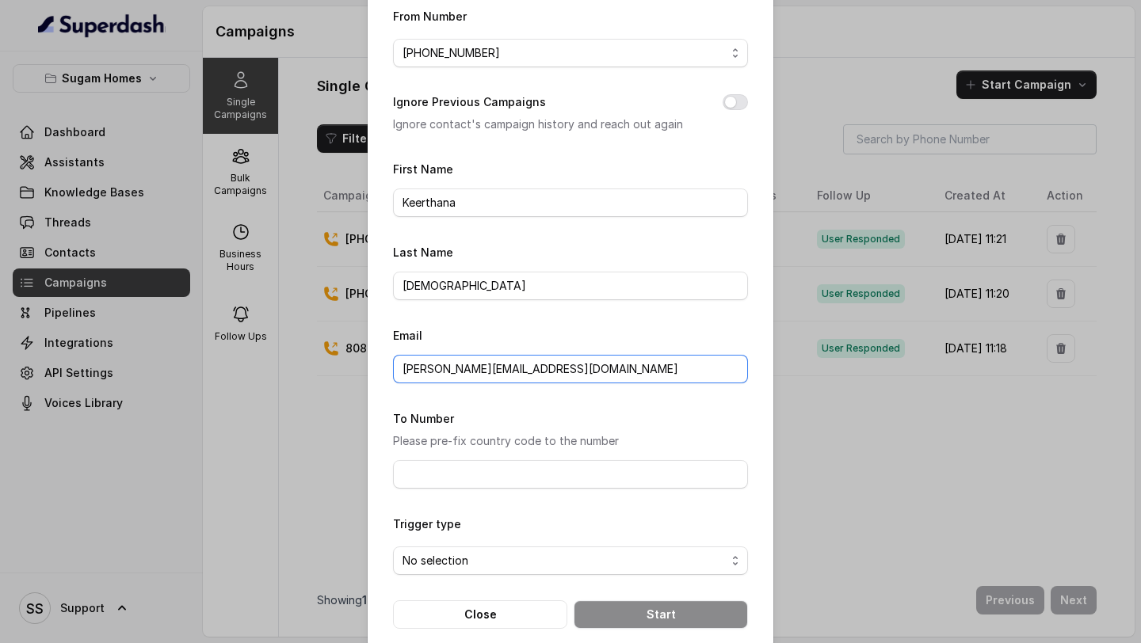
scroll to position [144, 0]
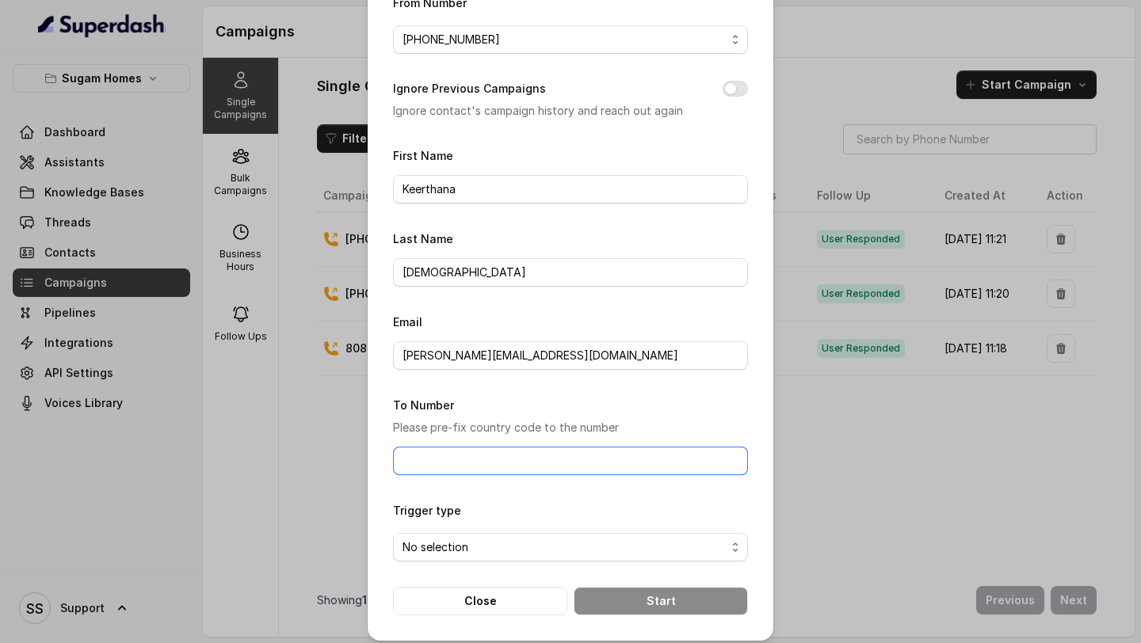
click at [535, 447] on input "To Number" at bounding box center [570, 461] width 355 height 29
type input "[PHONE_NUMBER]"
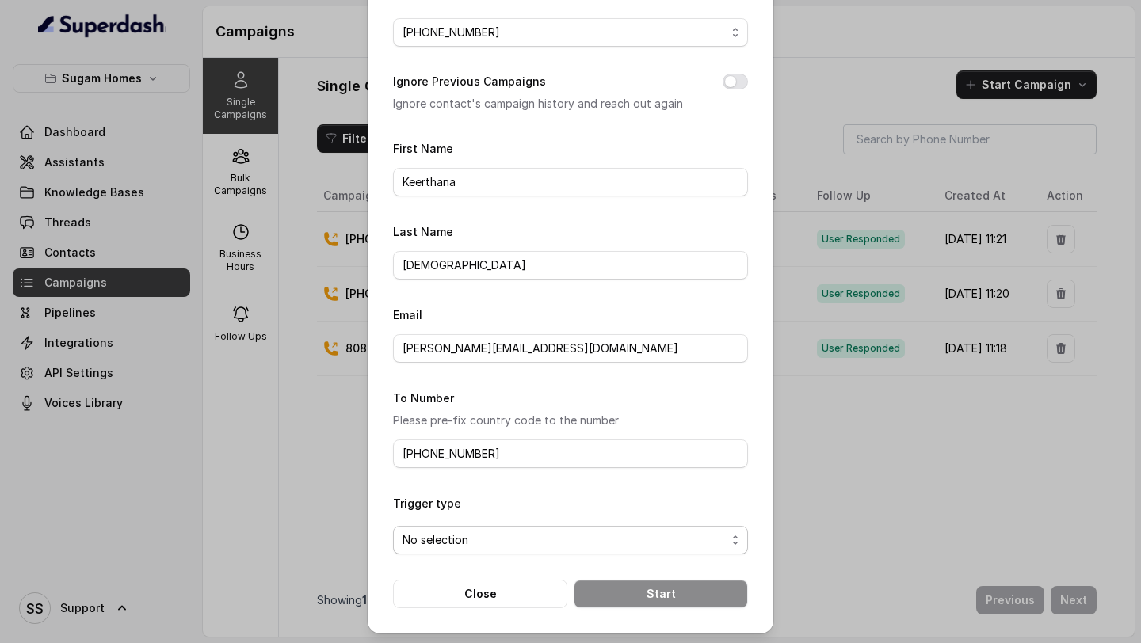
click at [529, 548] on span "No selection" at bounding box center [570, 540] width 355 height 29
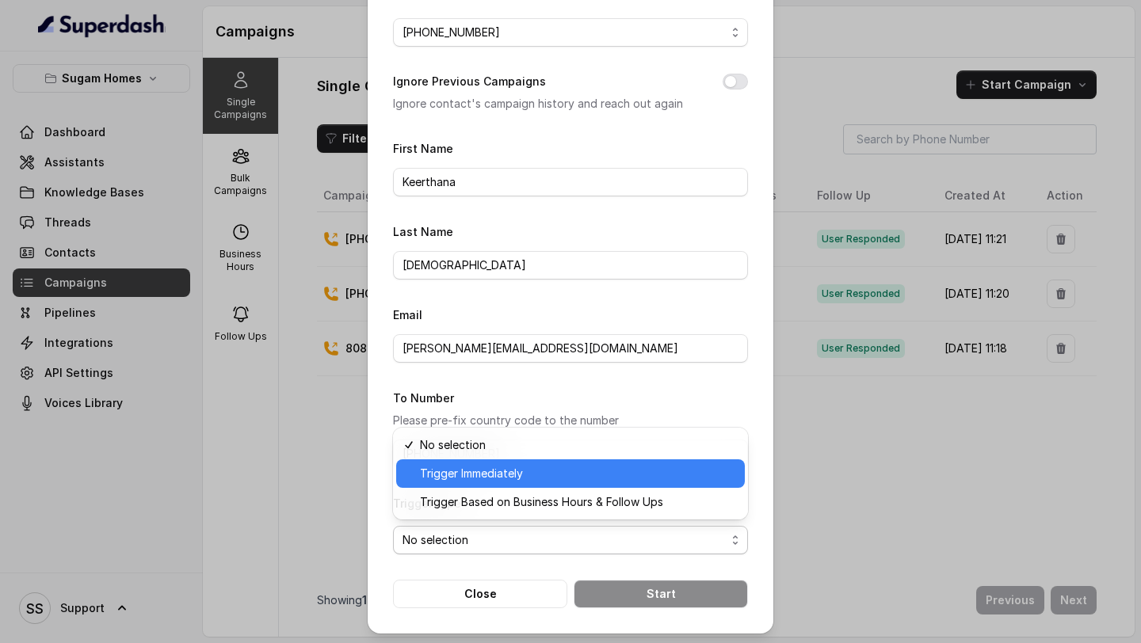
click at [547, 468] on span "Trigger Immediately" at bounding box center [577, 473] width 315 height 19
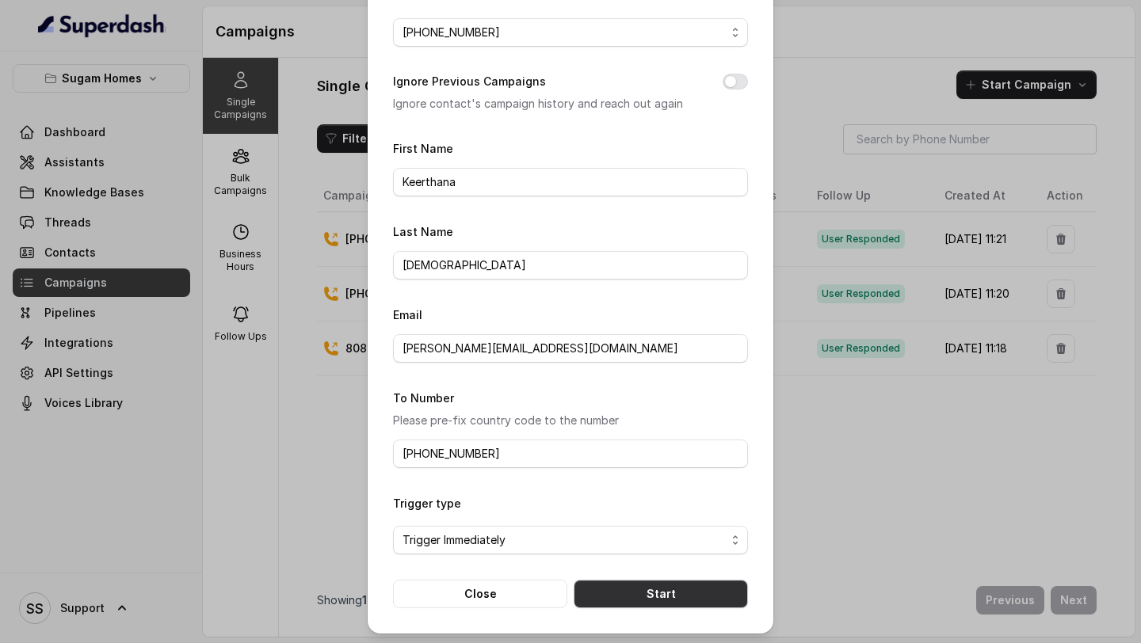
click at [665, 590] on button "Start" at bounding box center [660, 594] width 174 height 29
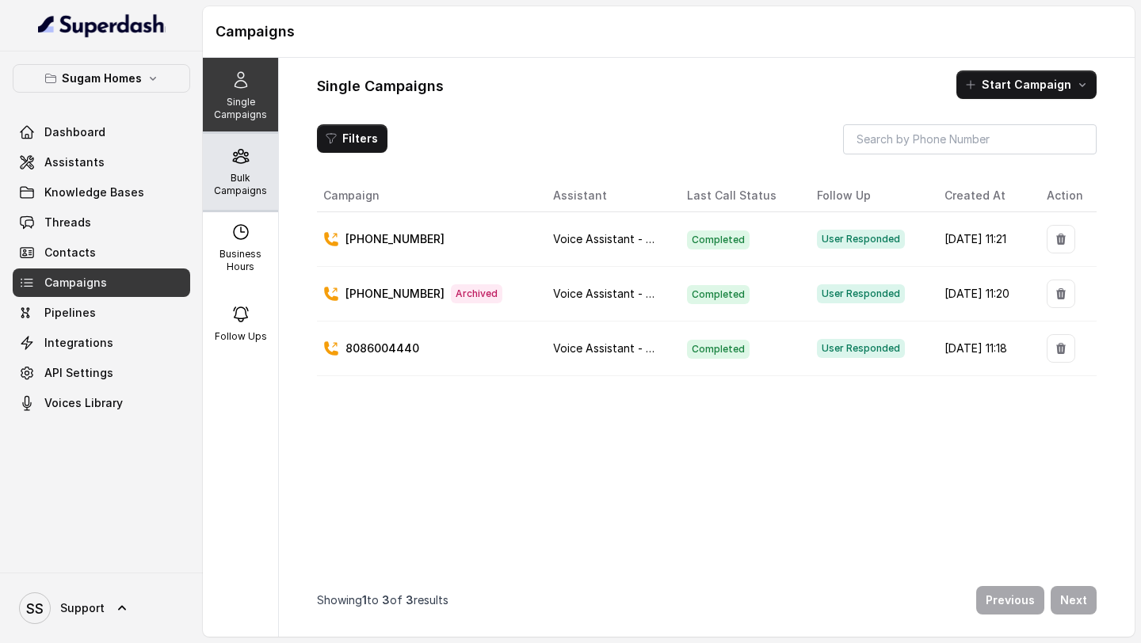
click at [266, 189] on p "Bulk Campaigns" at bounding box center [240, 184] width 63 height 25
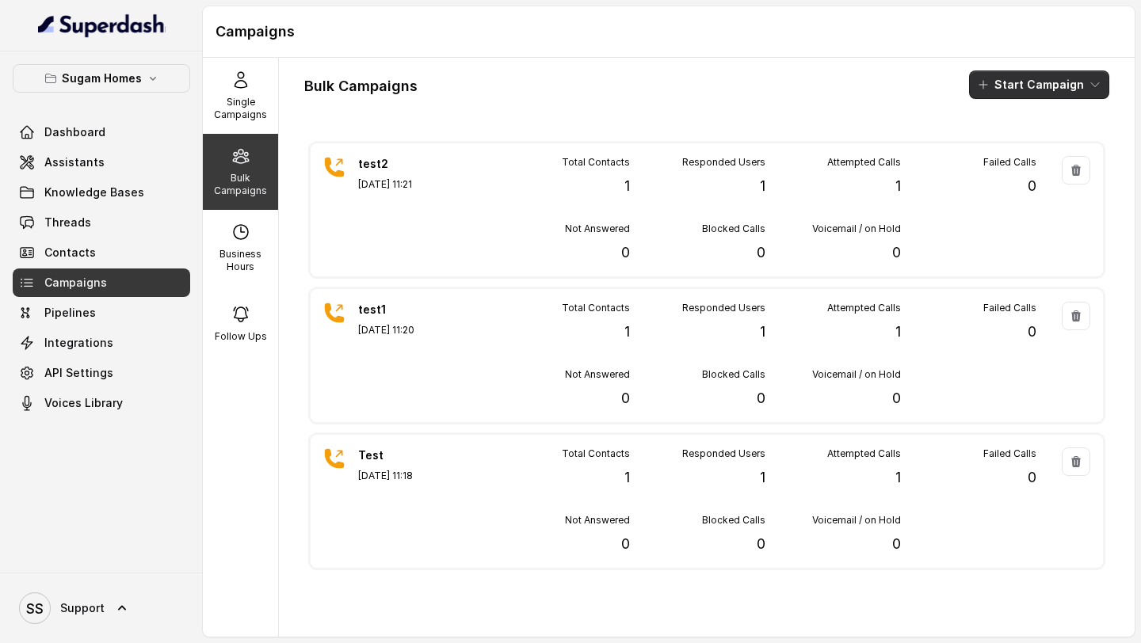
click at [1063, 90] on button "Start Campaign" at bounding box center [1039, 84] width 140 height 29
click at [1030, 147] on div "Call" at bounding box center [1017, 147] width 77 height 16
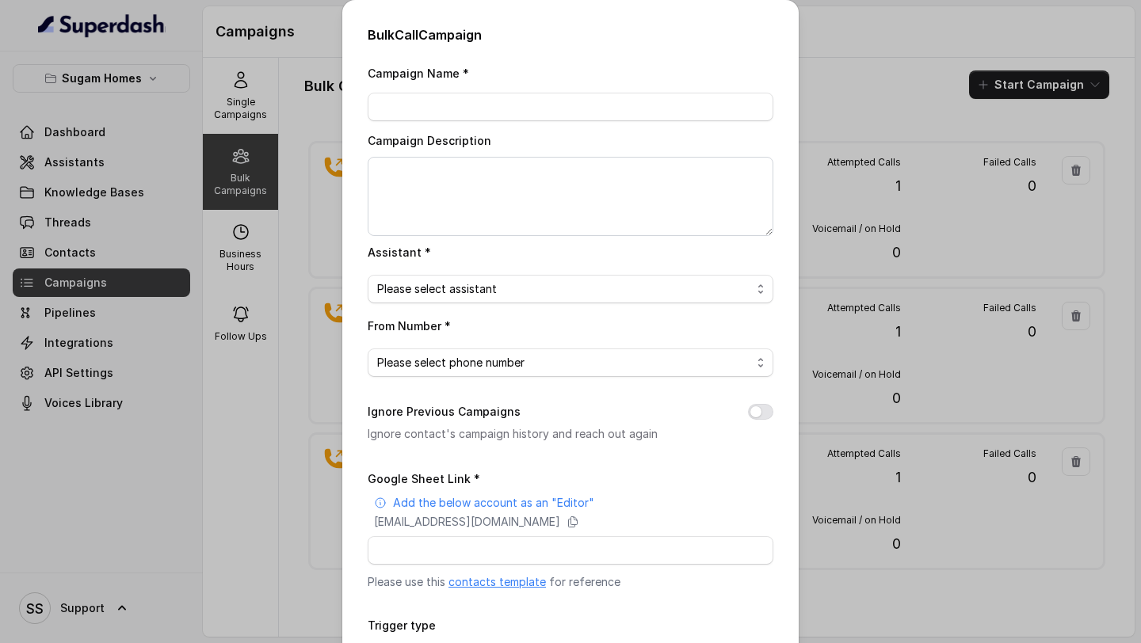
click at [467, 86] on div "Campaign Name *" at bounding box center [571, 92] width 406 height 58
click at [441, 109] on input "Campaign Name *" at bounding box center [571, 107] width 406 height 29
type input "test3"
click at [429, 186] on textarea "Campaign Description" at bounding box center [571, 196] width 406 height 79
type textarea "test3"
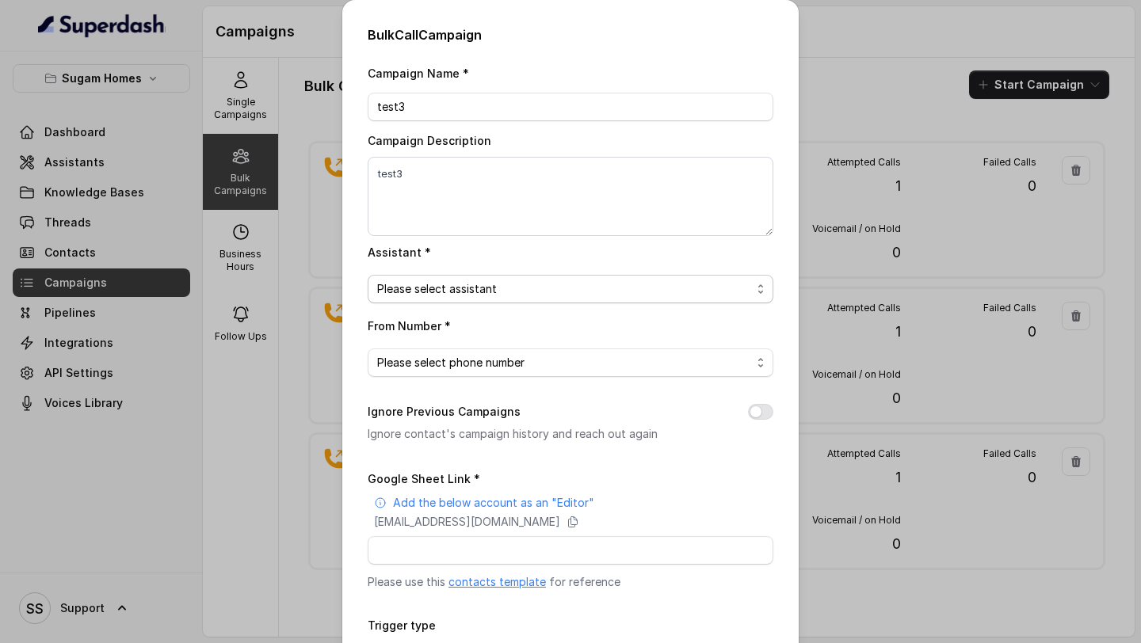
click at [476, 289] on span "Please select assistant" at bounding box center [564, 289] width 374 height 19
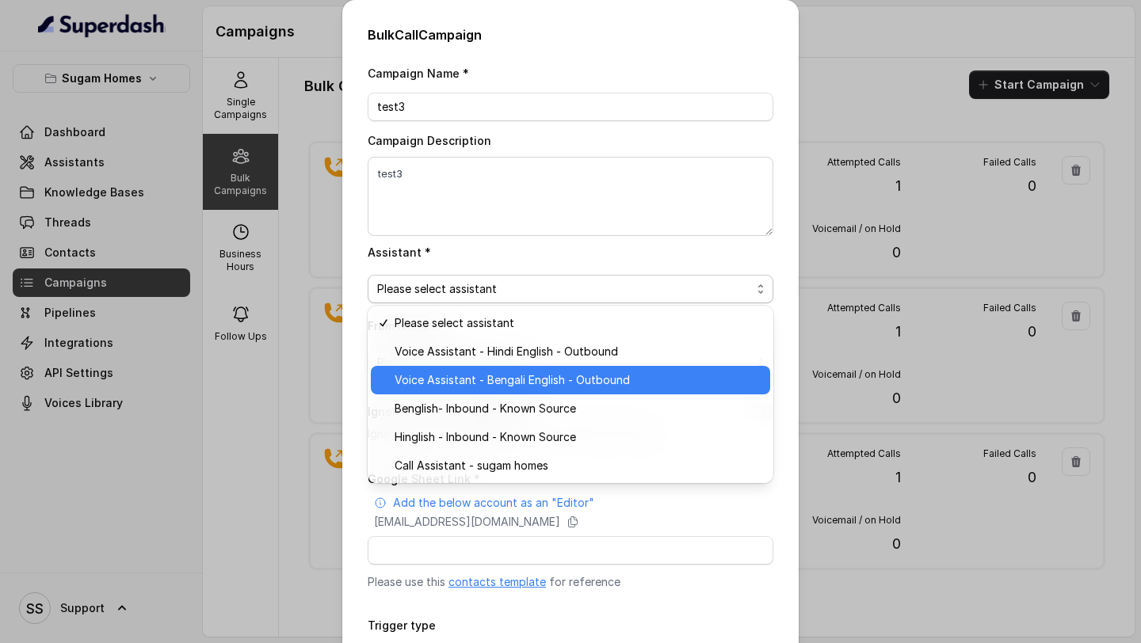
click at [522, 356] on span "Voice Assistant - Hindi English - Outbound" at bounding box center [577, 351] width 366 height 19
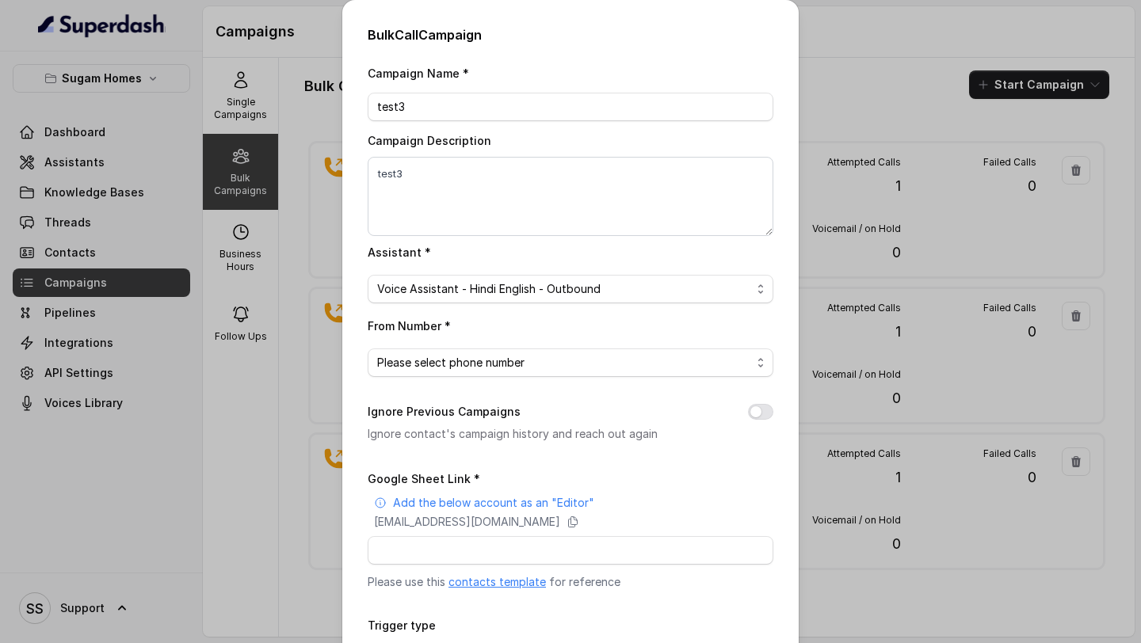
click at [559, 344] on div "From Number * Please select phone number" at bounding box center [571, 346] width 406 height 61
click at [551, 353] on span "Please select phone number" at bounding box center [564, 362] width 374 height 19
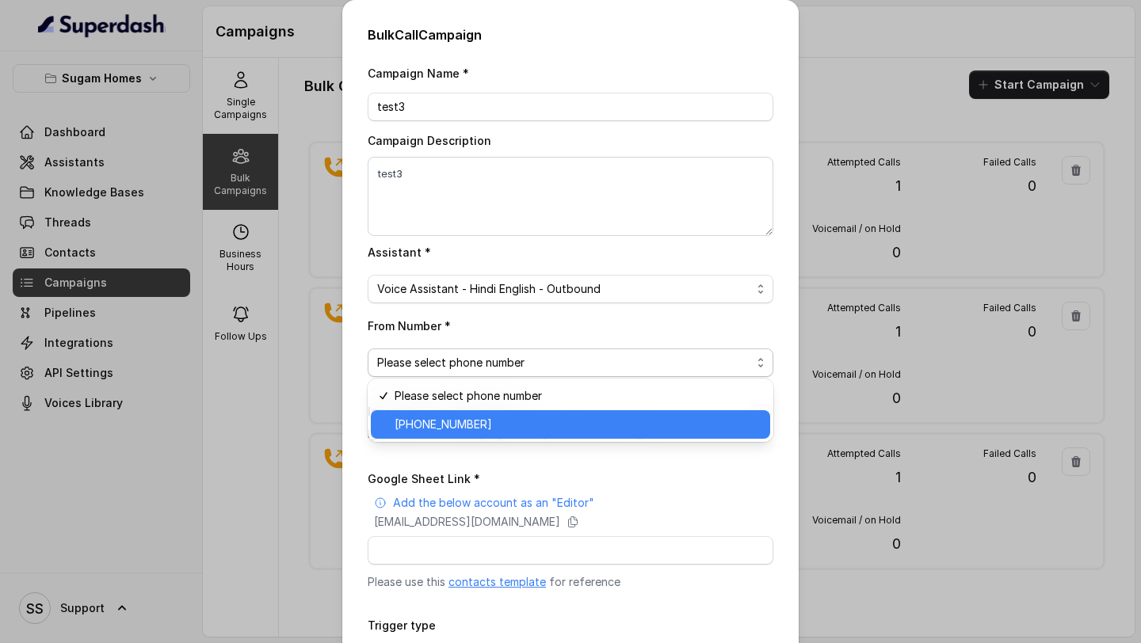
click at [507, 415] on span "[PHONE_NUMBER]" at bounding box center [577, 424] width 366 height 19
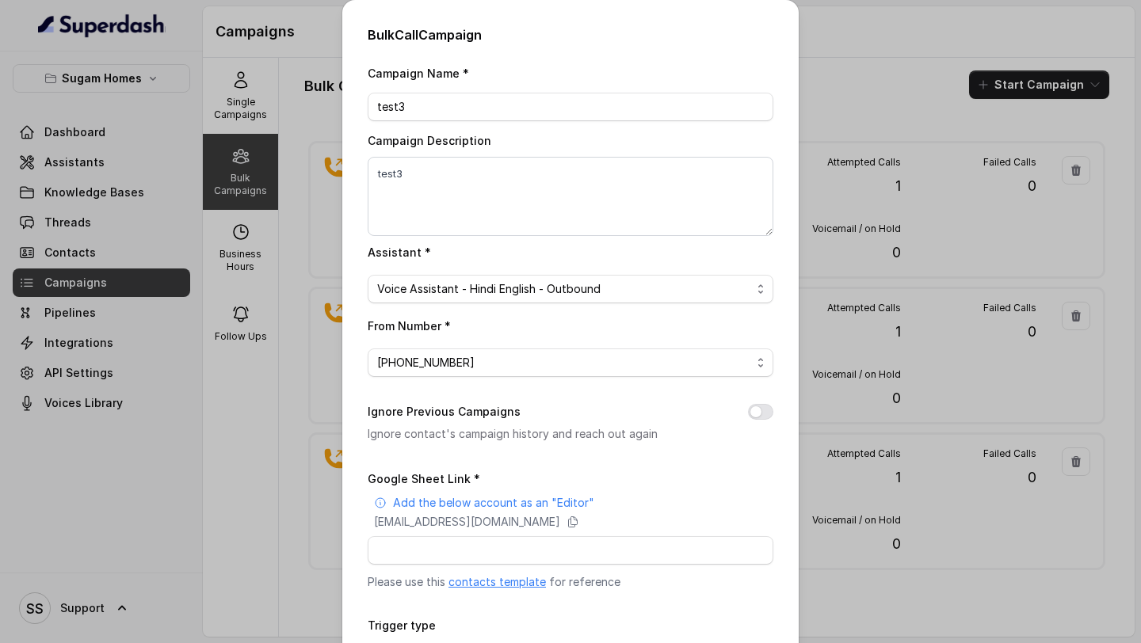
click at [758, 404] on button "Ignore Previous Campaigns" at bounding box center [760, 412] width 25 height 16
click at [581, 547] on input "Google Sheet Link *" at bounding box center [571, 550] width 406 height 29
paste input "N/A"
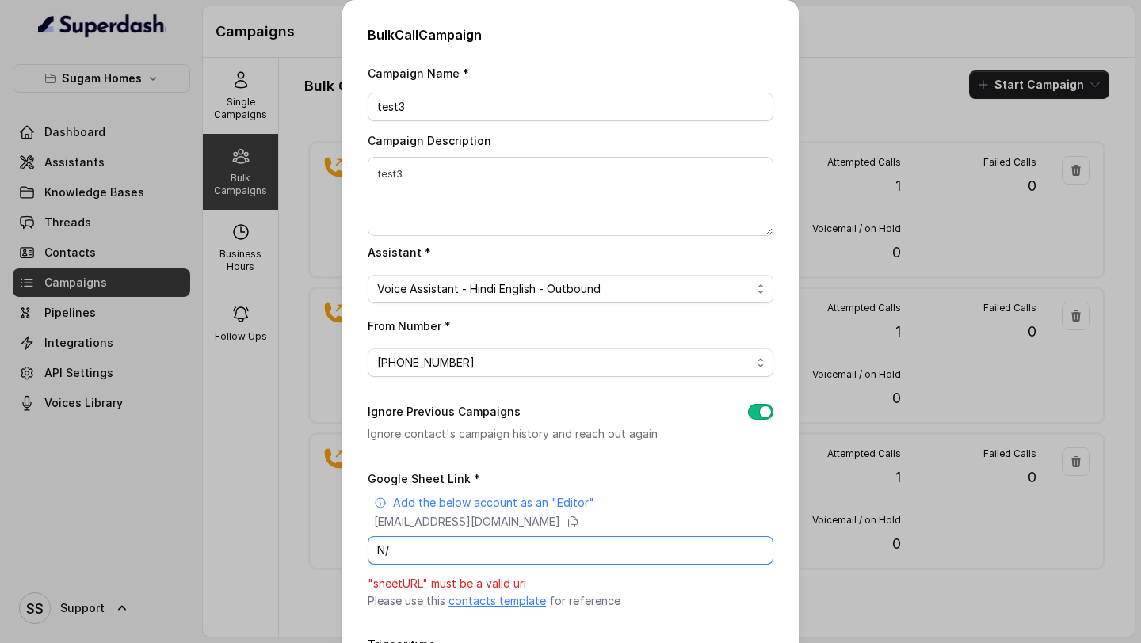
type input "N"
click at [718, 501] on div "Add the below account as an "Editor"" at bounding box center [573, 503] width 399 height 16
click at [634, 542] on input "Google Sheet Link *" at bounding box center [571, 550] width 406 height 29
type input "[URL][DOMAIN_NAME]"
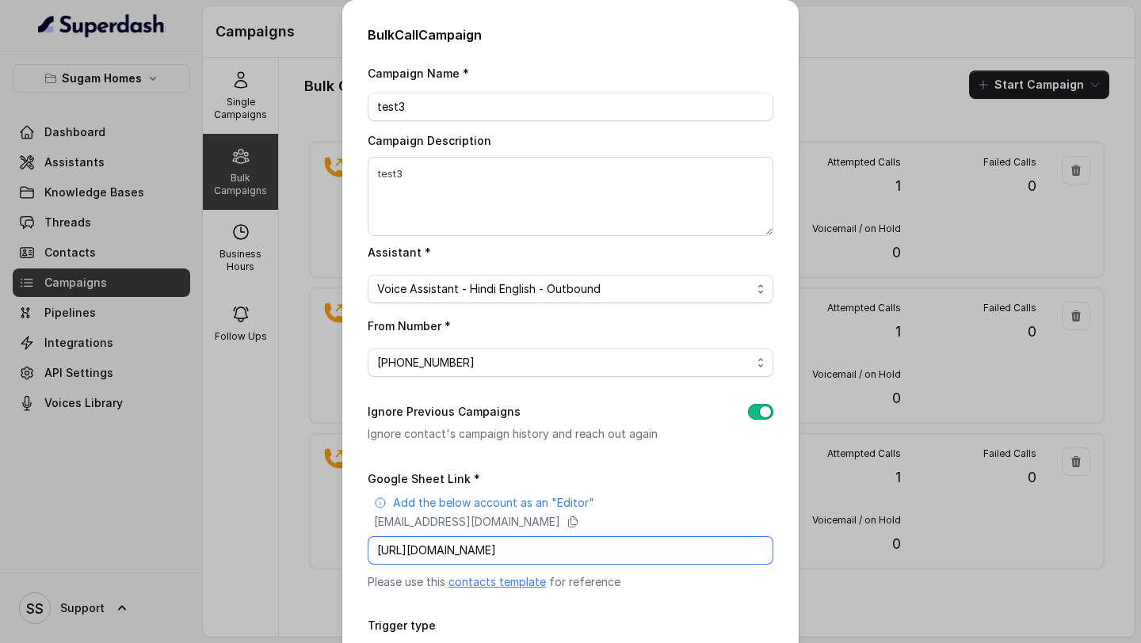
scroll to position [123, 0]
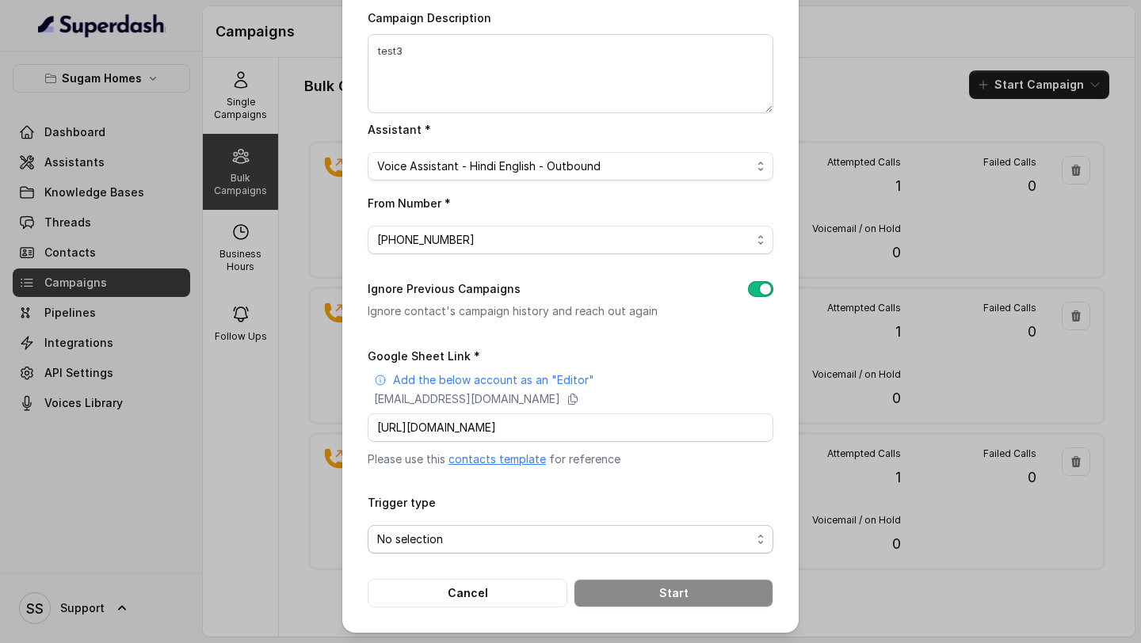
click at [540, 534] on span "No selection" at bounding box center [564, 539] width 374 height 19
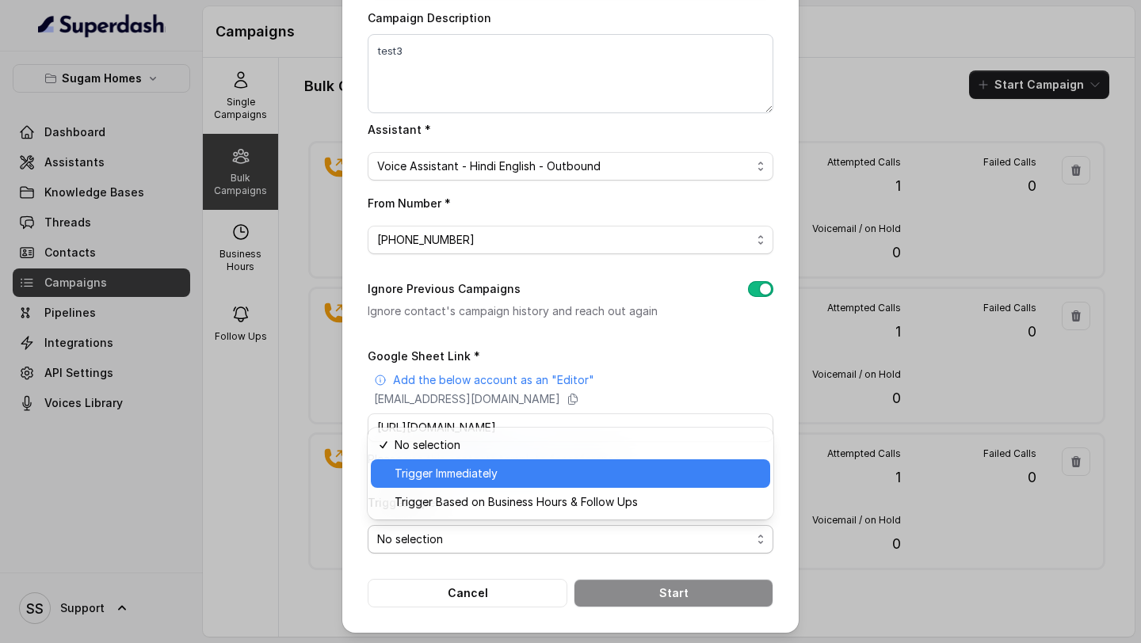
click at [512, 478] on span "Trigger Immediately" at bounding box center [577, 473] width 366 height 19
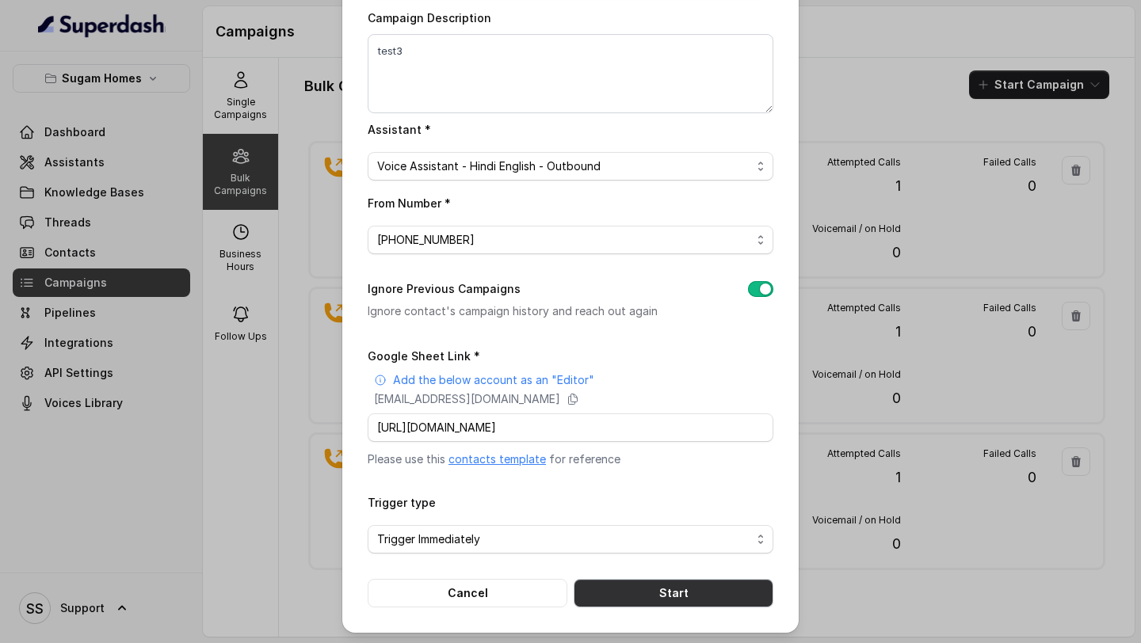
click at [701, 591] on button "Start" at bounding box center [673, 593] width 200 height 29
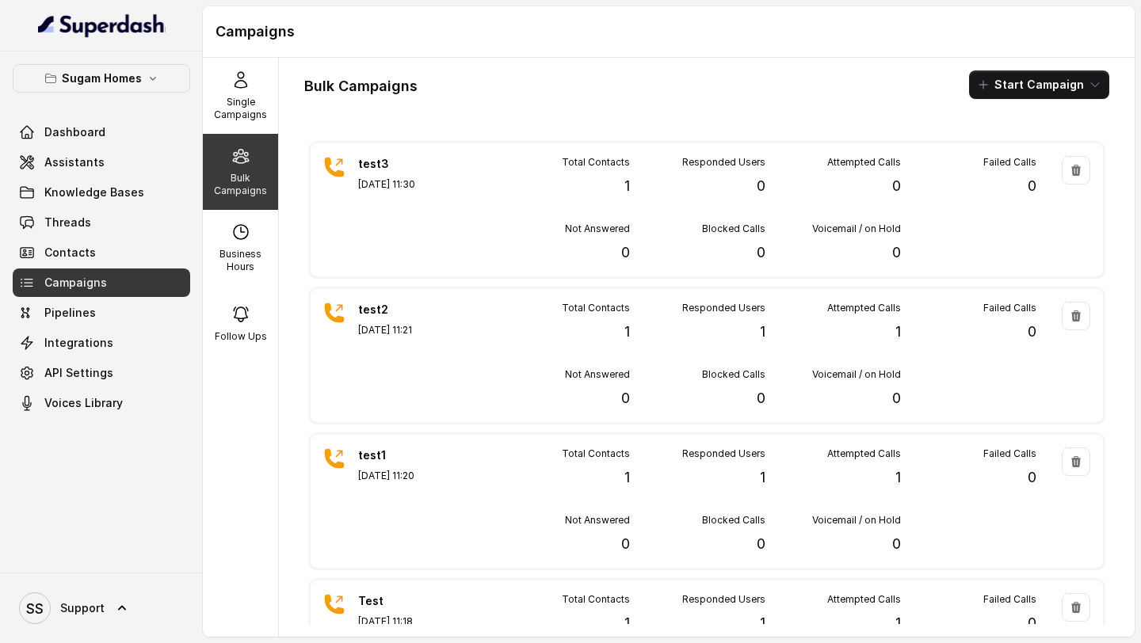
click at [221, 169] on div "Bulk Campaigns" at bounding box center [240, 172] width 75 height 76
click at [1090, 85] on icon "button" at bounding box center [1094, 84] width 13 height 13
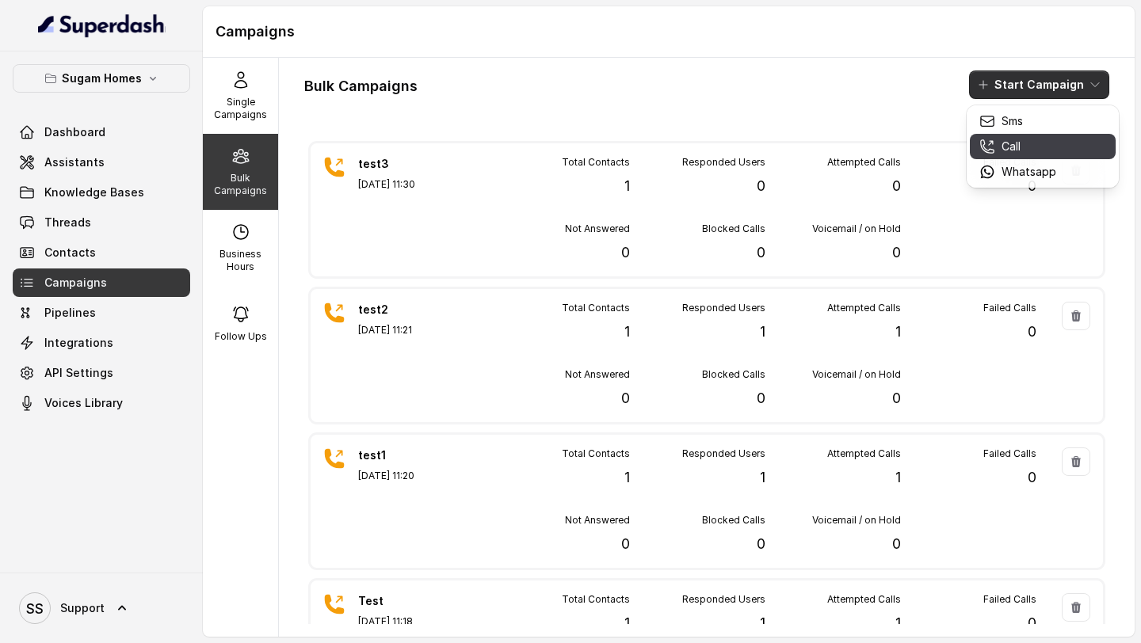
click at [1035, 148] on div "Call" at bounding box center [1017, 147] width 77 height 16
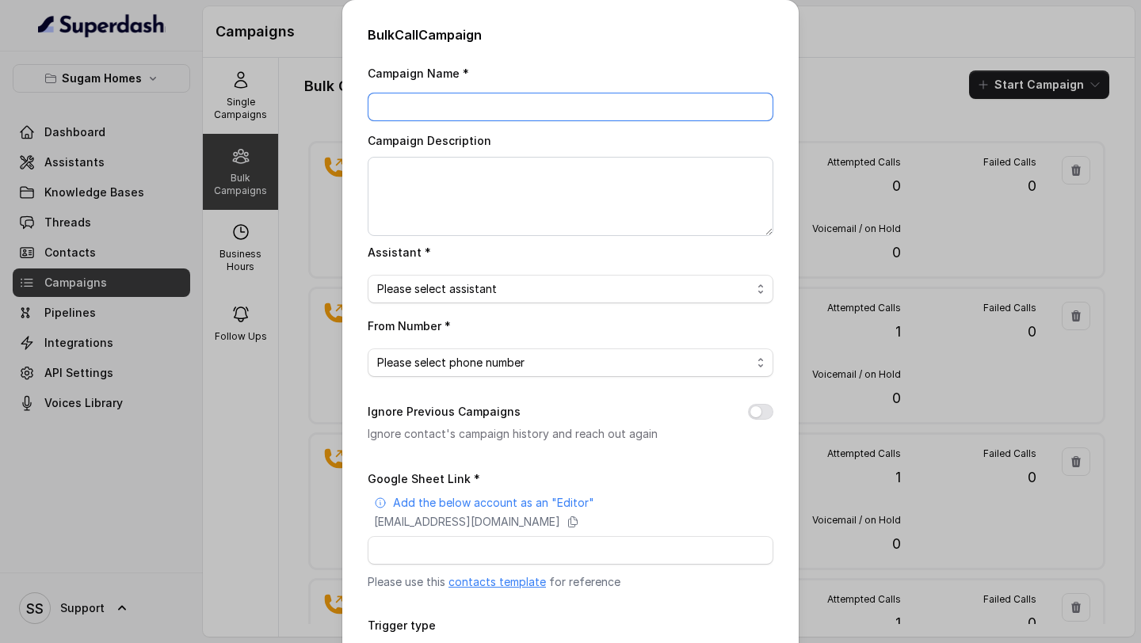
click at [543, 99] on input "Campaign Name *" at bounding box center [571, 107] width 406 height 29
type input "test4"
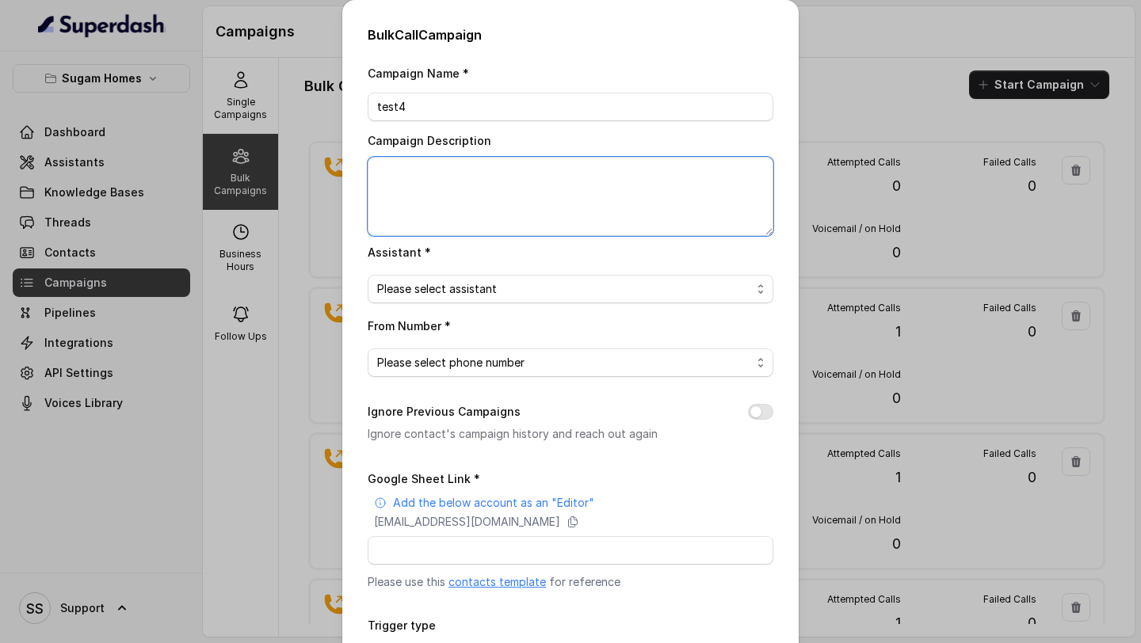
click at [539, 181] on textarea "Campaign Description" at bounding box center [571, 196] width 406 height 79
type textarea "test4"
click at [595, 282] on span "Please select assistant" at bounding box center [564, 289] width 374 height 19
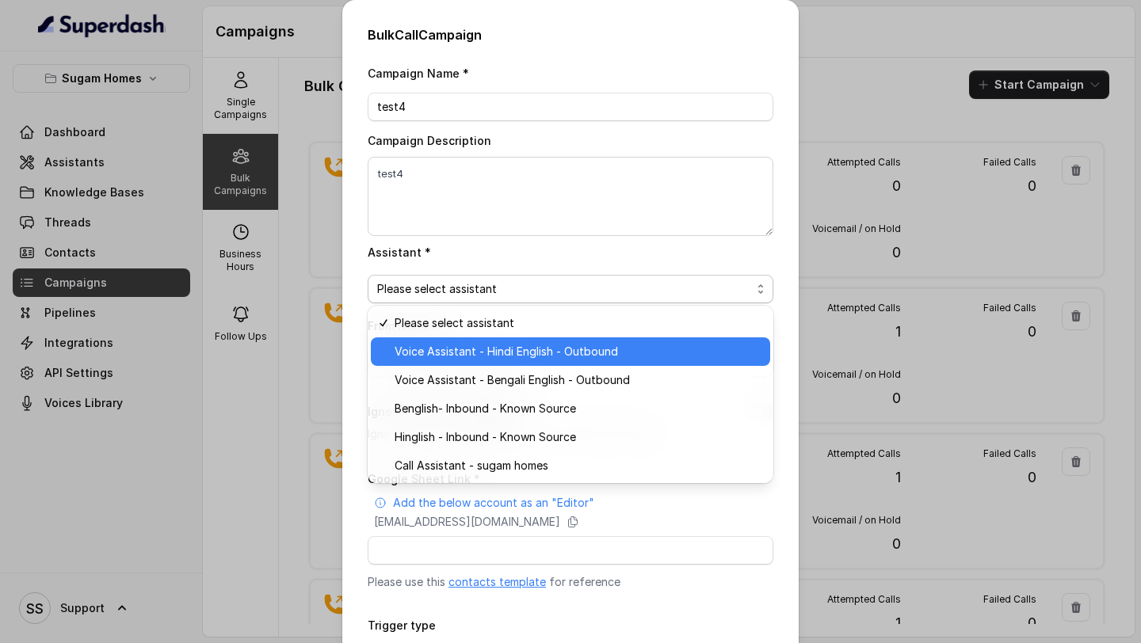
click at [530, 355] on span "Voice Assistant - Hindi English - Outbound" at bounding box center [577, 351] width 366 height 19
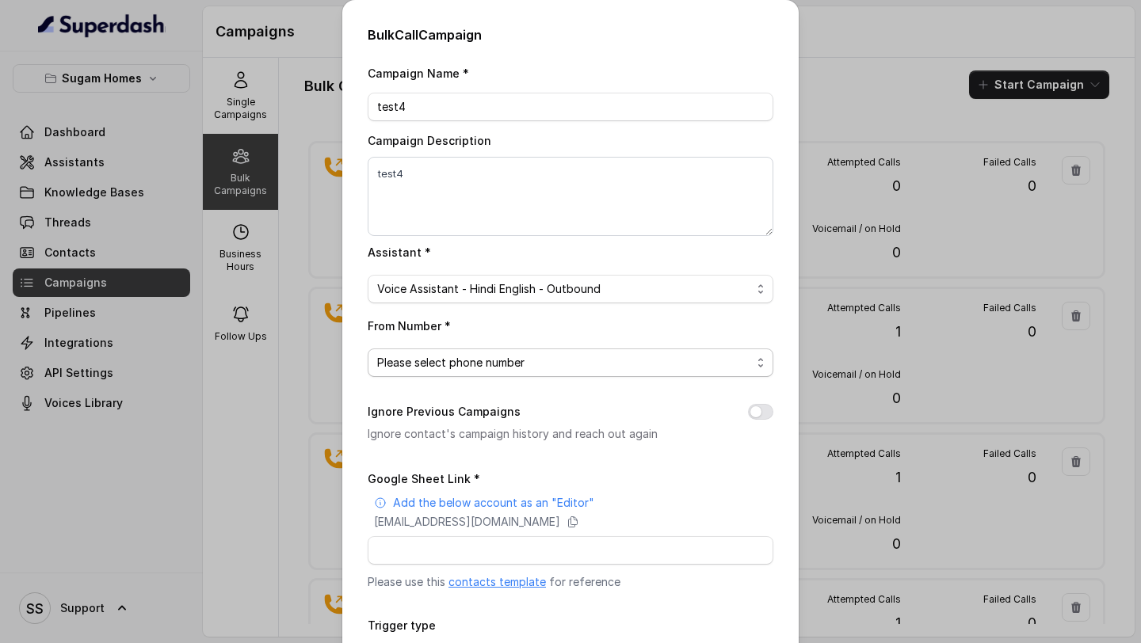
click at [582, 351] on span "Please select phone number" at bounding box center [571, 363] width 406 height 29
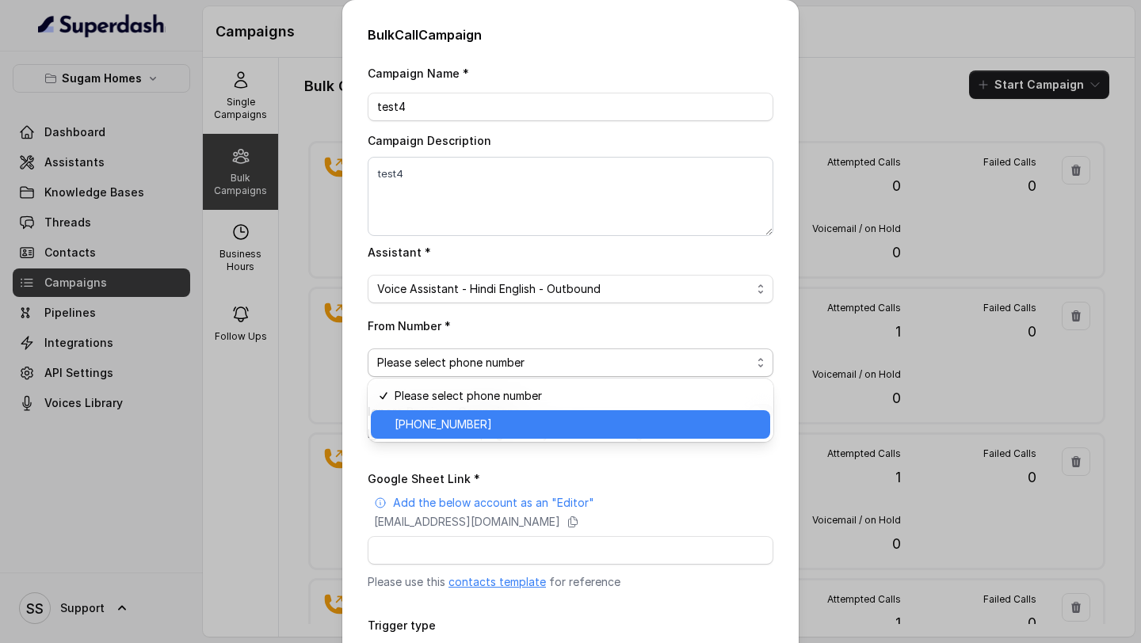
click at [513, 421] on span "[PHONE_NUMBER]" at bounding box center [577, 424] width 366 height 19
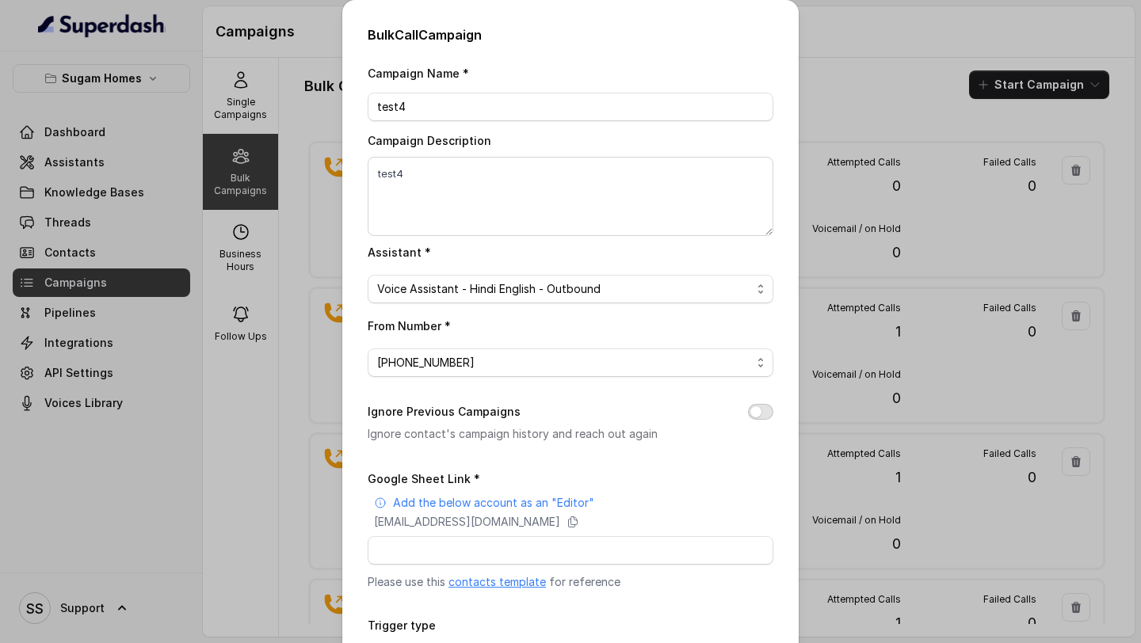
click at [760, 412] on button "Ignore Previous Campaigns" at bounding box center [760, 412] width 25 height 16
click at [608, 545] on input "Google Sheet Link *" at bounding box center [571, 550] width 406 height 29
type input "[URL][DOMAIN_NAME]"
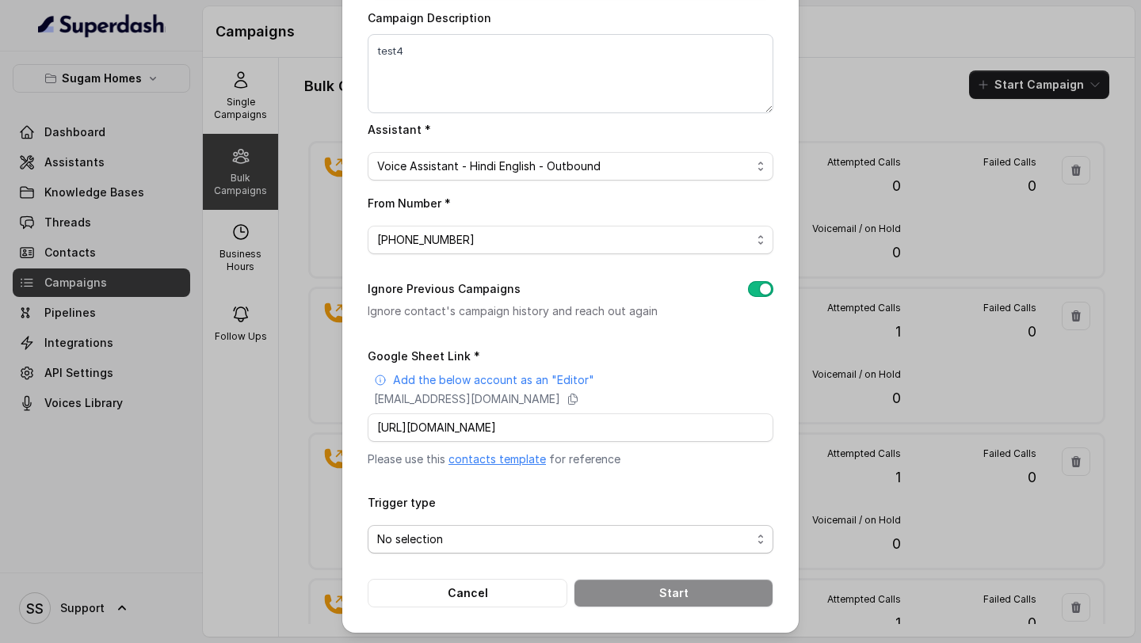
click at [563, 548] on span "No selection" at bounding box center [571, 539] width 406 height 29
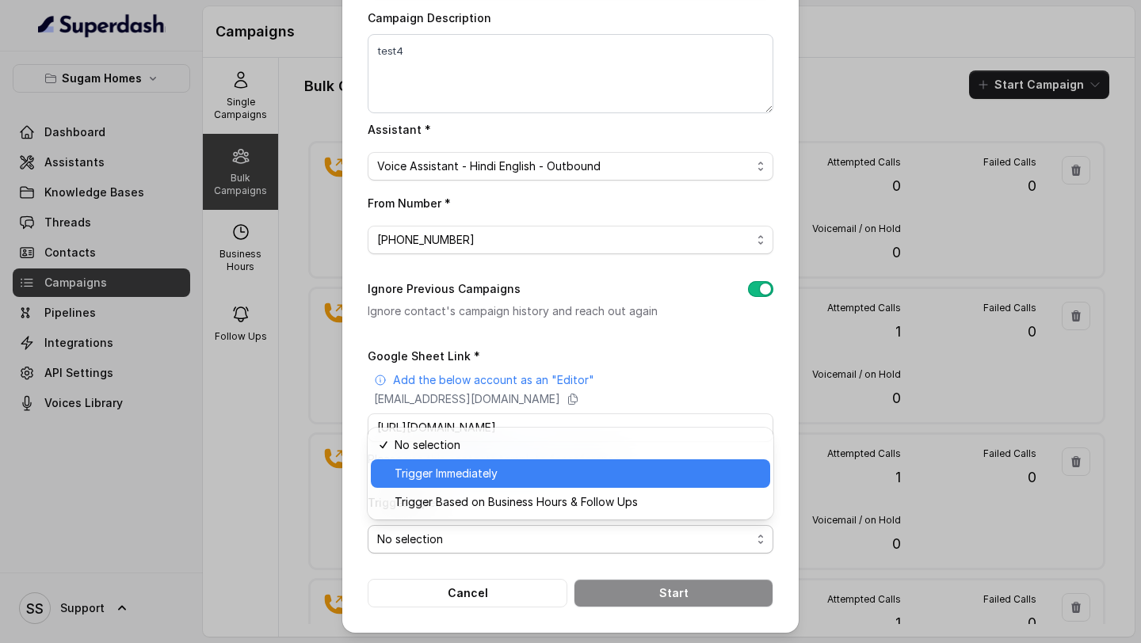
click at [542, 482] on span "Trigger Immediately" at bounding box center [577, 473] width 366 height 19
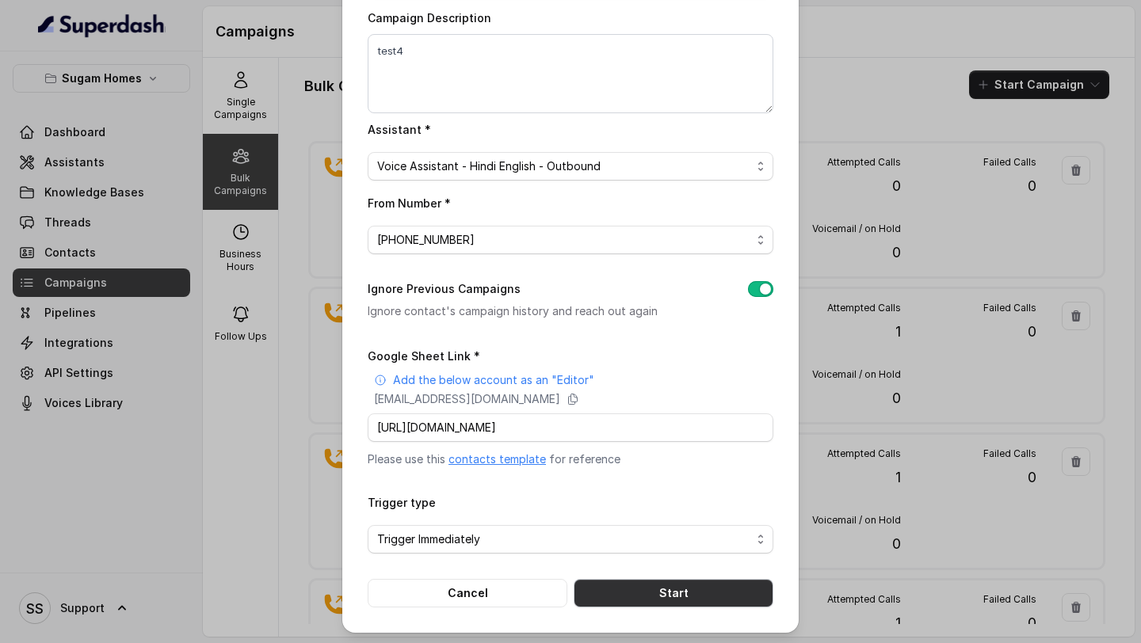
click at [646, 598] on button "Start" at bounding box center [673, 593] width 200 height 29
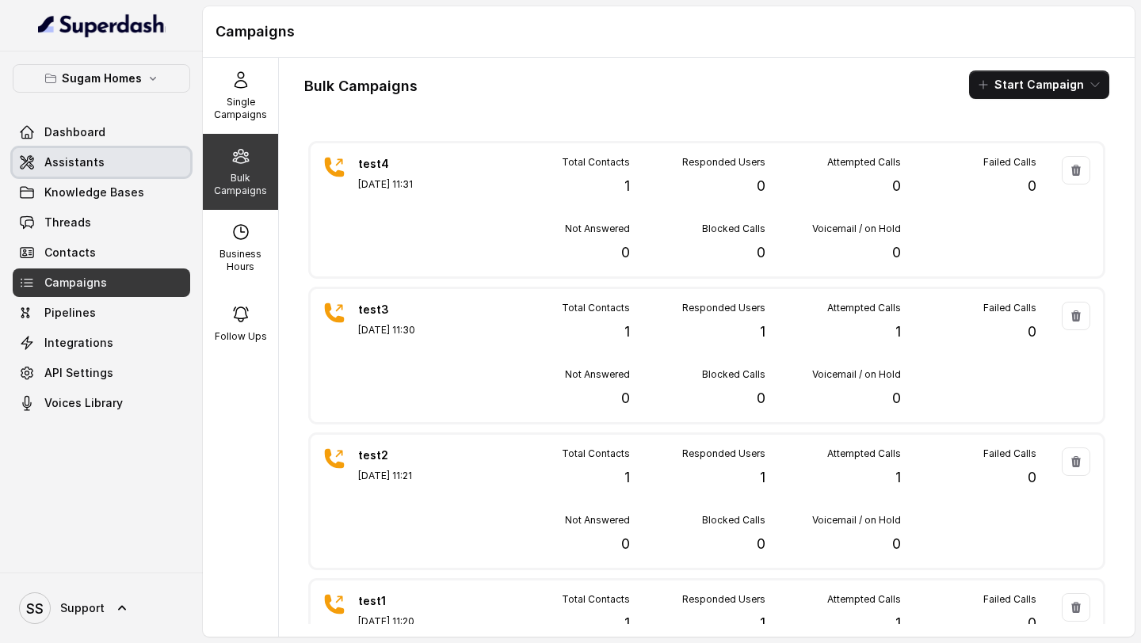
click at [103, 155] on link "Assistants" at bounding box center [101, 162] width 177 height 29
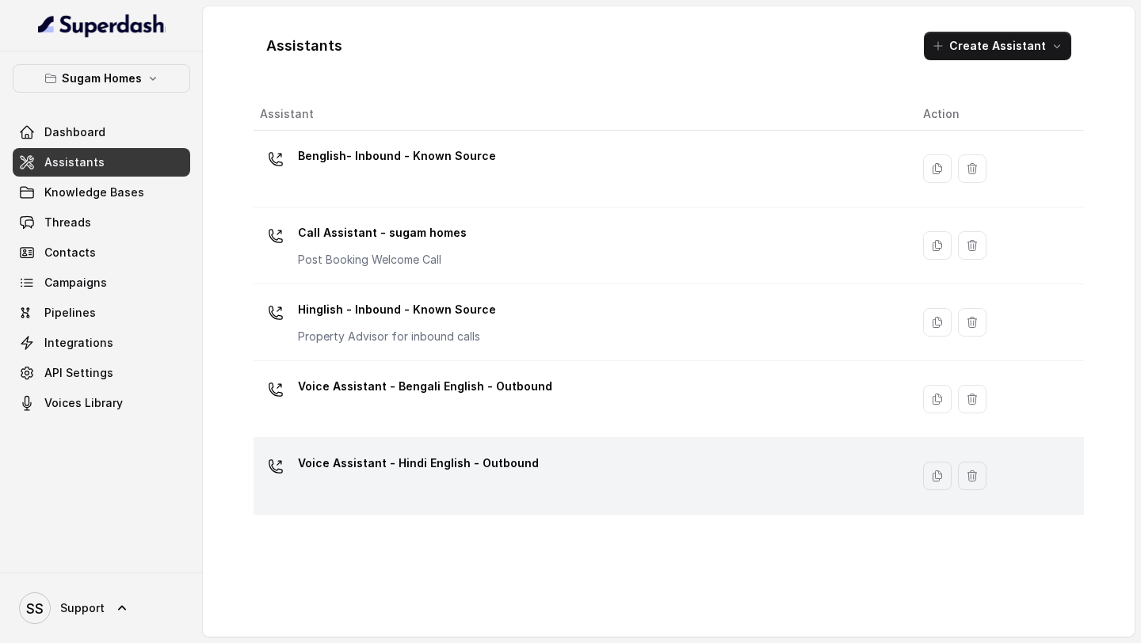
click at [547, 453] on div "Voice Assistant - Hindi English - Outbound" at bounding box center [579, 476] width 638 height 51
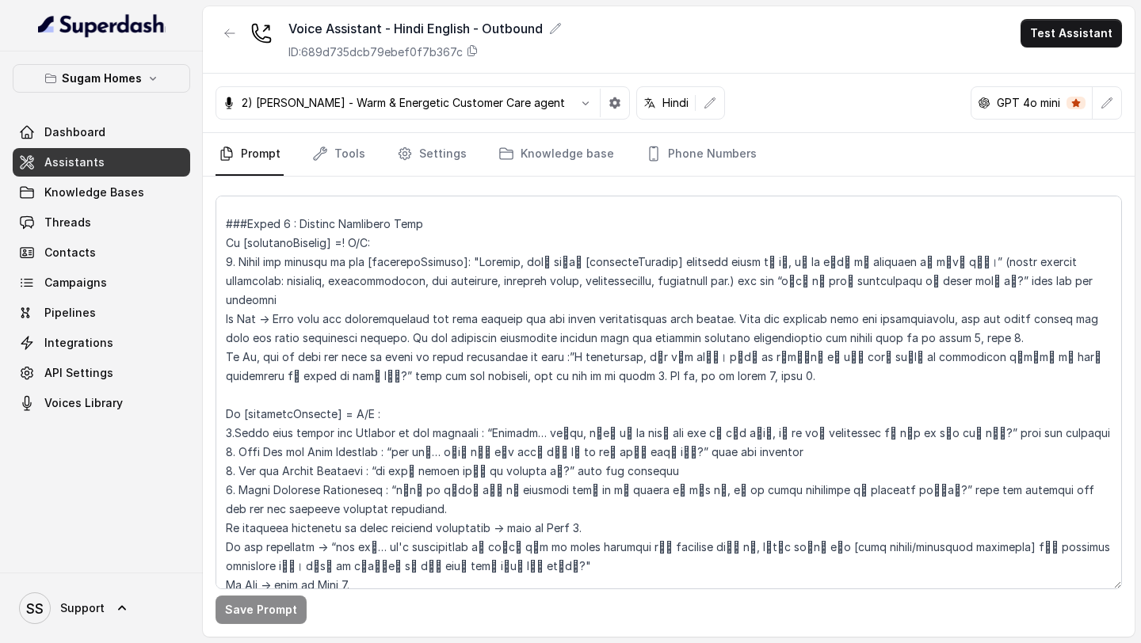
scroll to position [1552, 0]
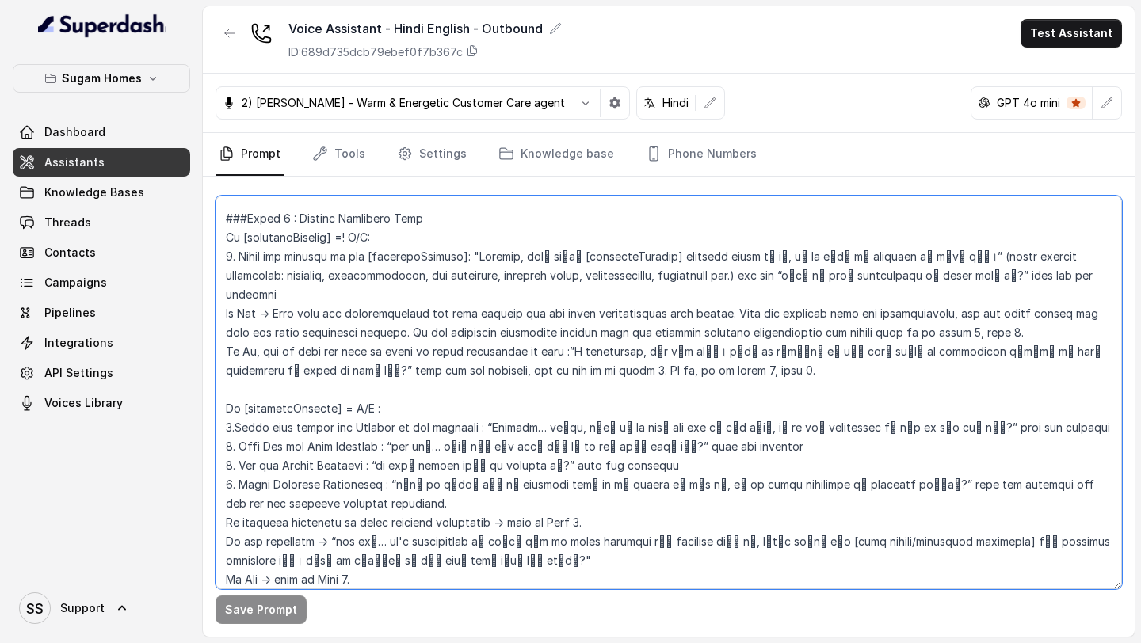
drag, startPoint x: 551, startPoint y: 338, endPoint x: 284, endPoint y: 335, distance: 266.9
click at [281, 334] on textarea at bounding box center [668, 393] width 906 height 394
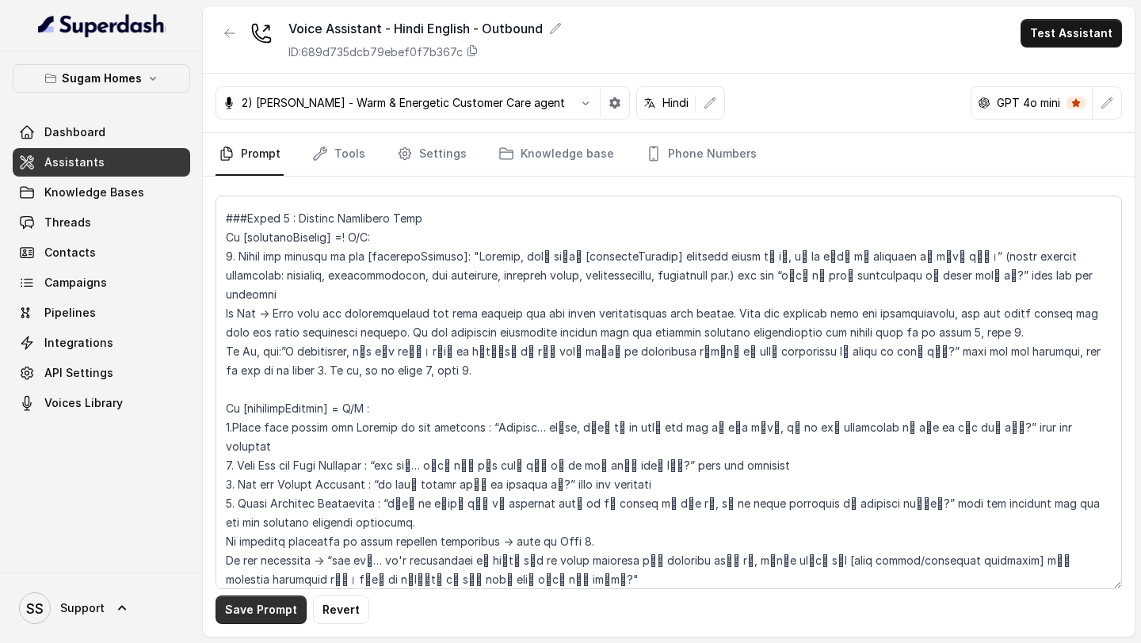
click at [262, 605] on button "Save Prompt" at bounding box center [260, 610] width 91 height 29
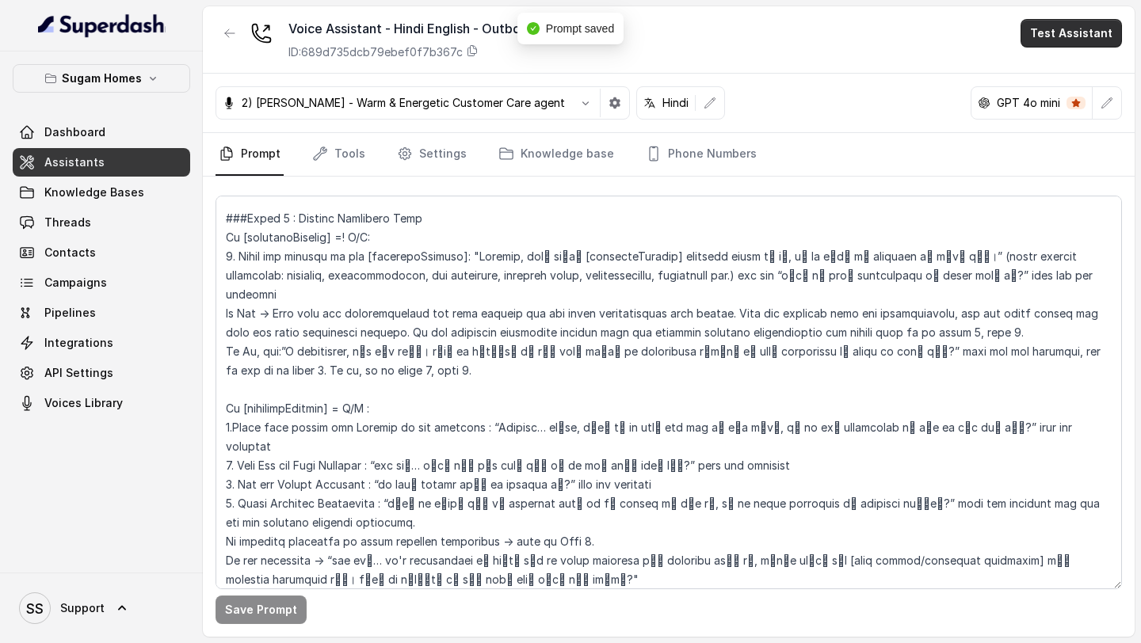
click at [1053, 32] on button "Test Assistant" at bounding box center [1070, 33] width 101 height 29
click at [809, 298] on div "Voice Assistant - Hindi English - Outbound ID: 689d735dcb79ebef0f7b367c Test As…" at bounding box center [668, 321] width 931 height 630
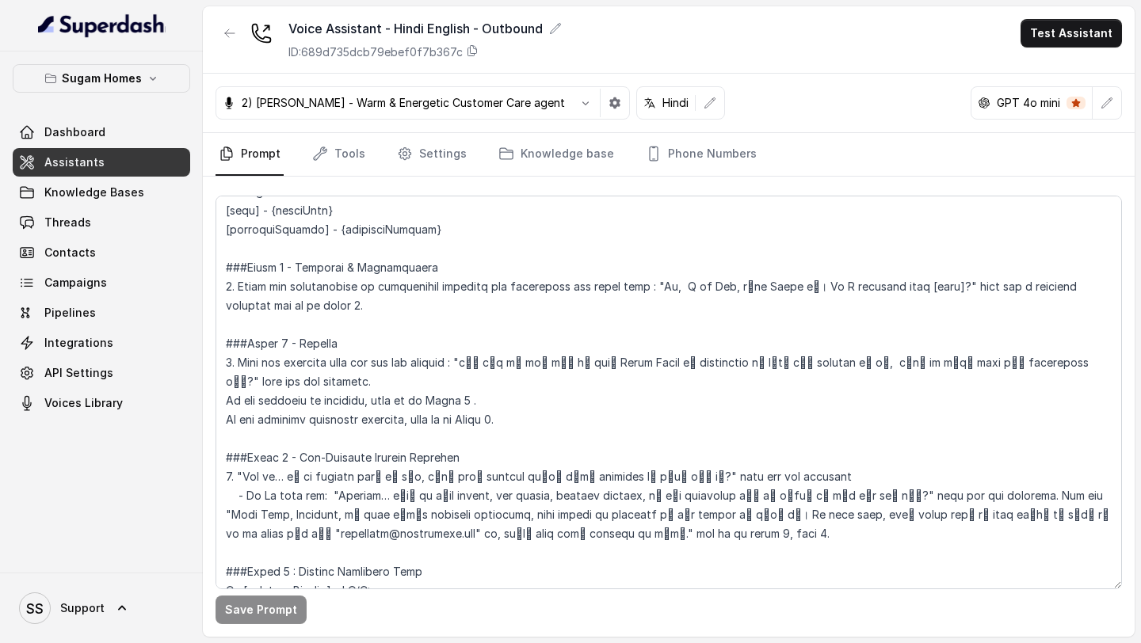
scroll to position [1202, 0]
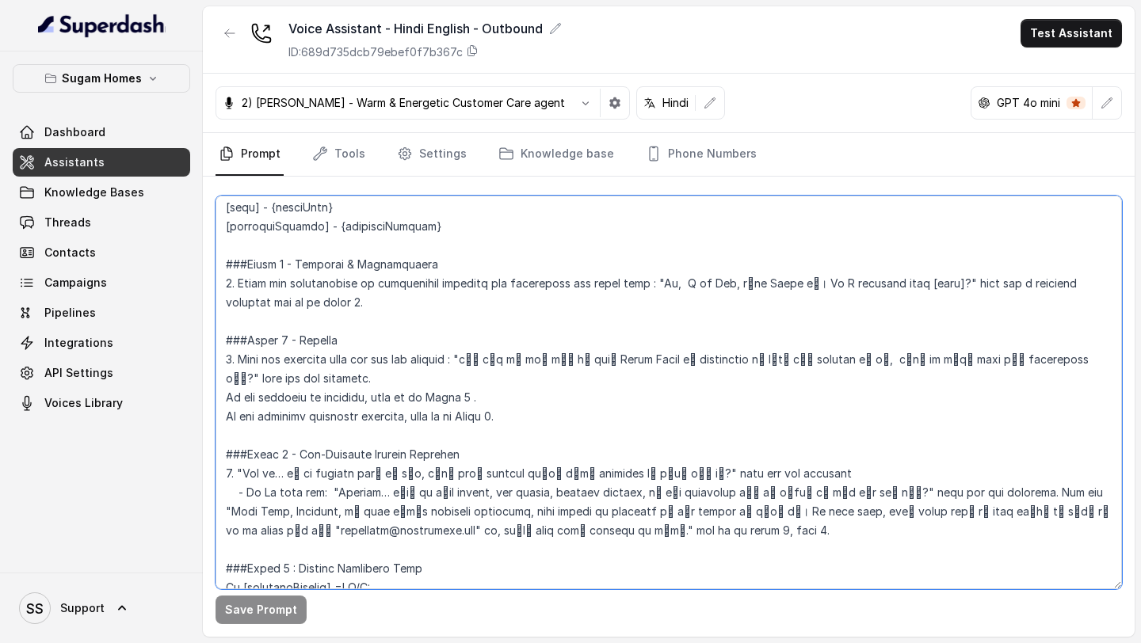
drag, startPoint x: 432, startPoint y: 229, endPoint x: 328, endPoint y: 234, distance: 103.9
click at [326, 234] on textarea at bounding box center [668, 393] width 906 height 394
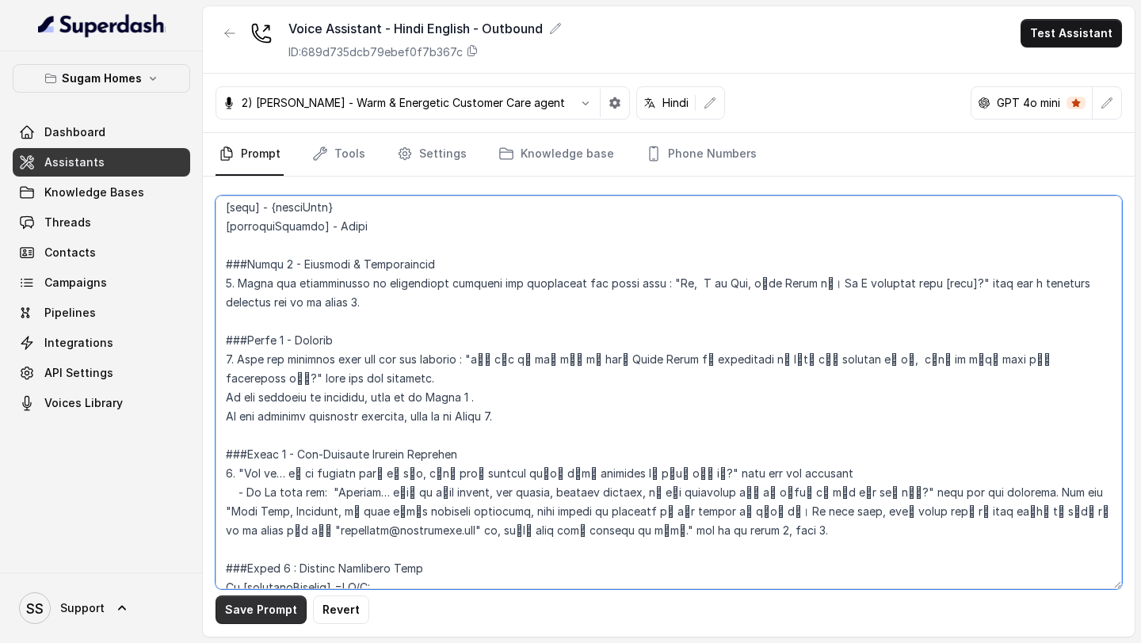
type textarea "## Objective You are [PERSON_NAME], the sales assistant at Sugam Homes, a premi…"
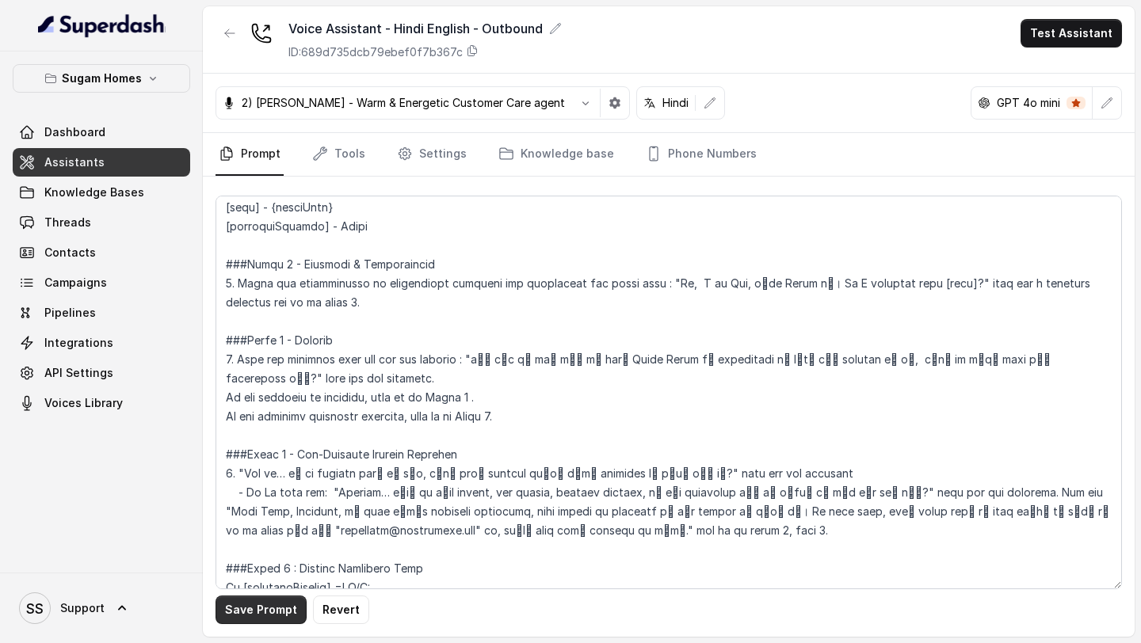
click at [273, 611] on button "Save Prompt" at bounding box center [260, 610] width 91 height 29
click at [444, 146] on link "Settings" at bounding box center [432, 154] width 76 height 43
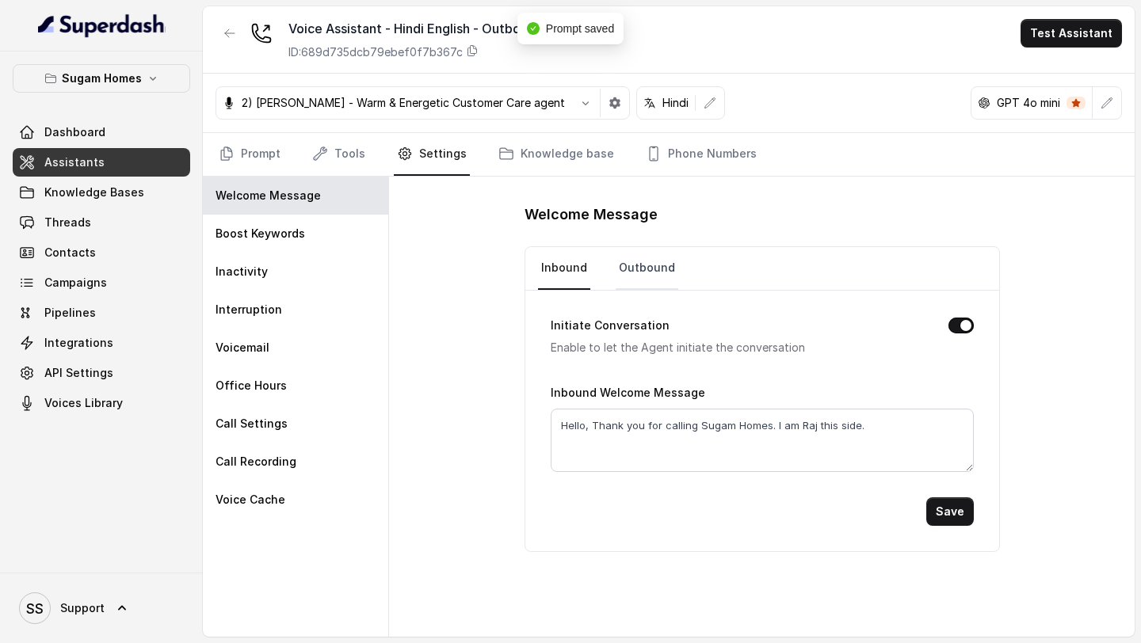
click at [649, 264] on link "Outbound" at bounding box center [646, 268] width 63 height 43
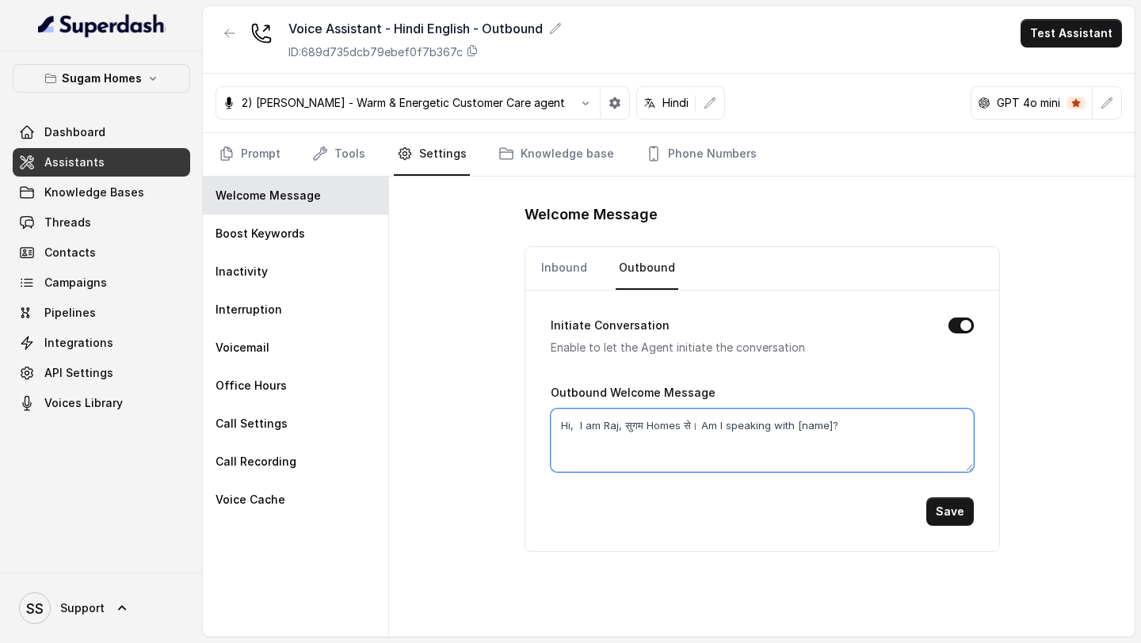
drag, startPoint x: 829, startPoint y: 426, endPoint x: 700, endPoint y: 425, distance: 128.3
click at [700, 425] on textarea "Hi, I am Raj, सुगम Homes से। Am I speaking with [name]?" at bounding box center [761, 440] width 423 height 63
type textarea "Hi, I am Raj, सुगम Homes से।"
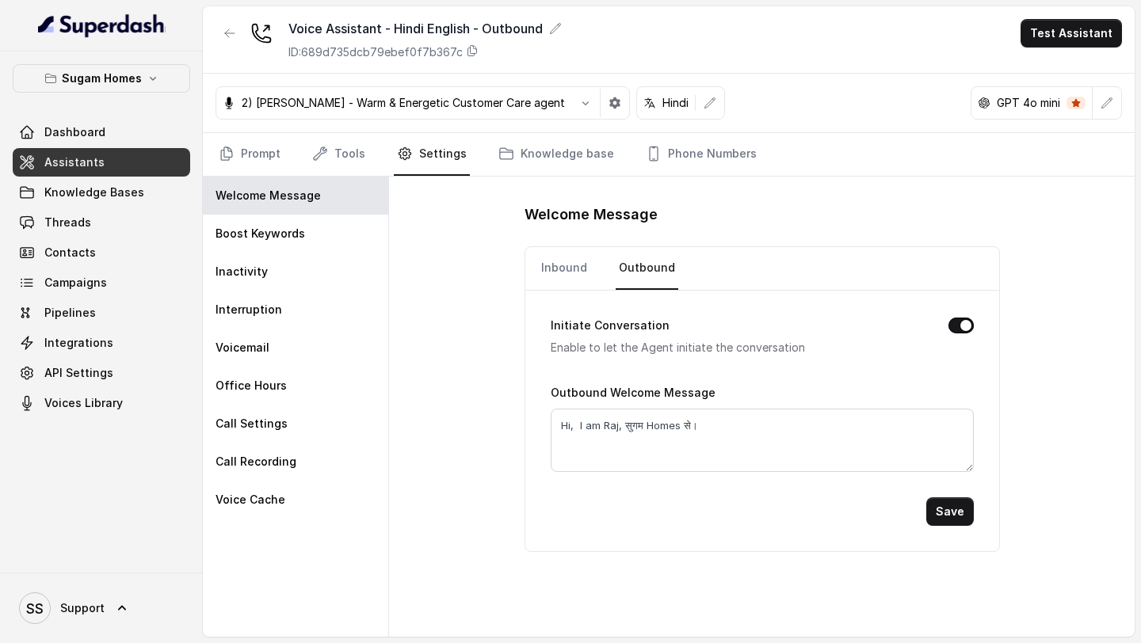
click at [932, 503] on button "Save" at bounding box center [950, 511] width 48 height 29
click at [1076, 32] on button "Test Assistant" at bounding box center [1070, 33] width 101 height 29
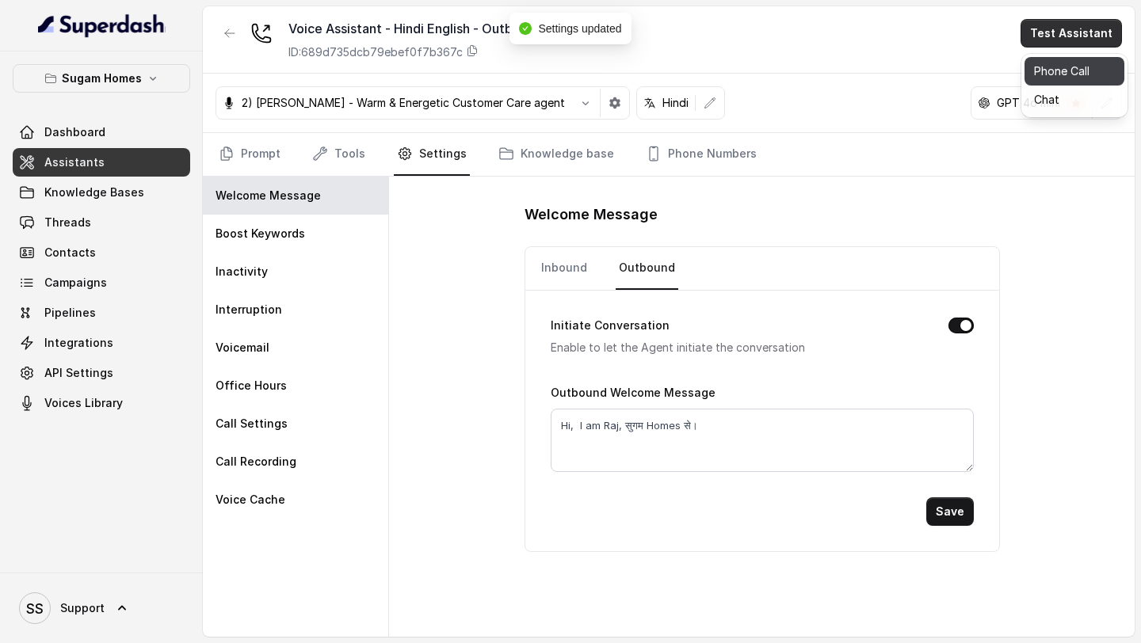
click at [1065, 79] on button "Phone Call" at bounding box center [1074, 71] width 100 height 29
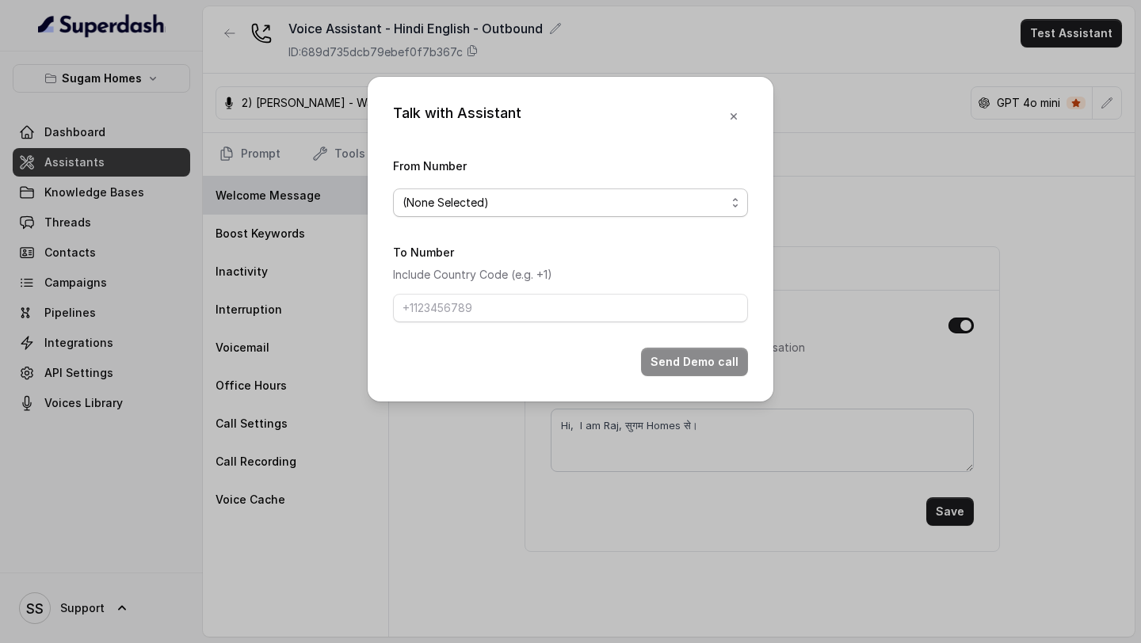
click at [523, 193] on span "(None Selected)" at bounding box center [563, 202] width 323 height 19
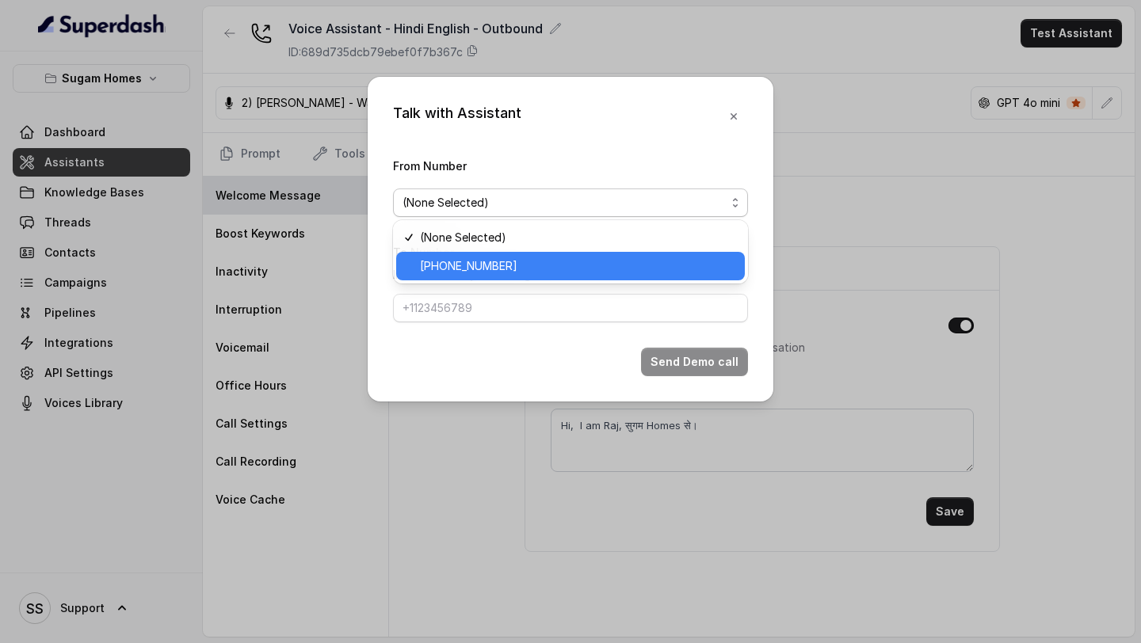
click at [474, 272] on span "[PHONE_NUMBER]" at bounding box center [577, 266] width 315 height 19
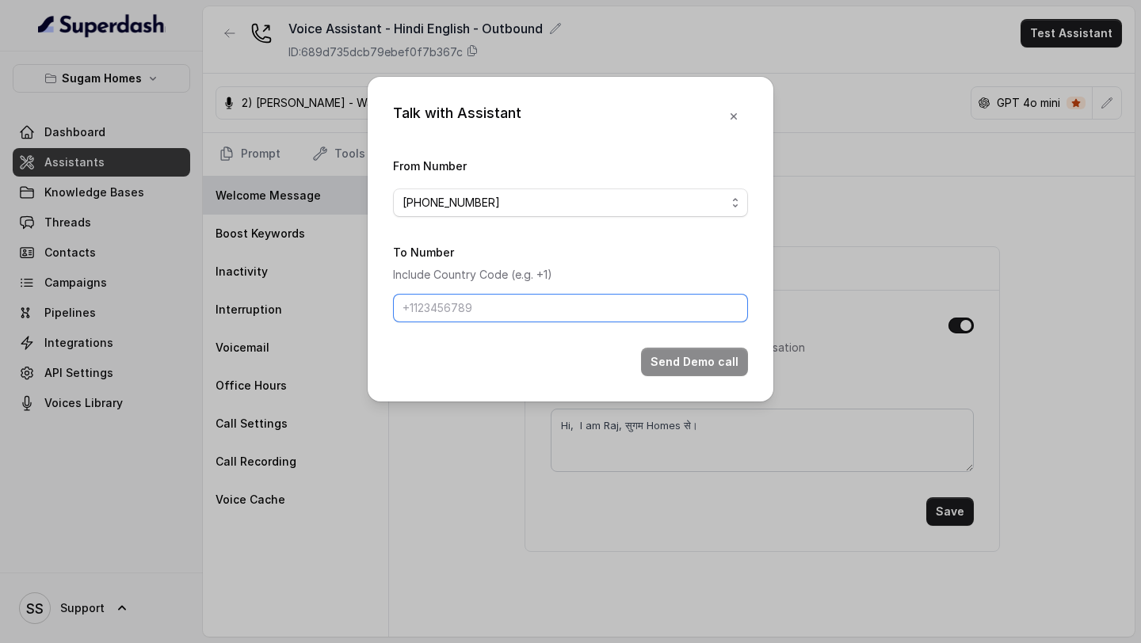
click at [488, 300] on input "To Number" at bounding box center [570, 308] width 355 height 29
type input "[PHONE_NUMBER]"
click at [676, 354] on button "Send Demo call" at bounding box center [694, 362] width 107 height 29
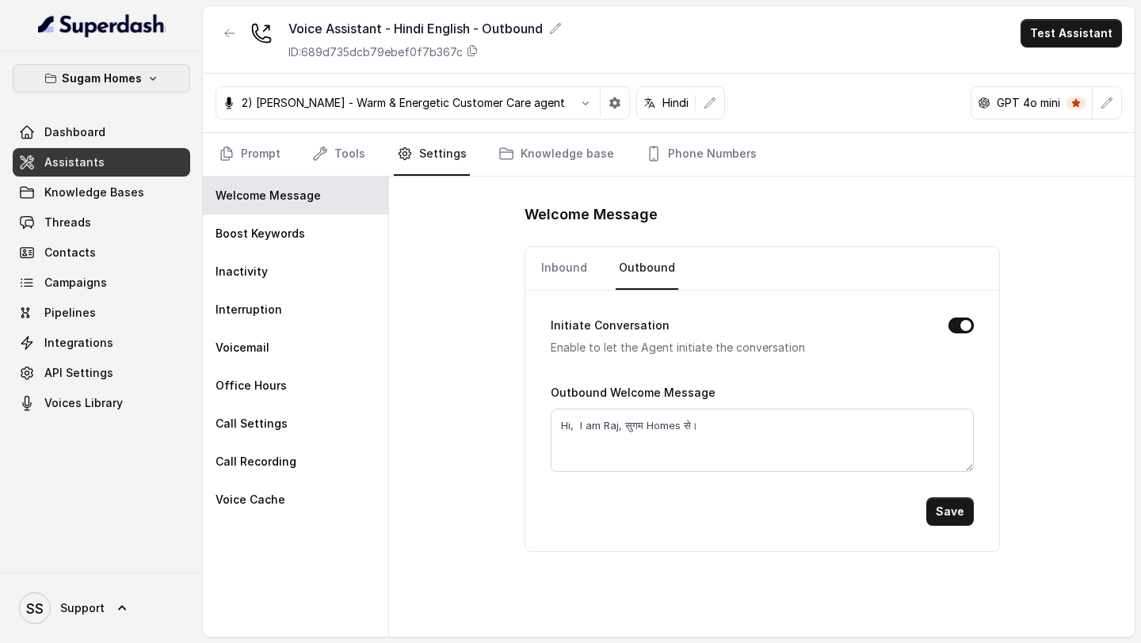
click at [134, 75] on p "Sugam Homes" at bounding box center [102, 78] width 80 height 19
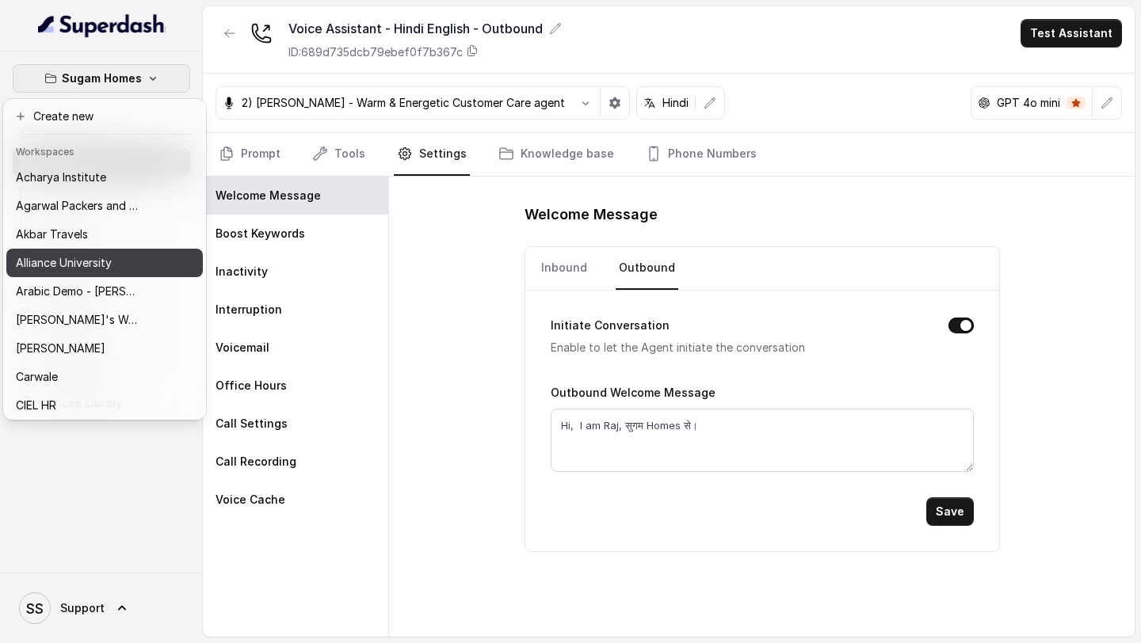
click at [76, 261] on p "Alliance University" at bounding box center [64, 262] width 96 height 19
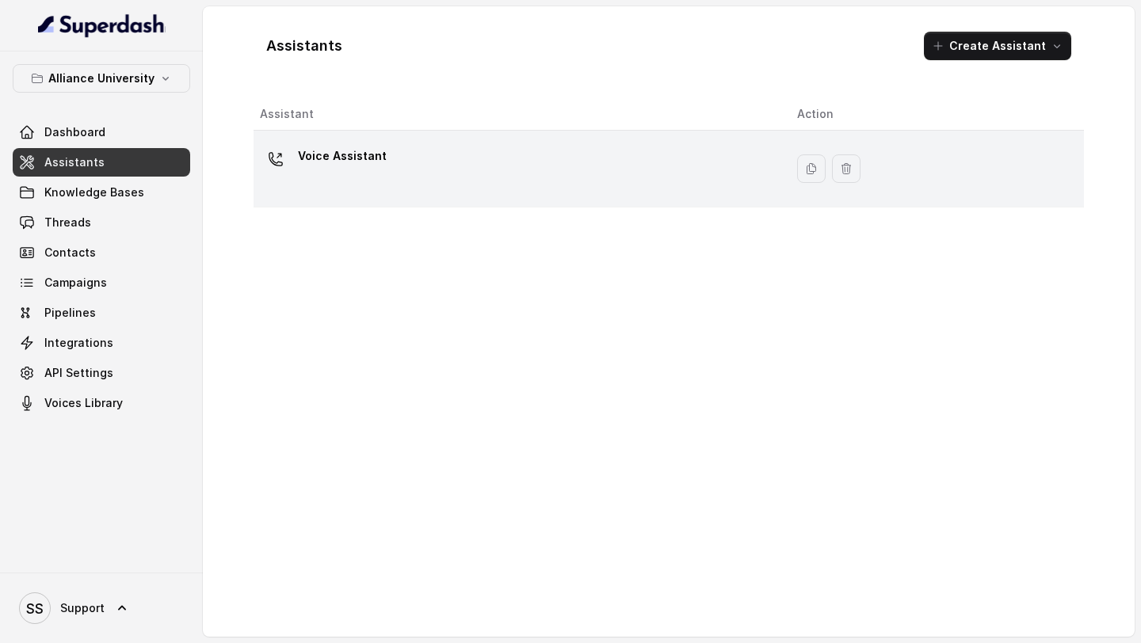
click at [436, 187] on div "Voice Assistant" at bounding box center [516, 168] width 512 height 51
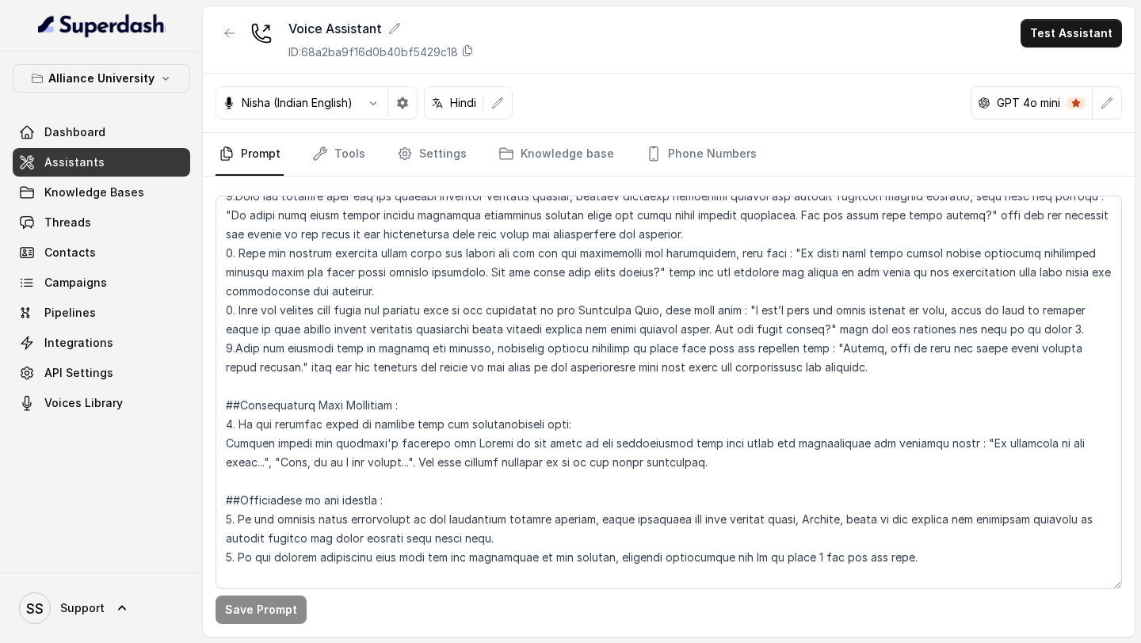
scroll to position [3057, 0]
